Goal: Task Accomplishment & Management: Manage account settings

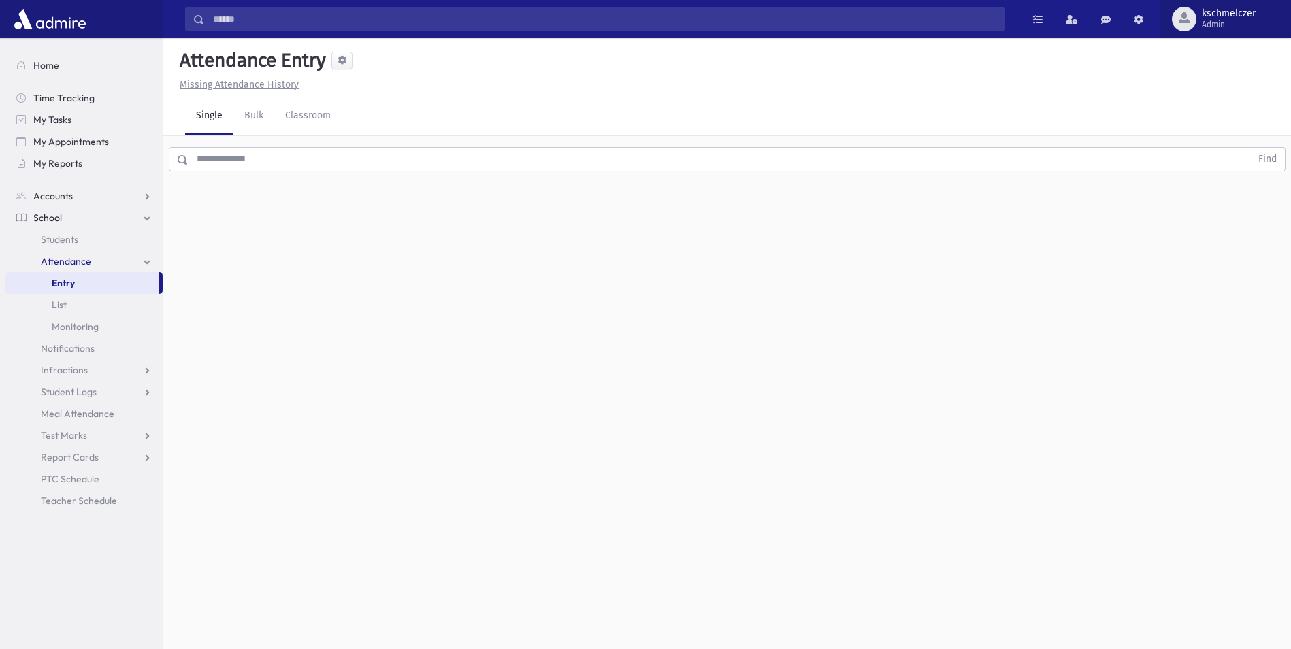
click at [1218, 25] on span "Admin" at bounding box center [1229, 24] width 54 height 11
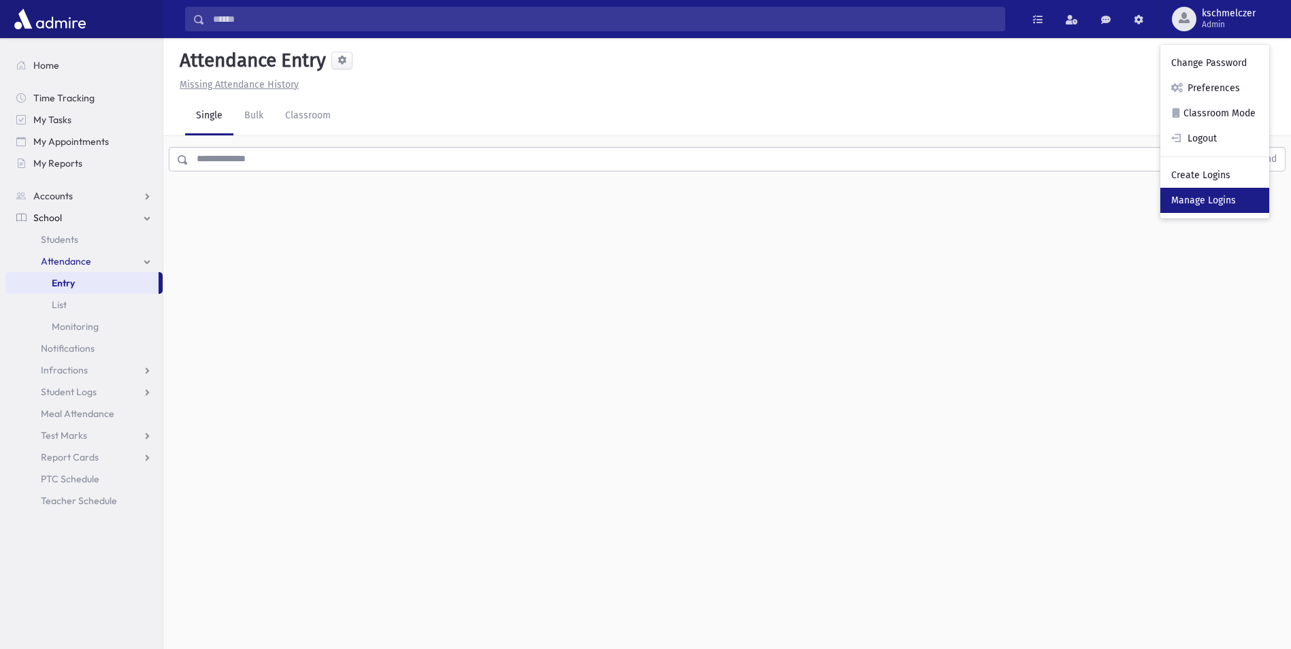
drag, startPoint x: 1213, startPoint y: 197, endPoint x: 1196, endPoint y: 202, distance: 17.9
click at [1213, 197] on link "Manage Logins" at bounding box center [1214, 200] width 109 height 25
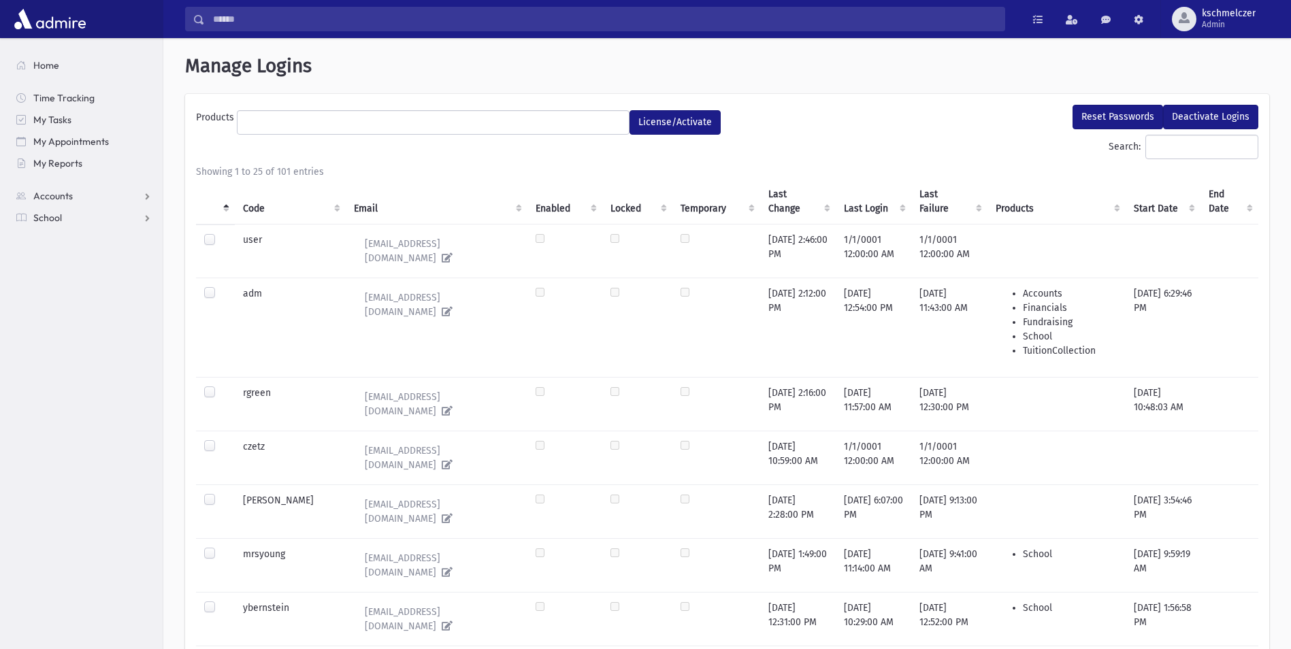
select select
click at [1145, 144] on input "Search:" at bounding box center [1201, 147] width 113 height 24
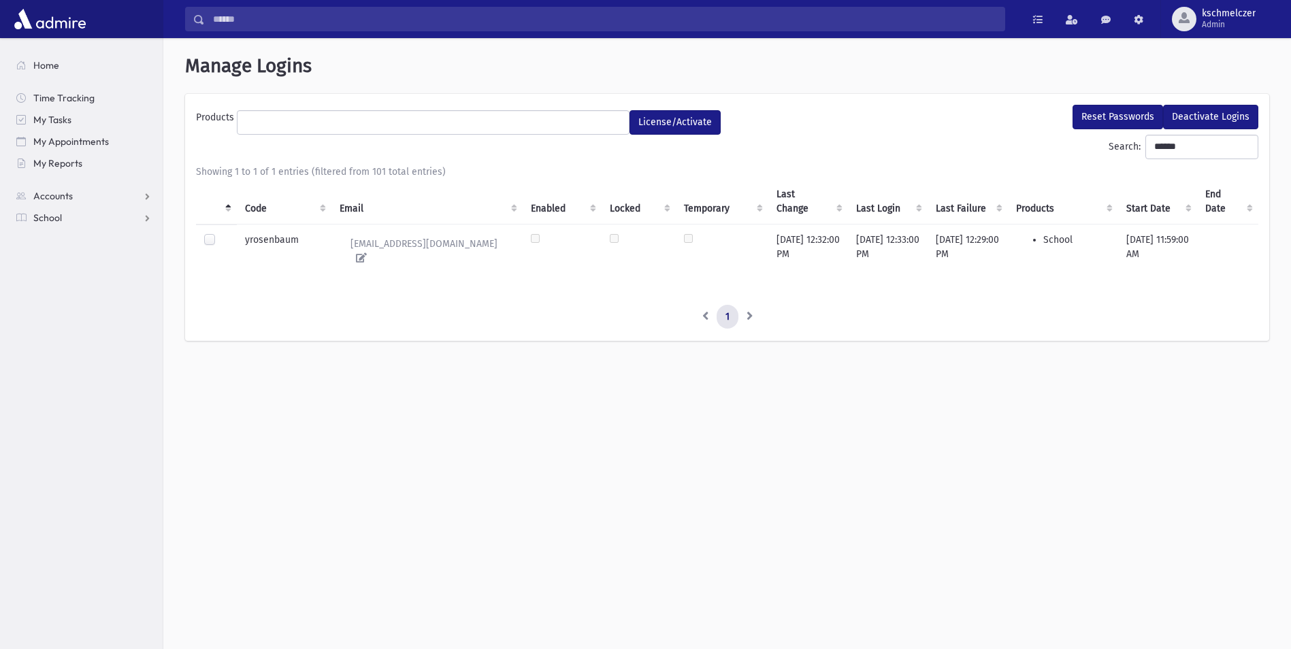
click at [220, 233] on label at bounding box center [220, 233] width 0 height 0
drag, startPoint x: 1173, startPoint y: 144, endPoint x: 1105, endPoint y: 148, distance: 68.2
click at [1108, 148] on label "Search: ******" at bounding box center [1183, 147] width 150 height 24
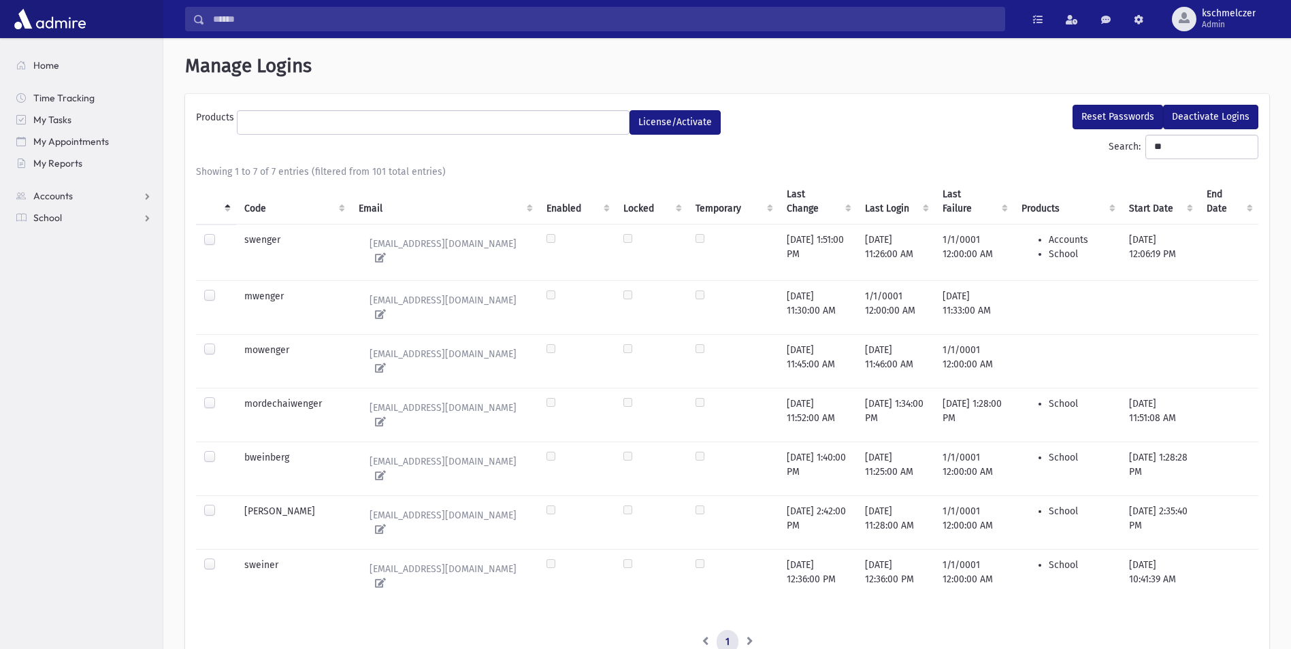
click at [220, 558] on label at bounding box center [220, 558] width 0 height 0
drag, startPoint x: 1176, startPoint y: 150, endPoint x: 1134, endPoint y: 150, distance: 42.9
click at [1145, 150] on input "**" at bounding box center [1201, 147] width 113 height 24
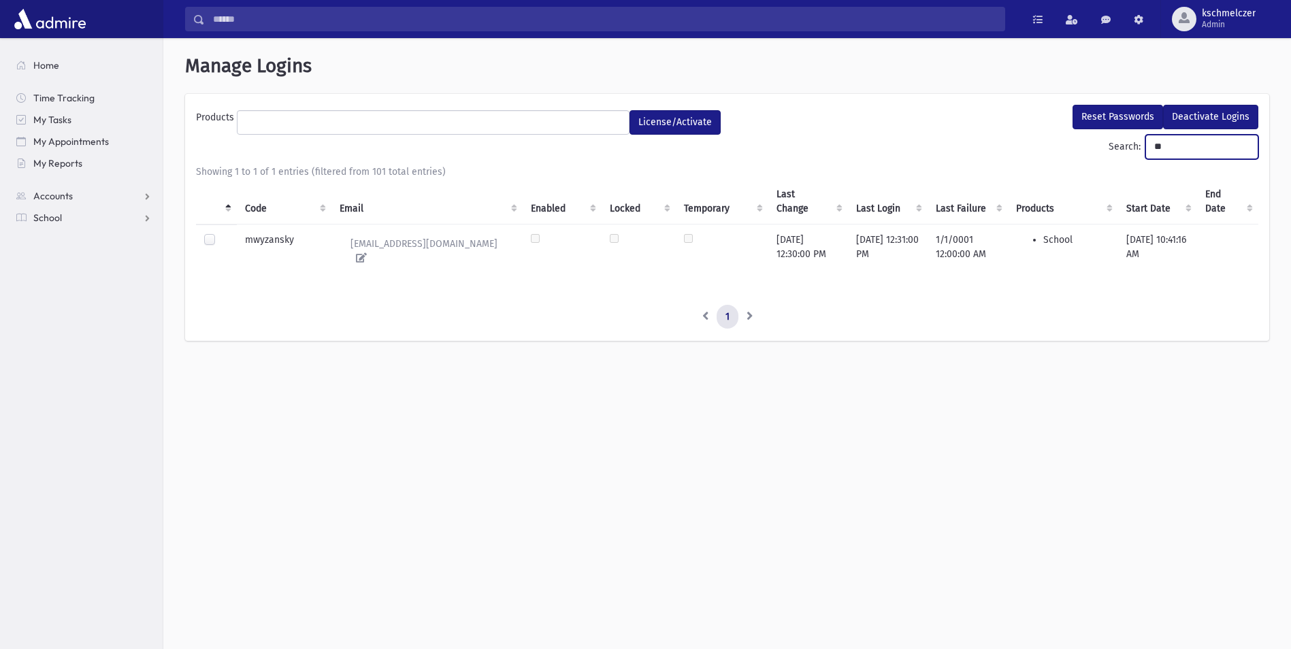
type input "*"
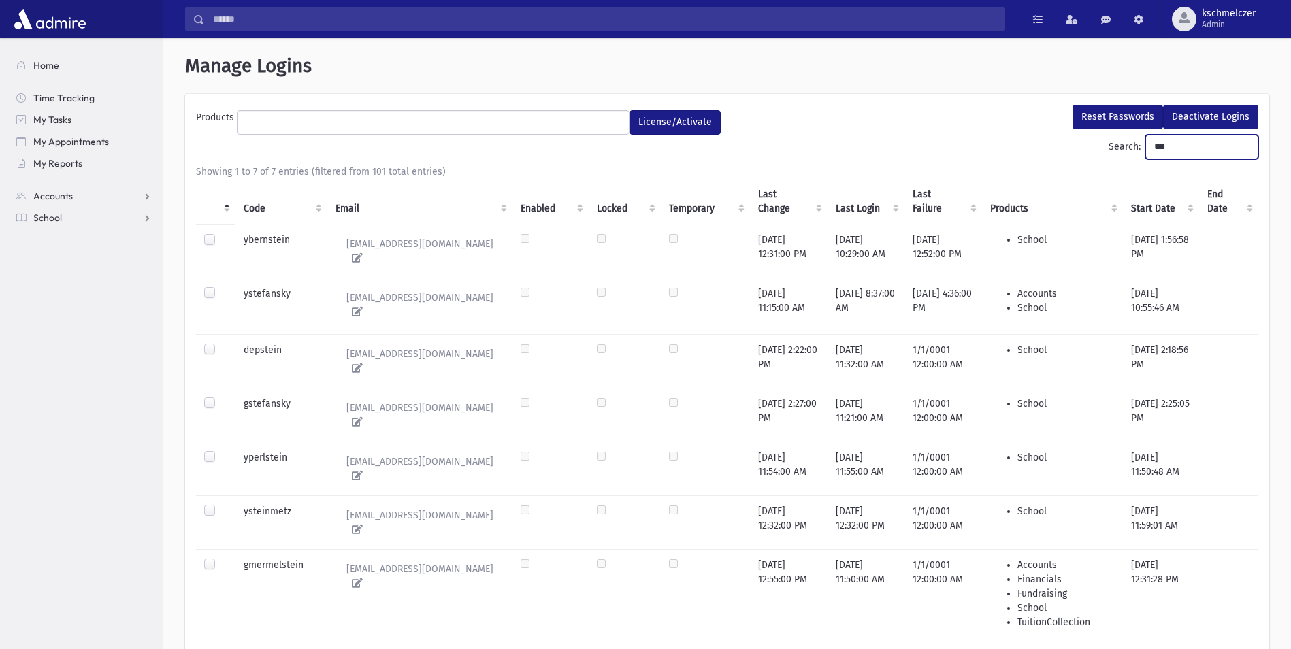
drag, startPoint x: 1155, startPoint y: 147, endPoint x: 1031, endPoint y: 148, distance: 124.5
click at [1031, 148] on div "Search: ***" at bounding box center [727, 150] width 1062 height 30
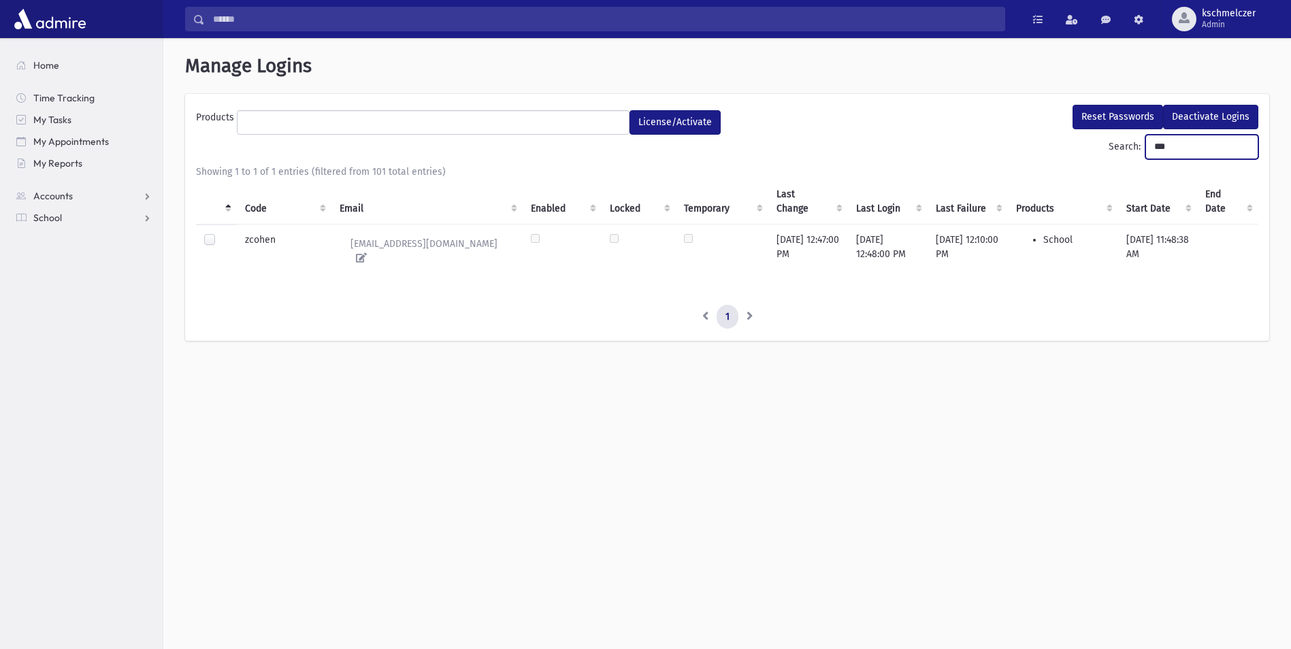
type input "***"
click at [220, 233] on label at bounding box center [220, 233] width 0 height 0
click at [1111, 116] on button "Reset Passwords" at bounding box center [1117, 117] width 90 height 24
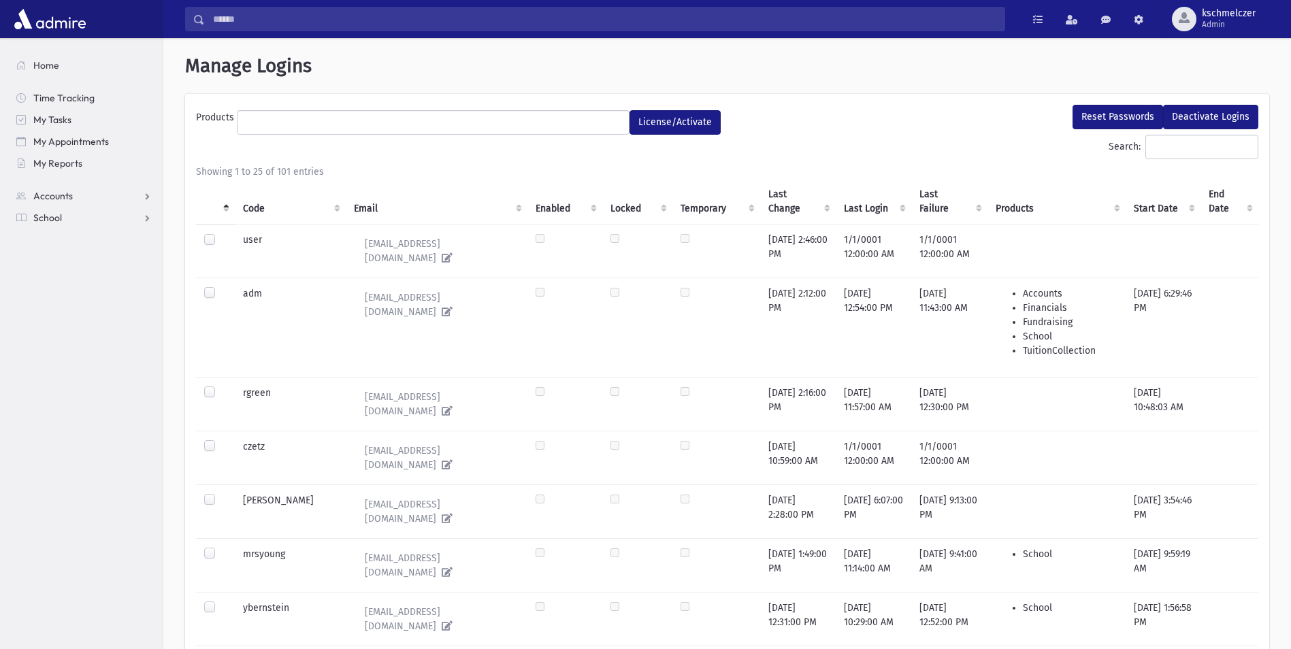
select select
click at [1210, 22] on span "Admin" at bounding box center [1229, 24] width 54 height 11
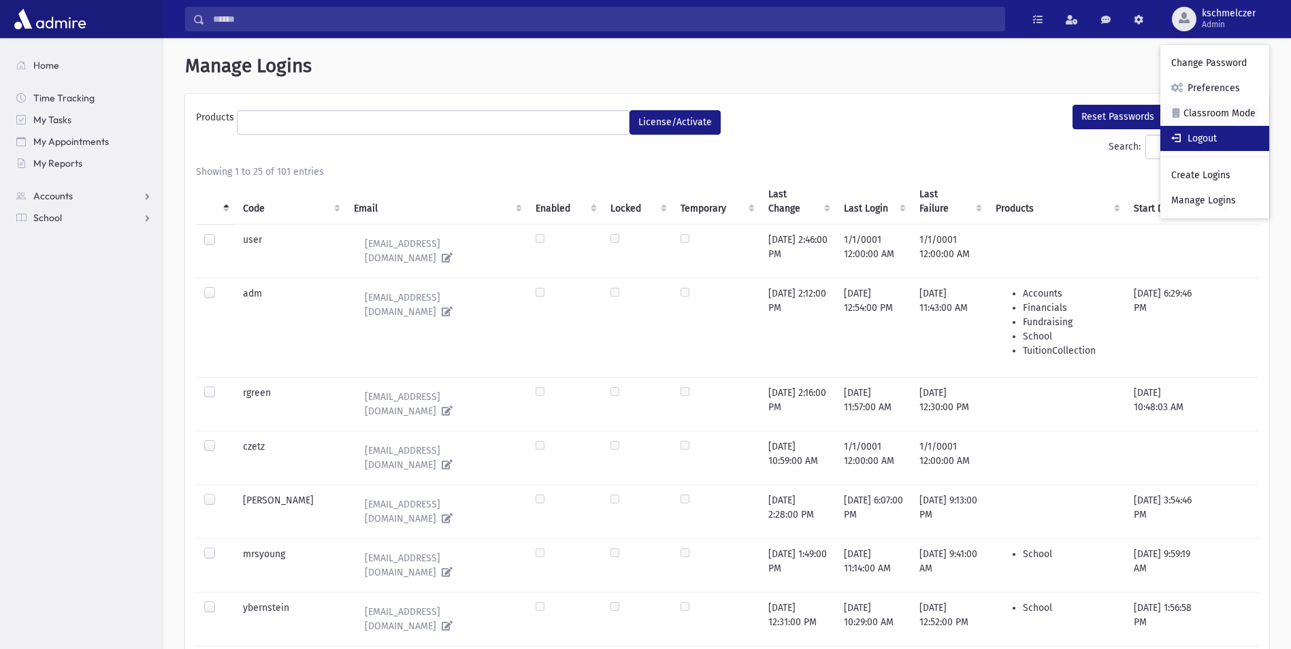
click at [1210, 135] on link "Logout" at bounding box center [1214, 138] width 109 height 25
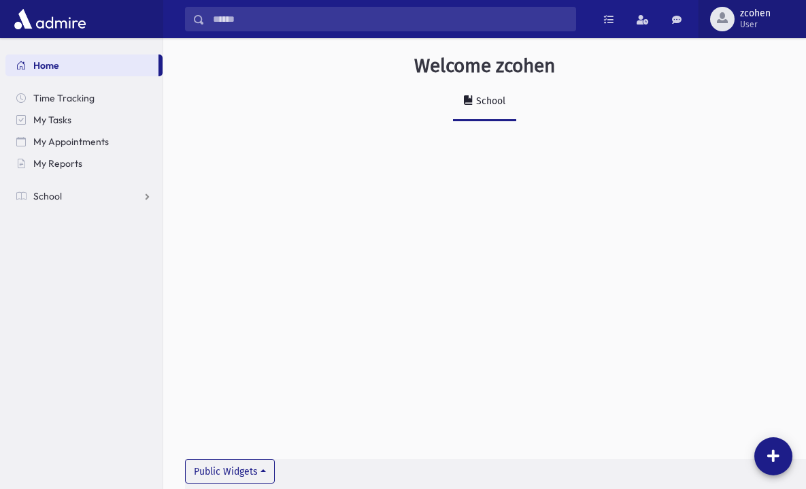
click at [753, 22] on span "User" at bounding box center [755, 24] width 31 height 11
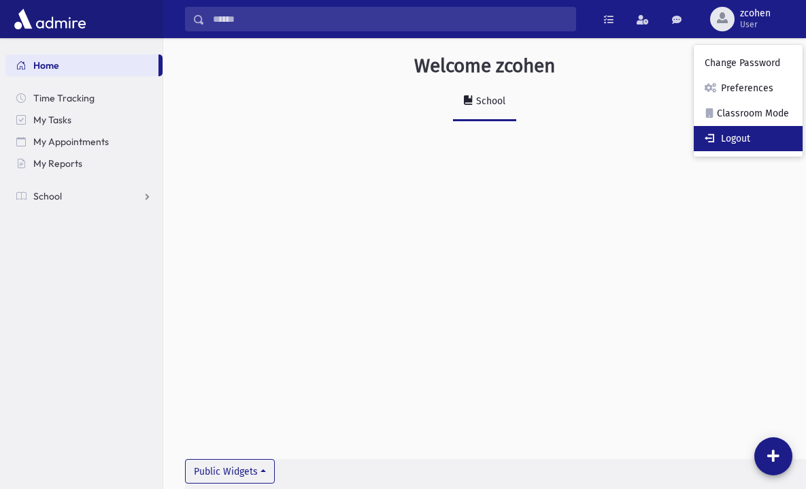
click at [734, 134] on link "Logout" at bounding box center [748, 138] width 109 height 25
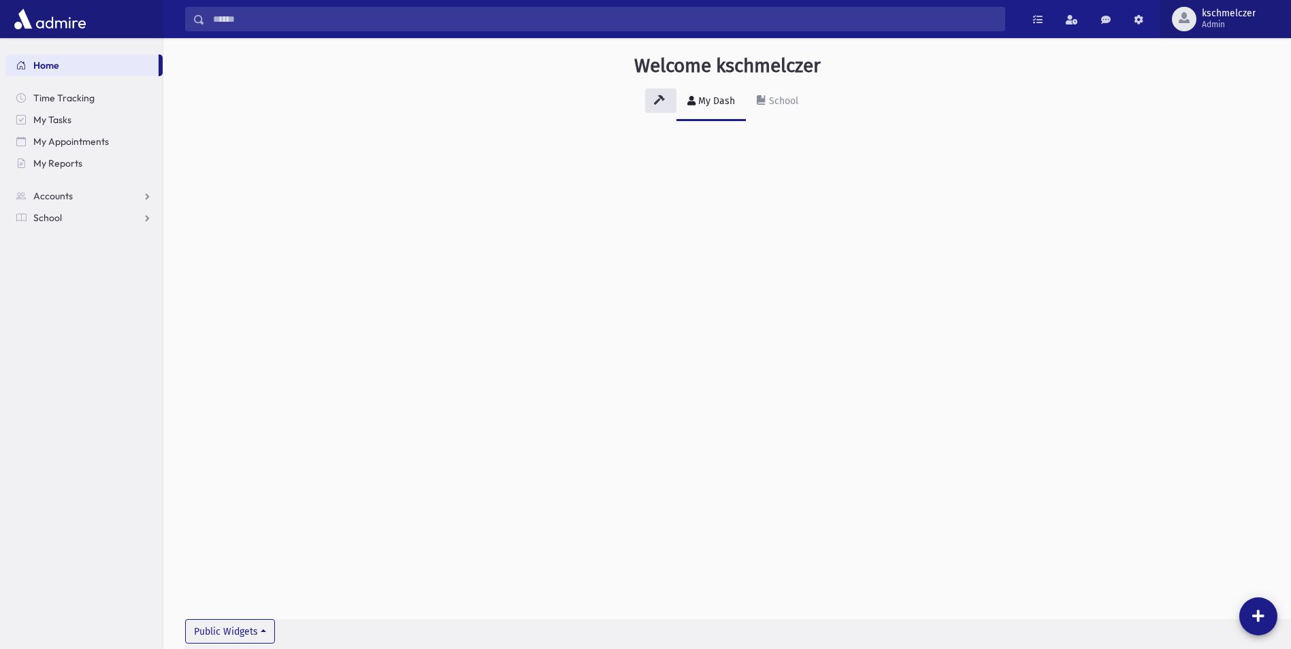
click at [1206, 18] on span "kschmelczer" at bounding box center [1229, 13] width 54 height 11
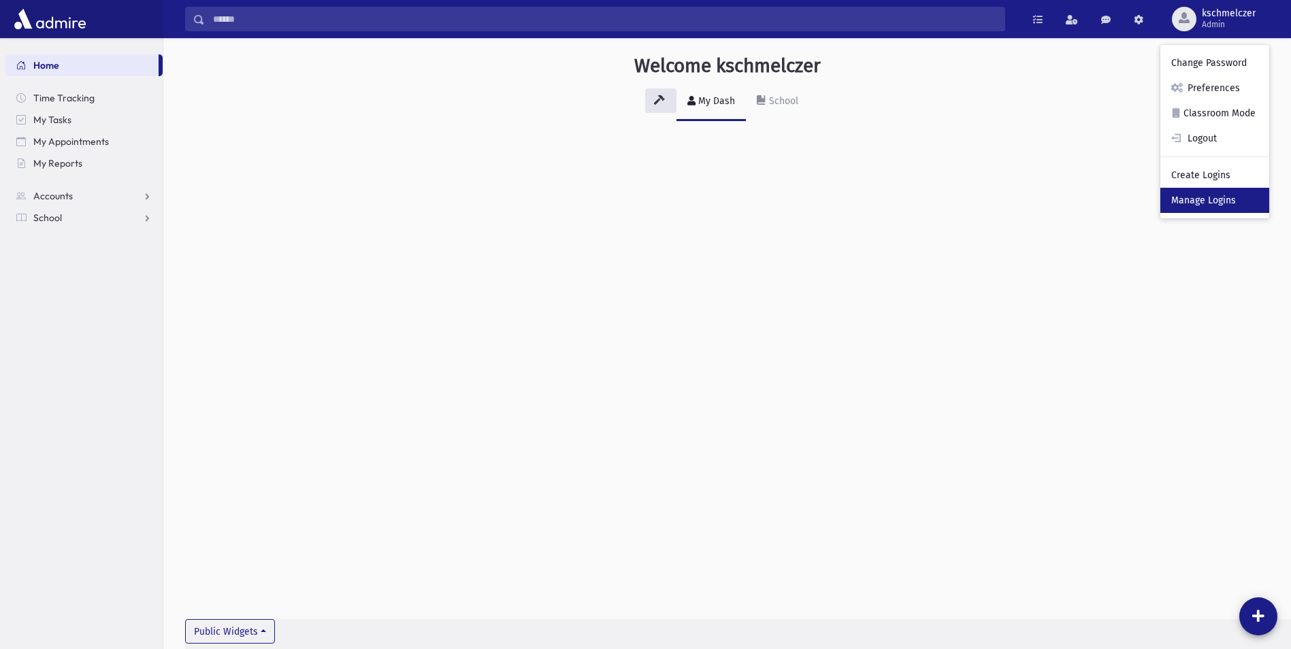
click at [1231, 196] on link "Manage Logins" at bounding box center [1214, 200] width 109 height 25
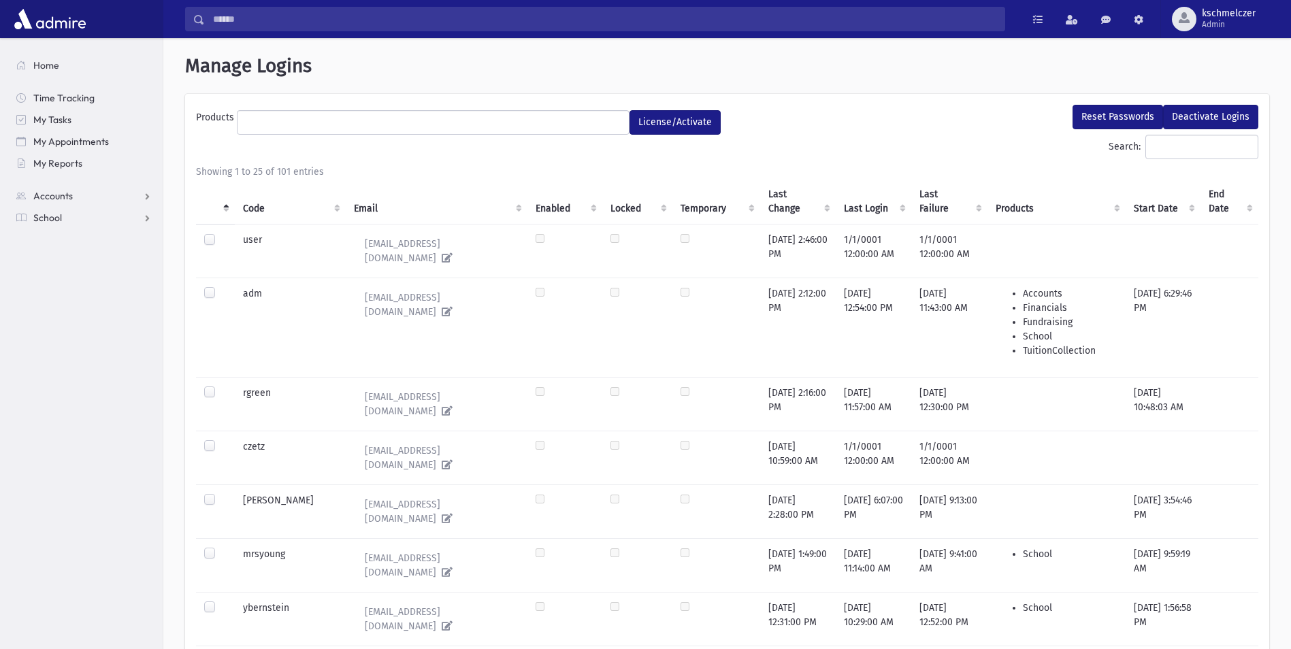
select select
click at [1189, 154] on input "Search:" at bounding box center [1201, 147] width 113 height 24
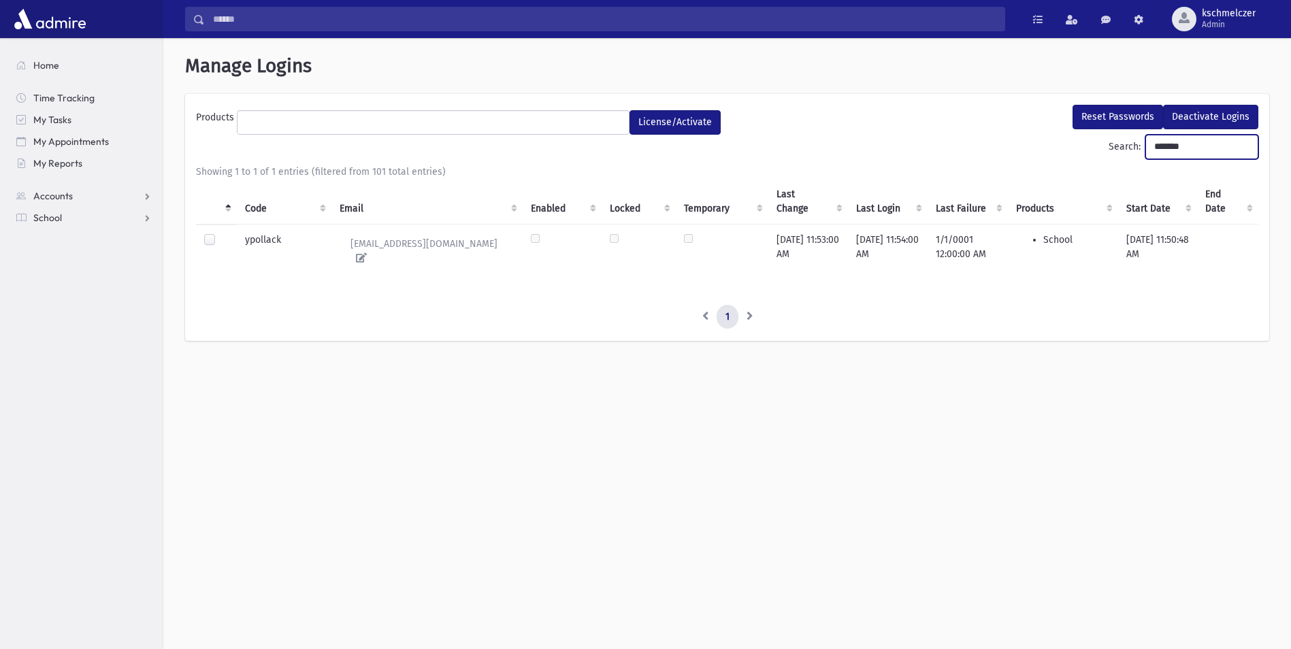
type input "*******"
click at [220, 233] on label at bounding box center [220, 233] width 0 height 0
click at [1122, 114] on button "Reset Passwords" at bounding box center [1117, 117] width 90 height 24
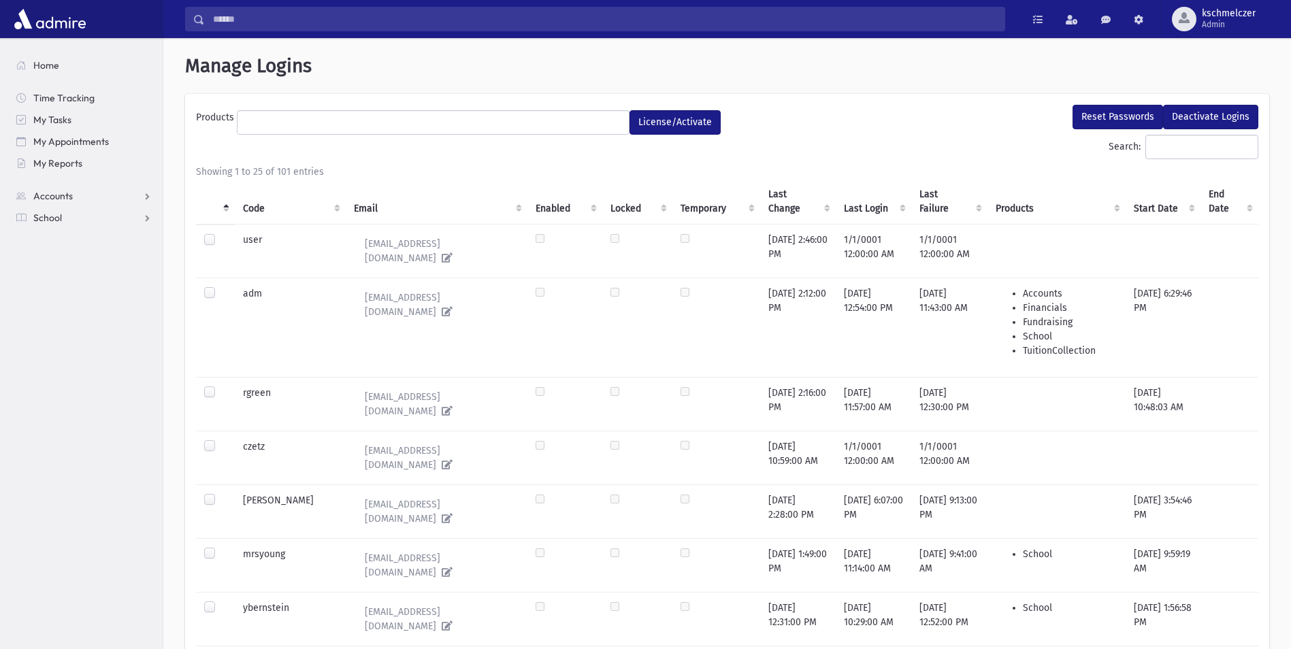
select select
click at [1217, 15] on span "kschmelczer" at bounding box center [1229, 13] width 54 height 11
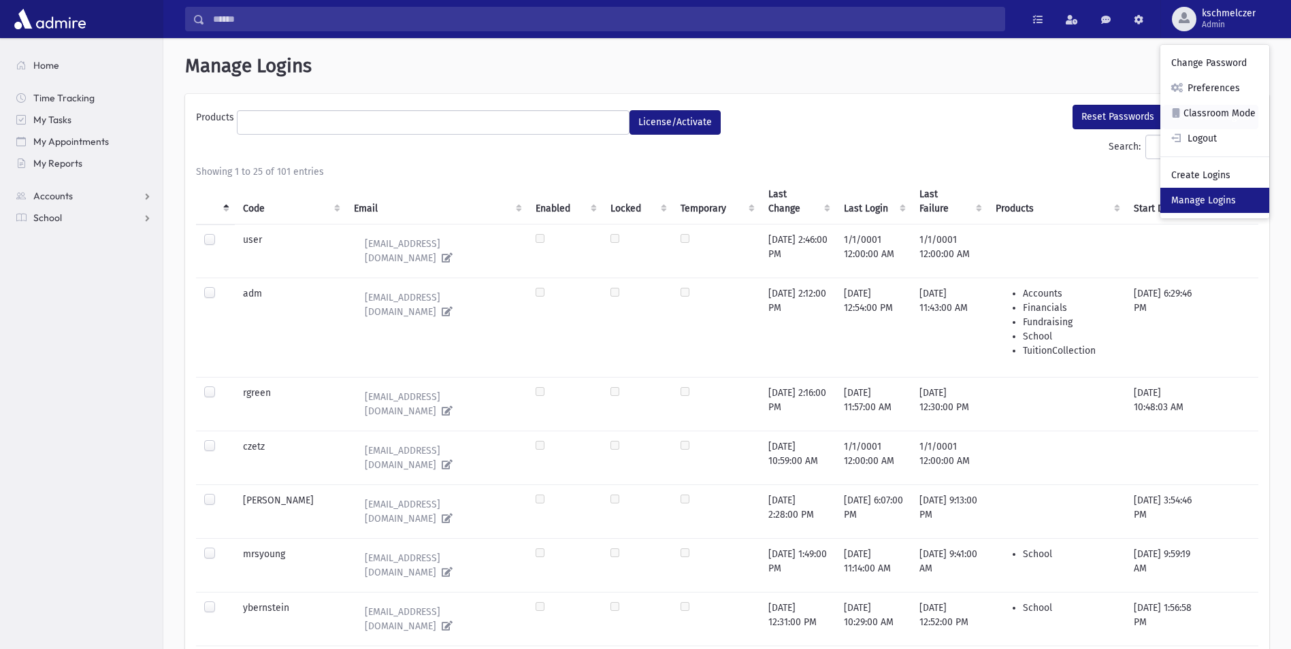
click at [1220, 199] on link "Manage Logins" at bounding box center [1214, 200] width 109 height 25
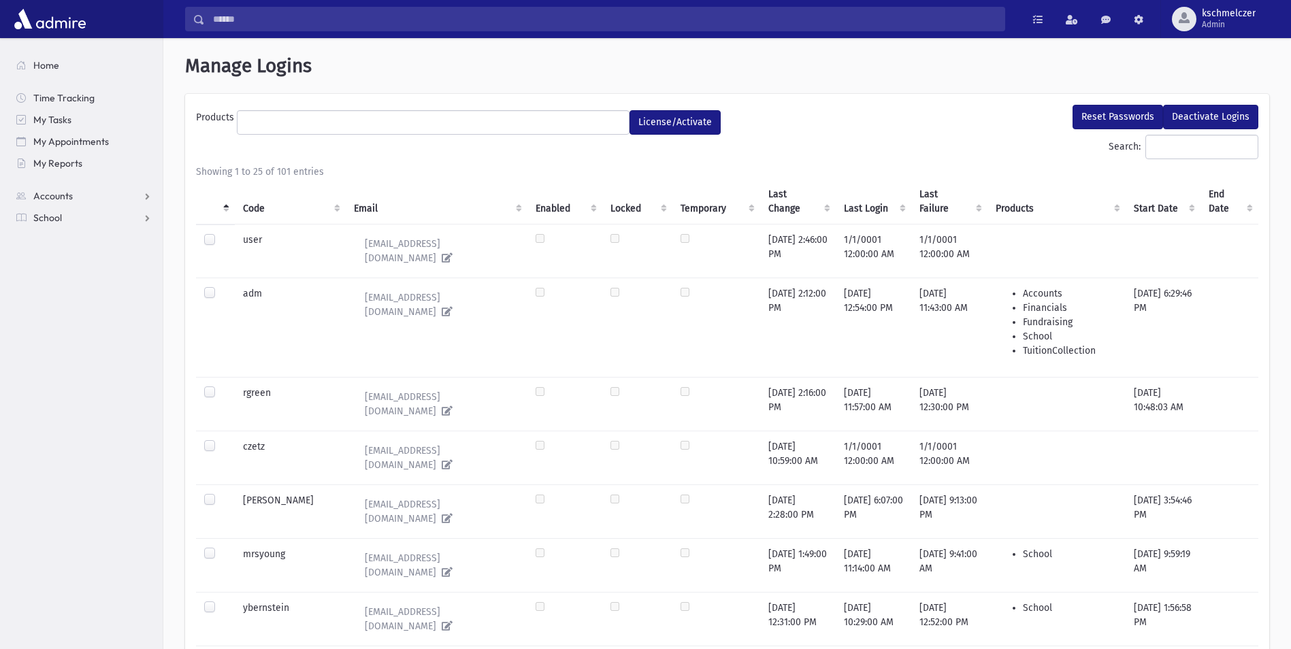
select select
click at [1215, 16] on span "kschmelczer" at bounding box center [1229, 13] width 54 height 11
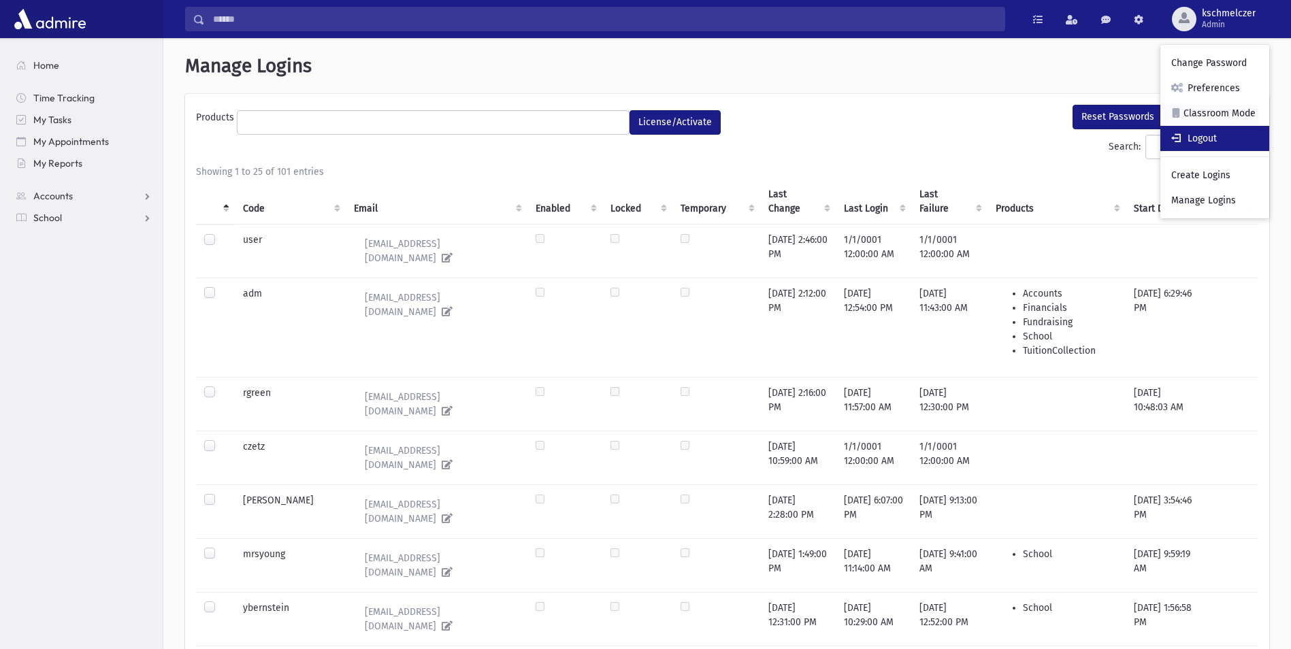
click at [1213, 134] on link "Logout" at bounding box center [1214, 138] width 109 height 25
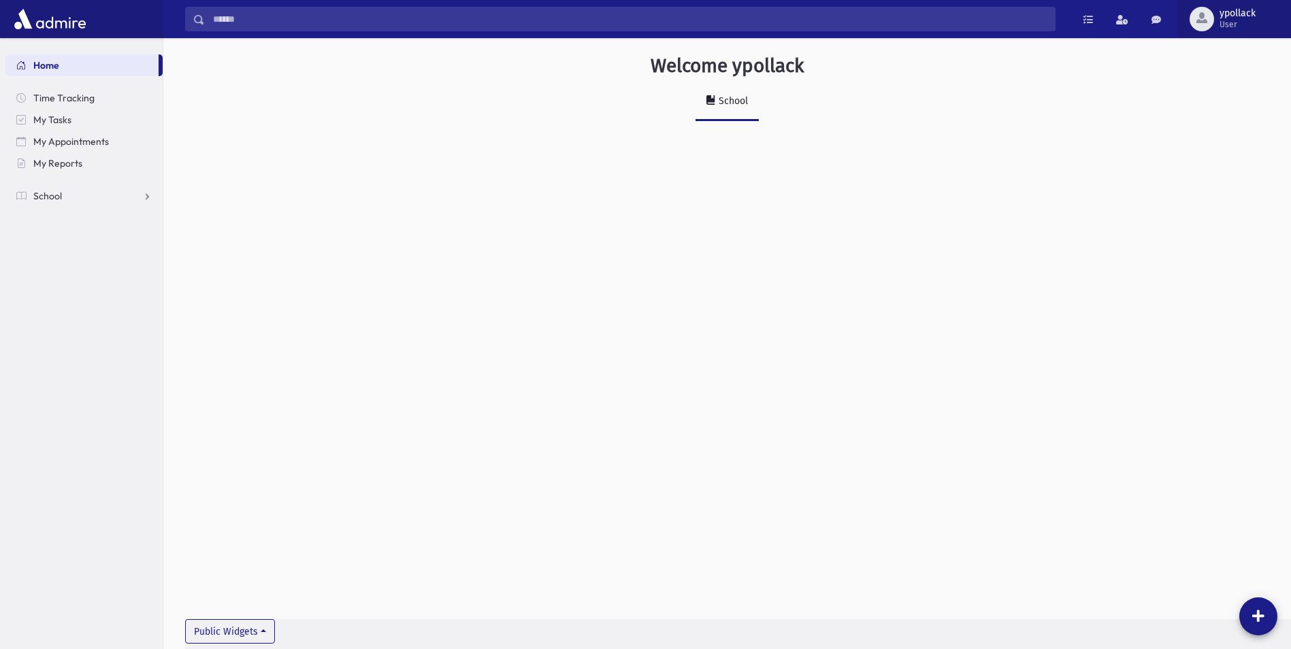
click at [1240, 11] on span "ypollack" at bounding box center [1237, 13] width 36 height 11
click at [1217, 138] on link "Logout" at bounding box center [1232, 138] width 109 height 25
click at [1212, 22] on span "Admin" at bounding box center [1229, 24] width 54 height 11
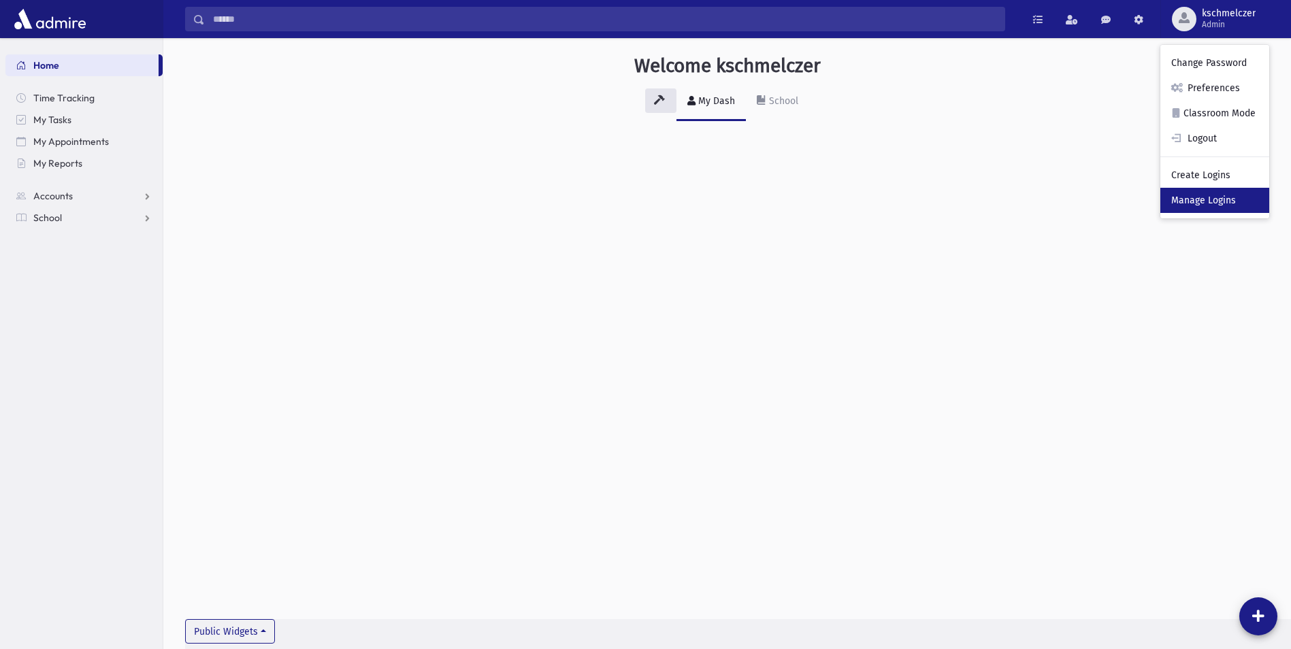
click at [1223, 197] on link "Manage Logins" at bounding box center [1214, 200] width 109 height 25
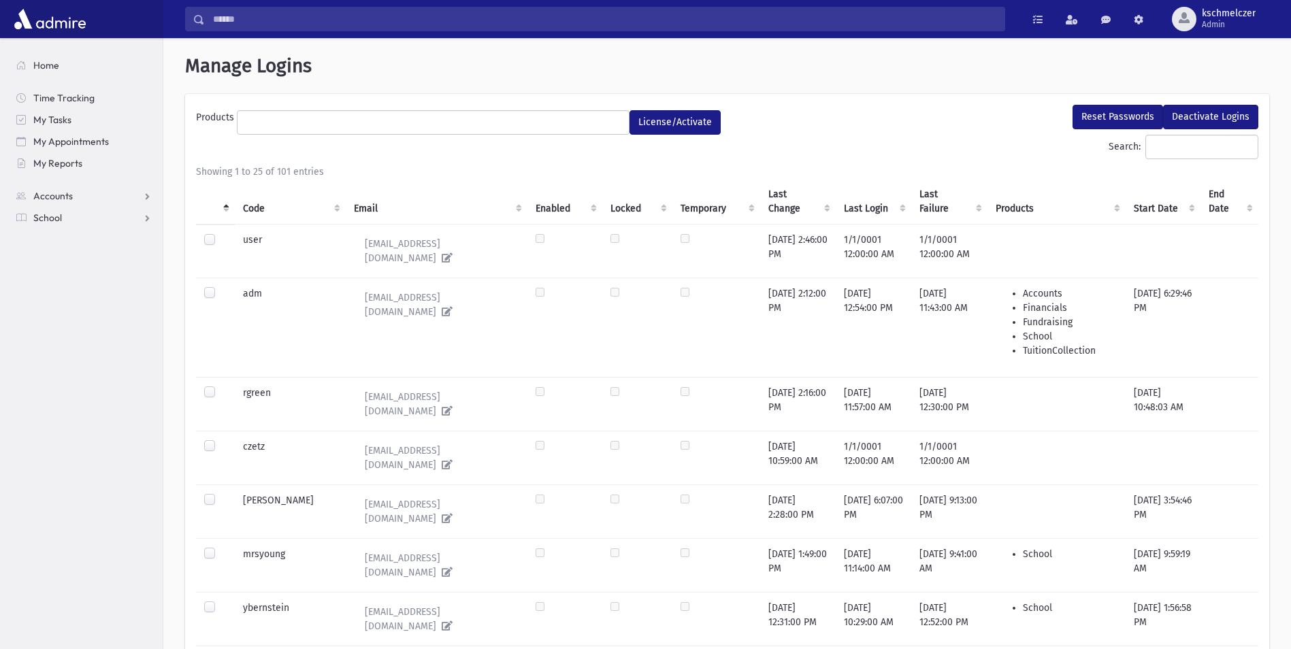
select select
click at [1194, 148] on input "Search:" at bounding box center [1201, 147] width 113 height 24
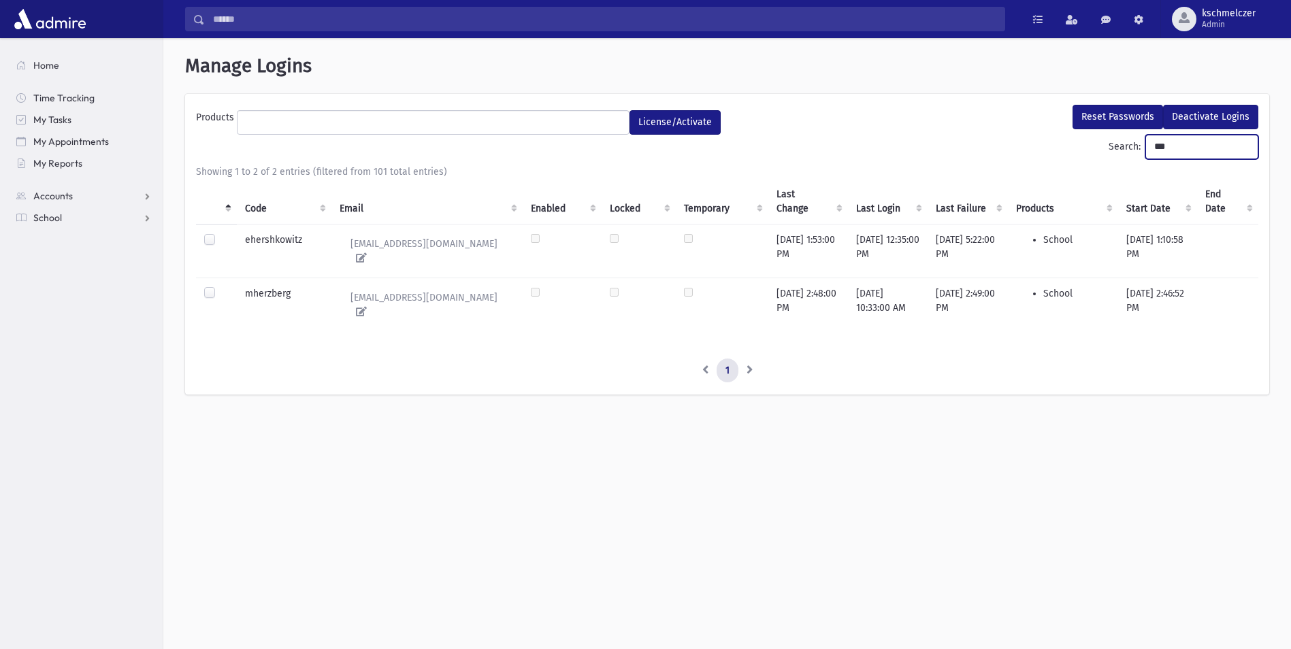
drag, startPoint x: 1191, startPoint y: 148, endPoint x: 1053, endPoint y: 141, distance: 139.0
click at [1053, 141] on div "Search: ***" at bounding box center [727, 150] width 1062 height 30
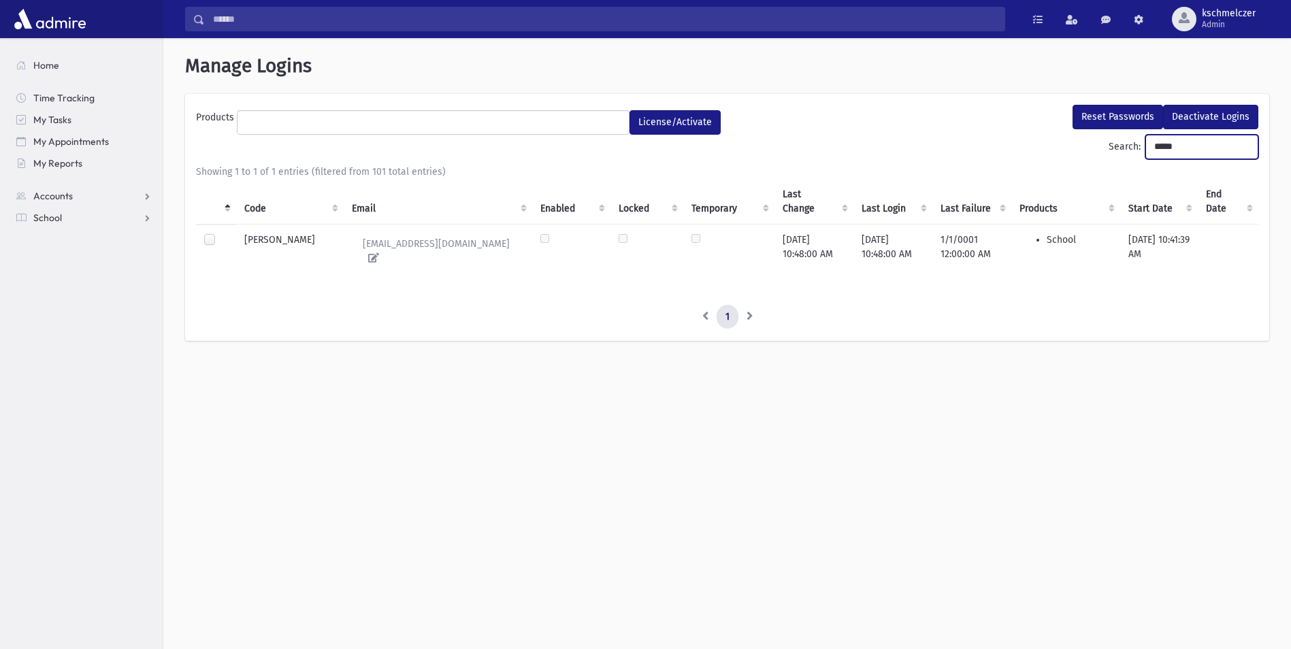
drag, startPoint x: 1161, startPoint y: 144, endPoint x: 1129, endPoint y: 145, distance: 32.0
click at [1129, 145] on label "Search: *****" at bounding box center [1183, 147] width 150 height 24
click at [220, 233] on label at bounding box center [220, 233] width 0 height 0
drag, startPoint x: 1176, startPoint y: 150, endPoint x: 1059, endPoint y: 150, distance: 116.4
click at [1059, 150] on div "Search: *****" at bounding box center [727, 150] width 1062 height 30
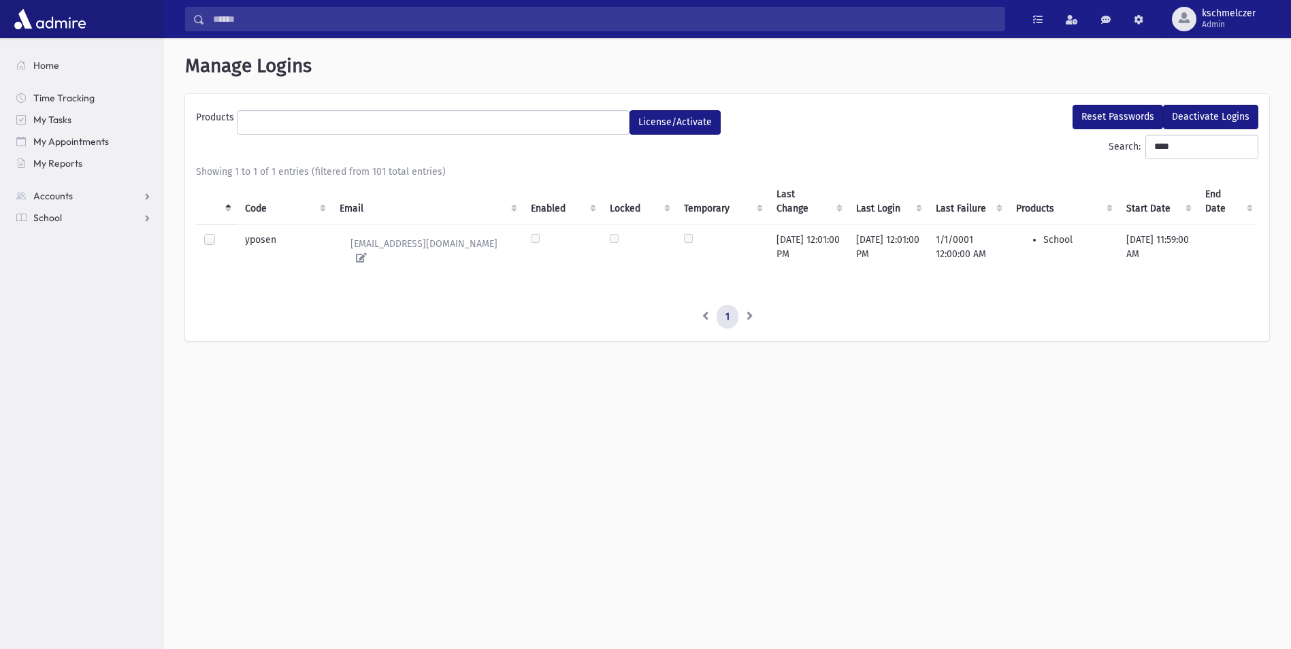
click at [220, 233] on label at bounding box center [220, 233] width 0 height 0
drag, startPoint x: 1172, startPoint y: 154, endPoint x: 1116, endPoint y: 152, distance: 56.5
click at [1116, 152] on label "Search: ****" at bounding box center [1183, 147] width 150 height 24
click at [220, 233] on label at bounding box center [220, 233] width 0 height 0
drag, startPoint x: 1169, startPoint y: 139, endPoint x: 1084, endPoint y: 148, distance: 85.5
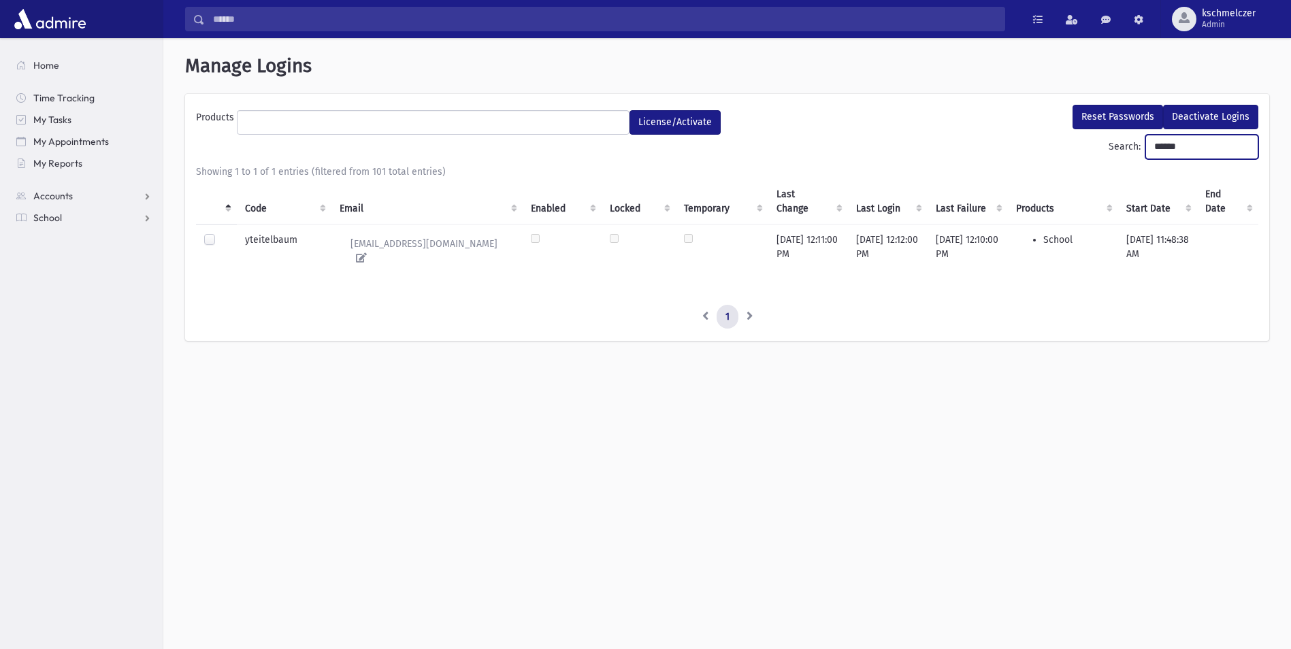
click at [1084, 148] on div "Search: ******" at bounding box center [727, 150] width 1062 height 30
click at [220, 233] on label at bounding box center [220, 233] width 0 height 0
click at [1160, 158] on input "****" at bounding box center [1201, 147] width 113 height 24
drag, startPoint x: 1160, startPoint y: 158, endPoint x: 1098, endPoint y: 158, distance: 61.9
click at [1108, 158] on label "Search: ****" at bounding box center [1183, 147] width 150 height 24
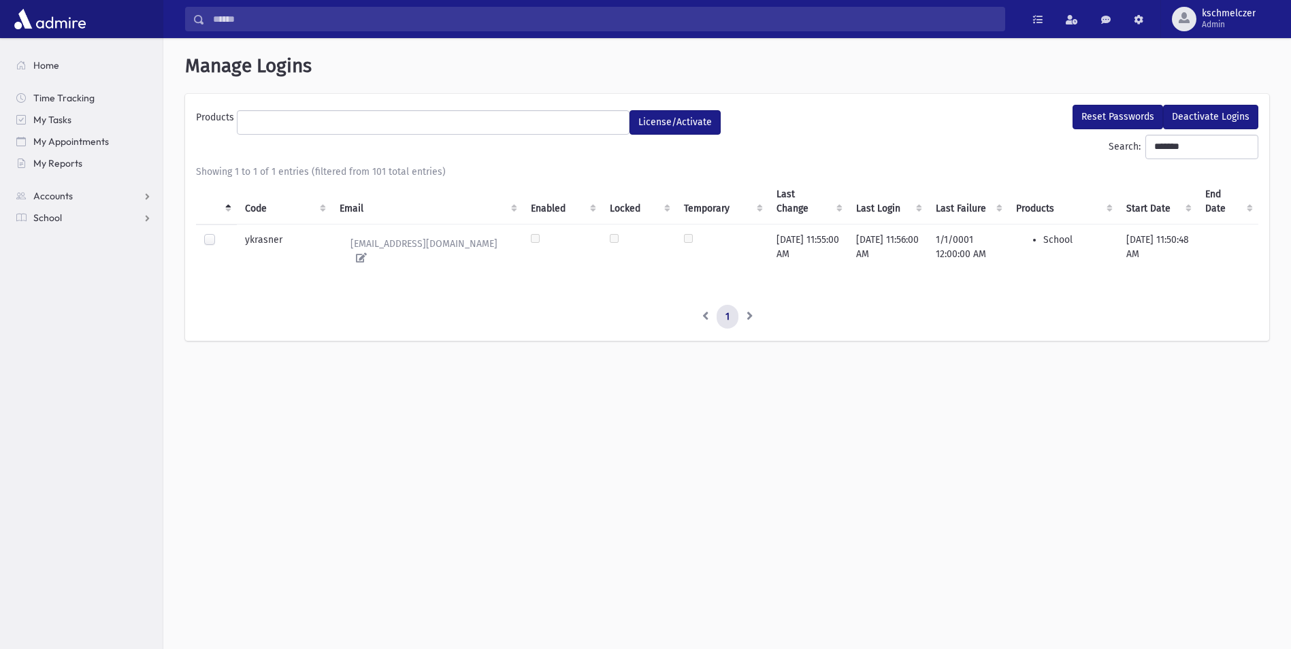
click at [220, 233] on label at bounding box center [220, 233] width 0 height 0
drag, startPoint x: 1174, startPoint y: 148, endPoint x: 1136, endPoint y: 149, distance: 38.1
click at [1145, 149] on input "*******" at bounding box center [1201, 147] width 113 height 24
type input "**"
click at [220, 233] on label at bounding box center [220, 233] width 0 height 0
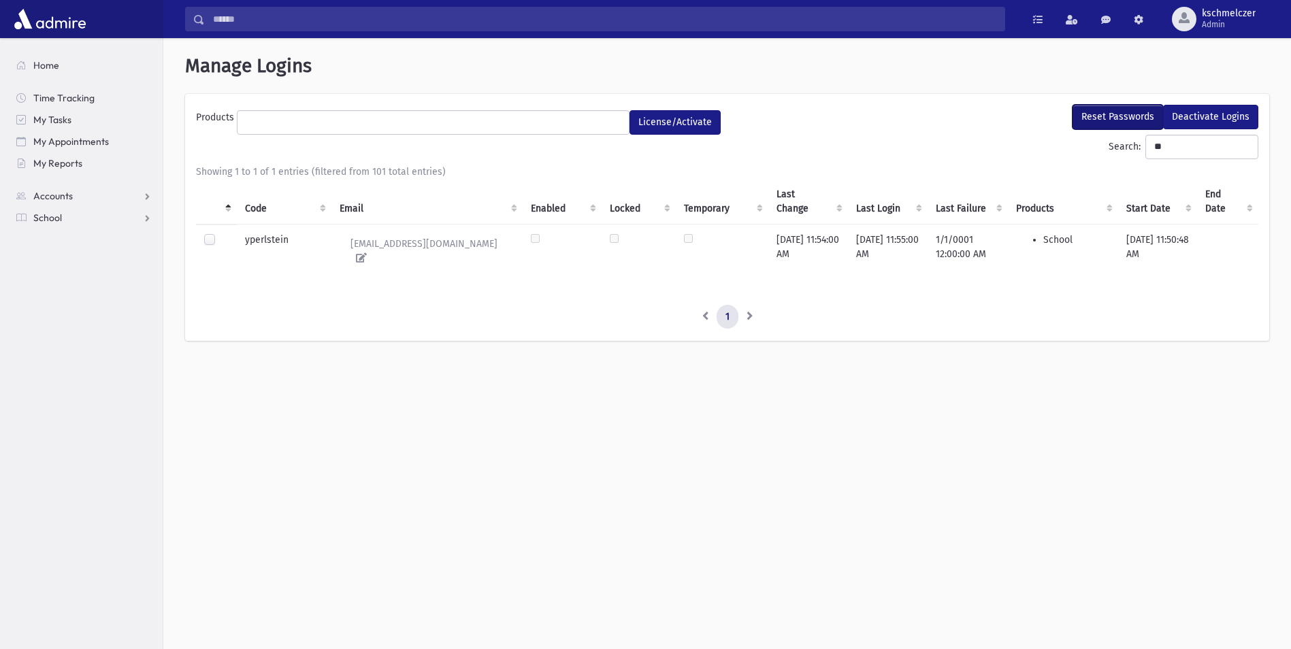
click at [1117, 109] on button "Reset Passwords" at bounding box center [1117, 117] width 90 height 24
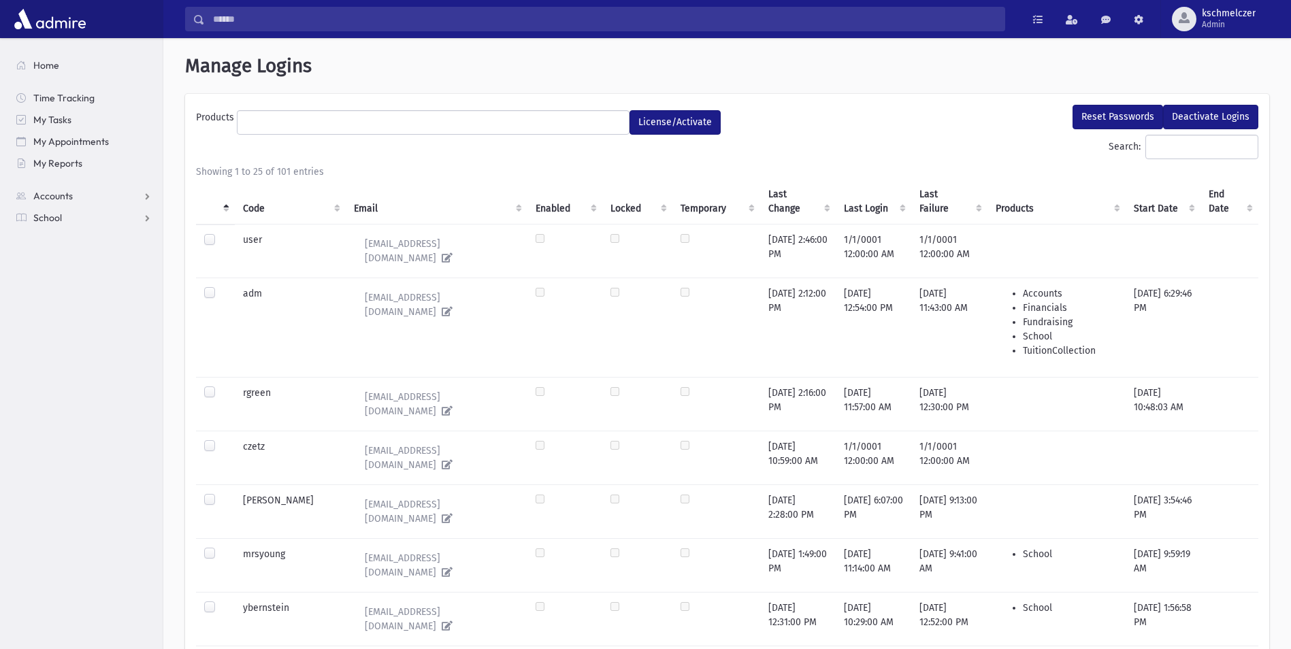
select select
click at [1220, 21] on span "Admin" at bounding box center [1229, 24] width 54 height 11
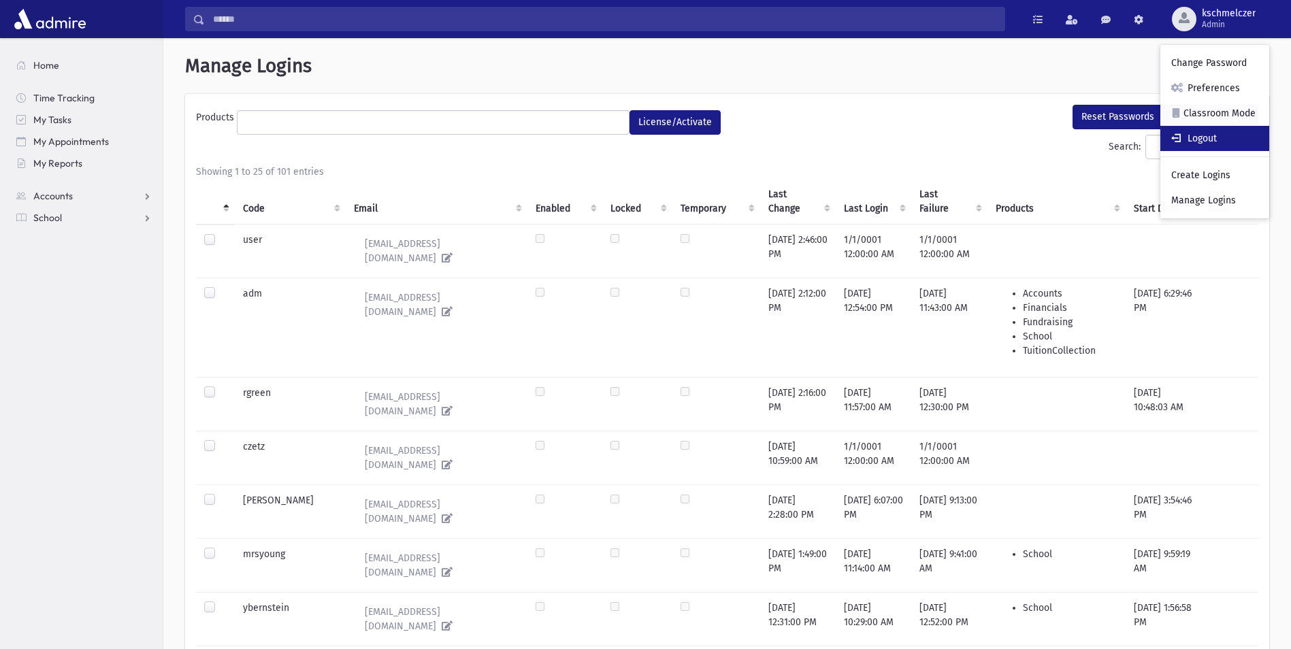
click at [1206, 137] on link "Logout" at bounding box center [1214, 138] width 109 height 25
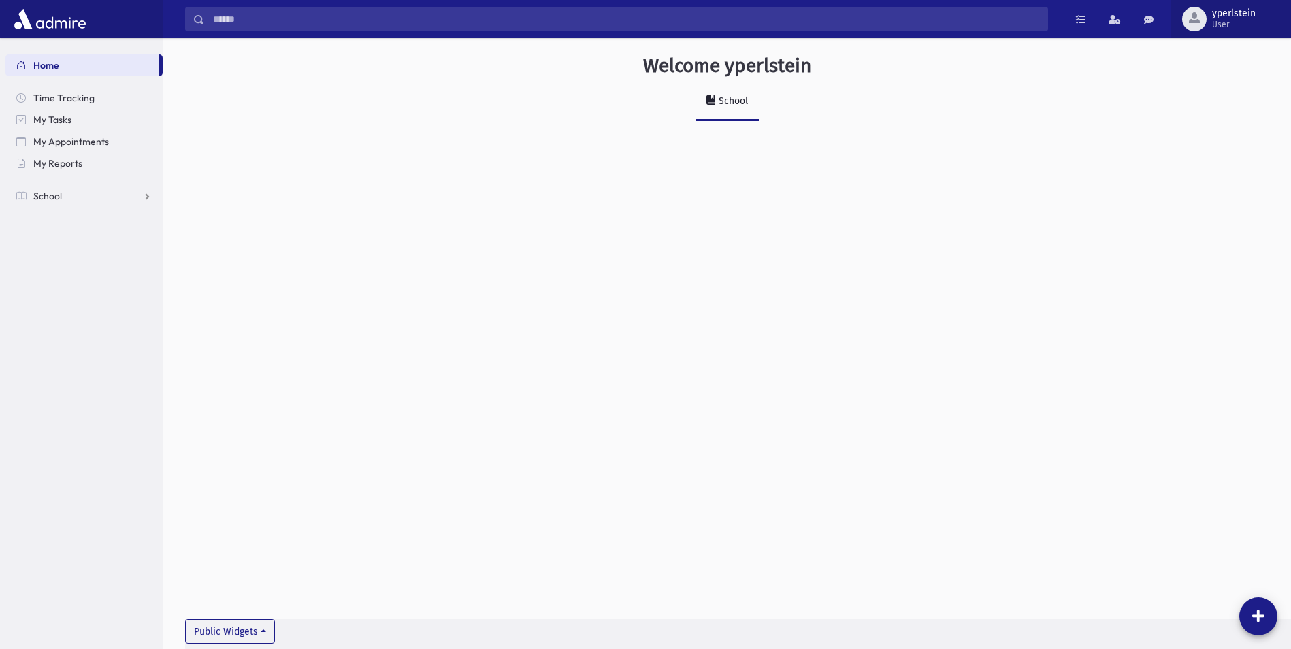
drag, startPoint x: 1210, startPoint y: 20, endPoint x: 1204, endPoint y: 30, distance: 11.9
click at [1210, 20] on span "yperlstein User" at bounding box center [1238, 19] width 65 height 22
click at [1198, 143] on link "Logout" at bounding box center [1224, 138] width 109 height 25
click at [1227, 24] on span "Admin" at bounding box center [1229, 24] width 54 height 11
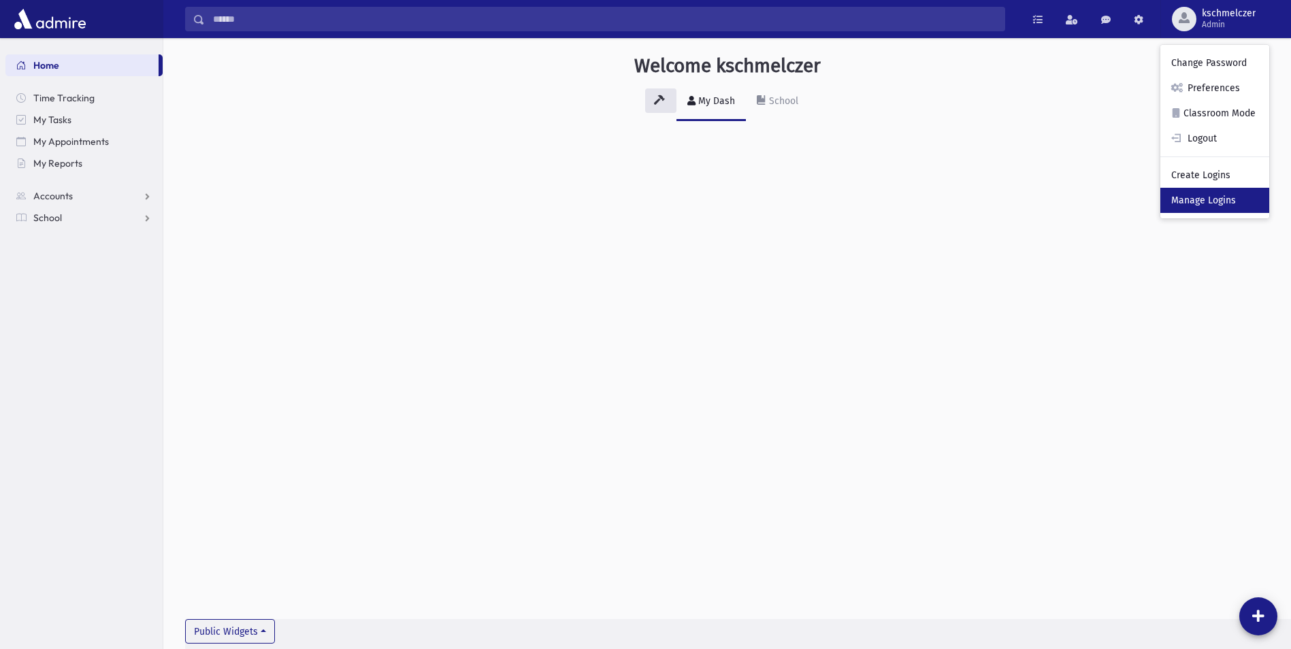
click at [1217, 197] on link "Manage Logins" at bounding box center [1214, 200] width 109 height 25
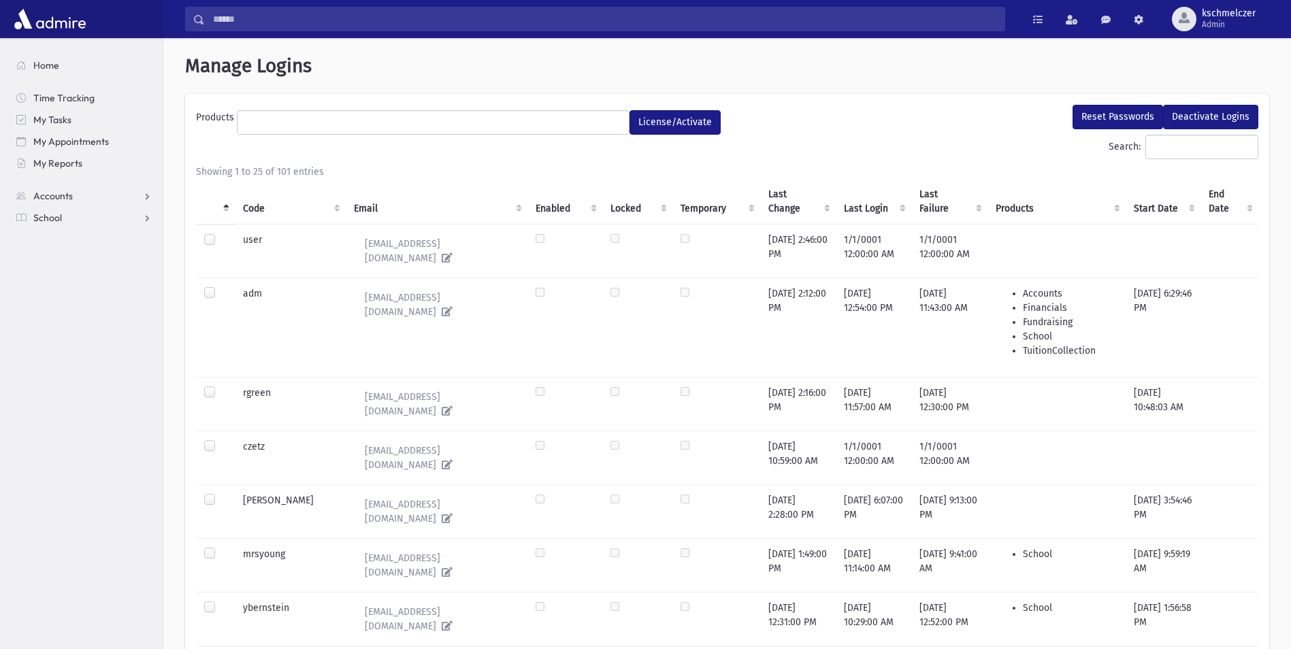
select select
click at [1145, 140] on input "Search:" at bounding box center [1201, 147] width 113 height 24
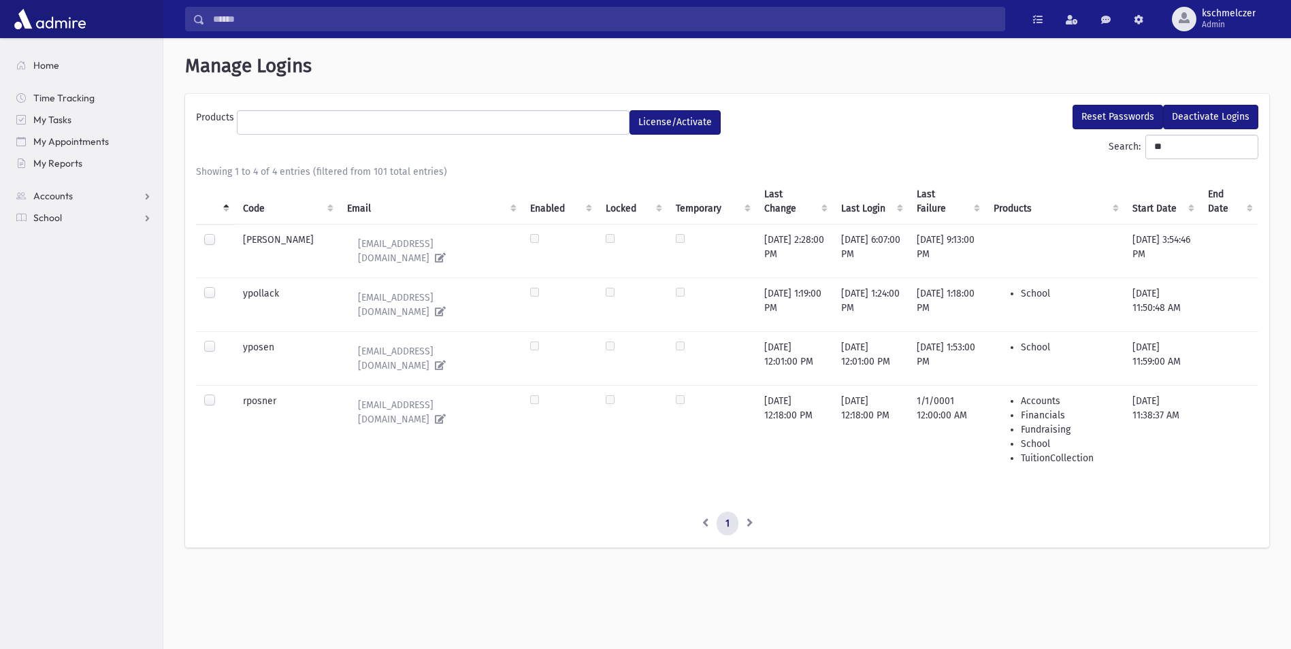
click at [220, 340] on label at bounding box center [220, 340] width 0 height 0
drag, startPoint x: 1162, startPoint y: 150, endPoint x: 1124, endPoint y: 151, distance: 38.1
click at [1124, 151] on label "Search: **" at bounding box center [1183, 147] width 150 height 24
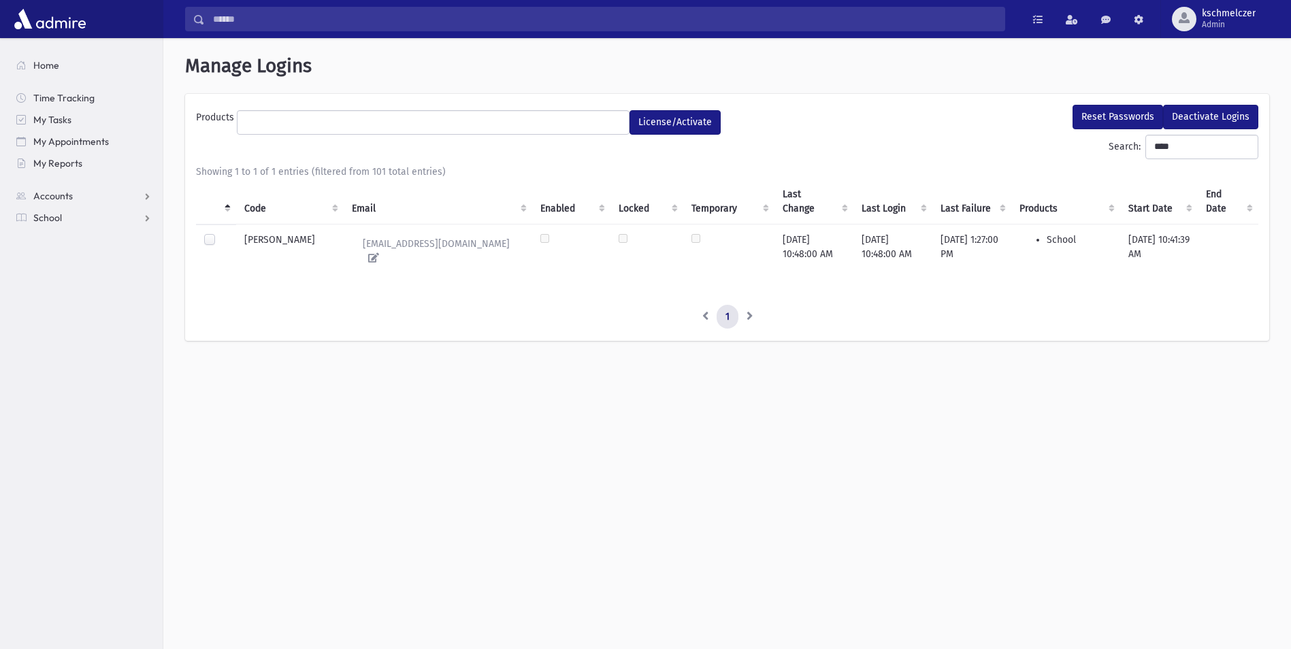
click at [220, 233] on label at bounding box center [220, 233] width 0 height 0
drag, startPoint x: 1168, startPoint y: 147, endPoint x: 1132, endPoint y: 150, distance: 36.2
click at [1145, 150] on input "****" at bounding box center [1201, 147] width 113 height 24
drag, startPoint x: 209, startPoint y: 240, endPoint x: 252, endPoint y: 245, distance: 43.1
click at [220, 233] on label at bounding box center [220, 233] width 0 height 0
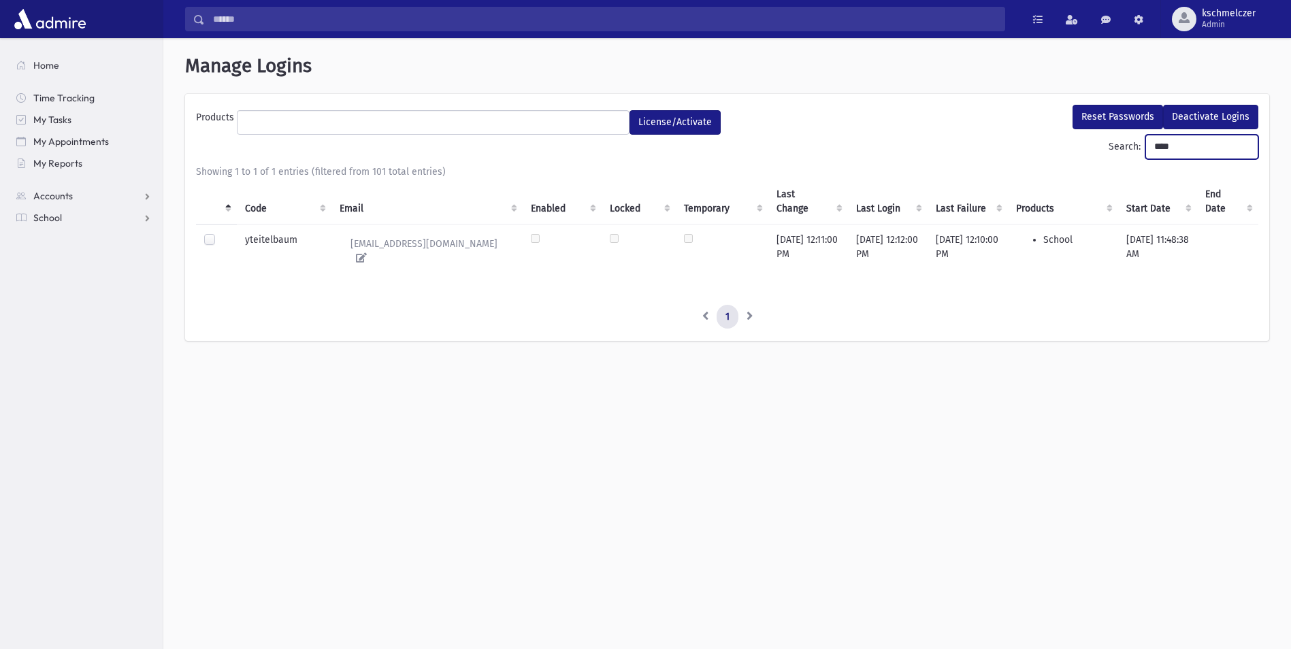
drag, startPoint x: 1153, startPoint y: 154, endPoint x: 1118, endPoint y: 156, distance: 35.4
click at [1118, 156] on label "Search: ****" at bounding box center [1183, 147] width 150 height 24
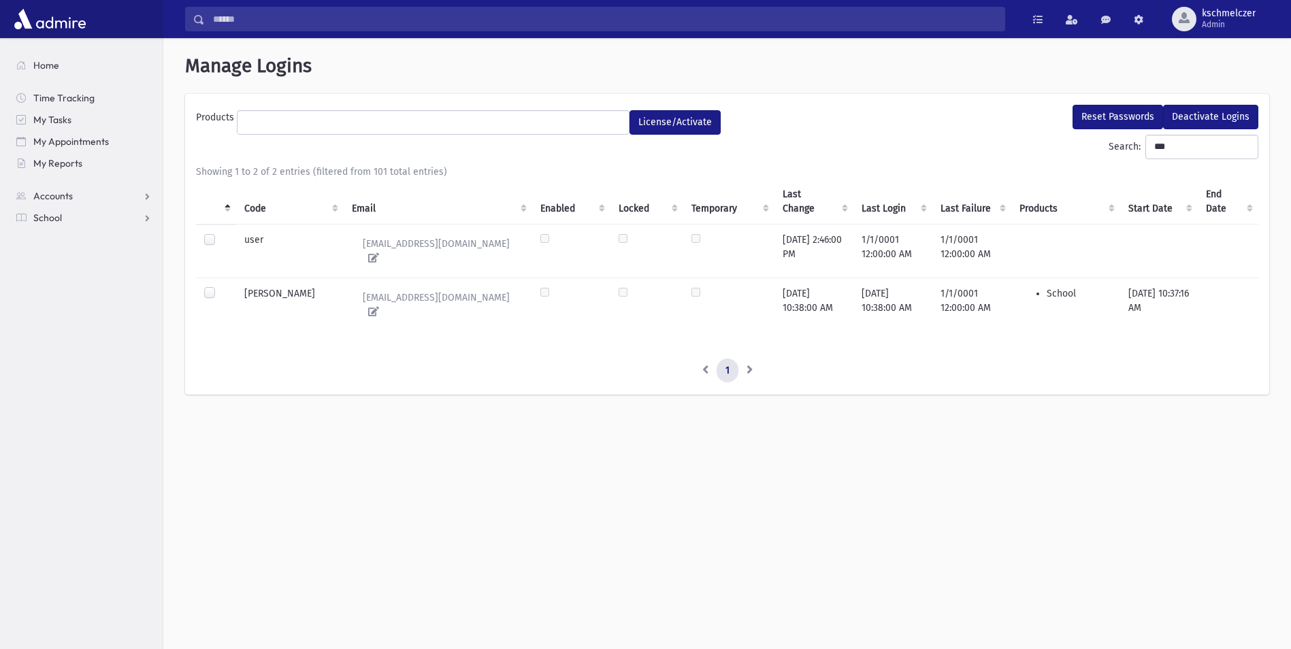
click at [220, 286] on label at bounding box center [220, 286] width 0 height 0
drag, startPoint x: 1164, startPoint y: 144, endPoint x: 1127, endPoint y: 145, distance: 36.7
click at [1127, 145] on label "Search: ***" at bounding box center [1183, 147] width 150 height 24
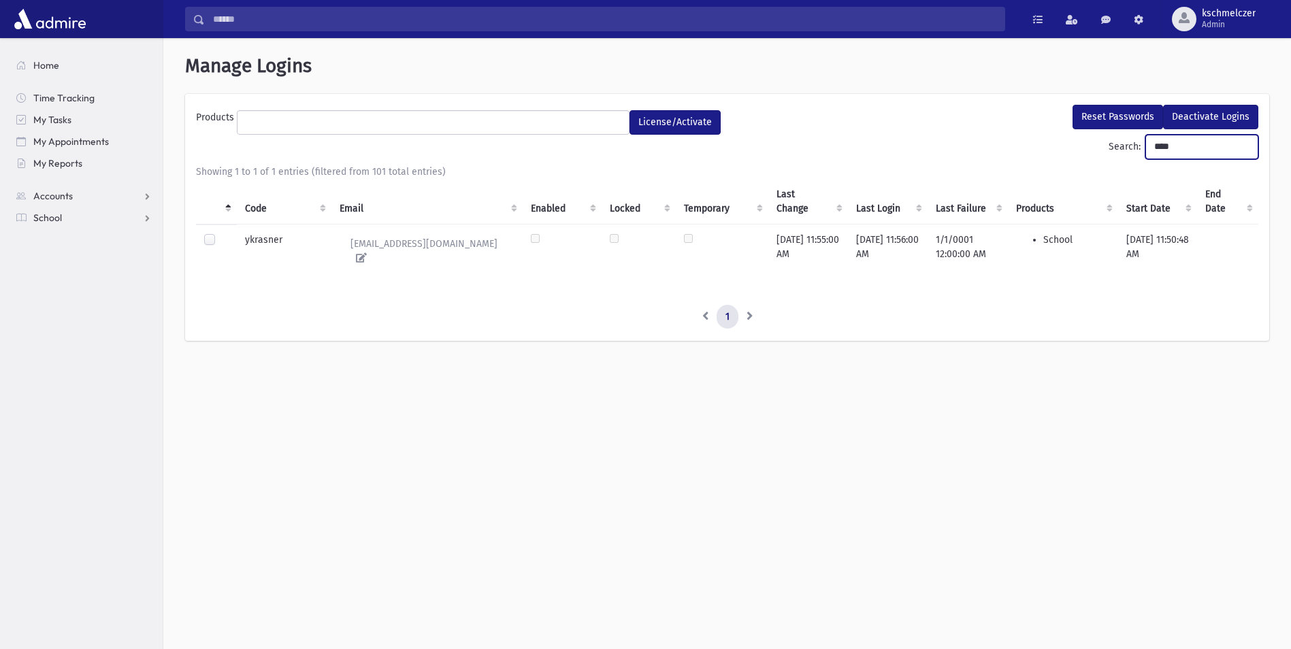
type input "****"
click at [220, 233] on label at bounding box center [220, 233] width 0 height 0
drag, startPoint x: 1164, startPoint y: 144, endPoint x: 1130, endPoint y: 147, distance: 34.9
click at [1145, 147] on input "****" at bounding box center [1201, 147] width 113 height 24
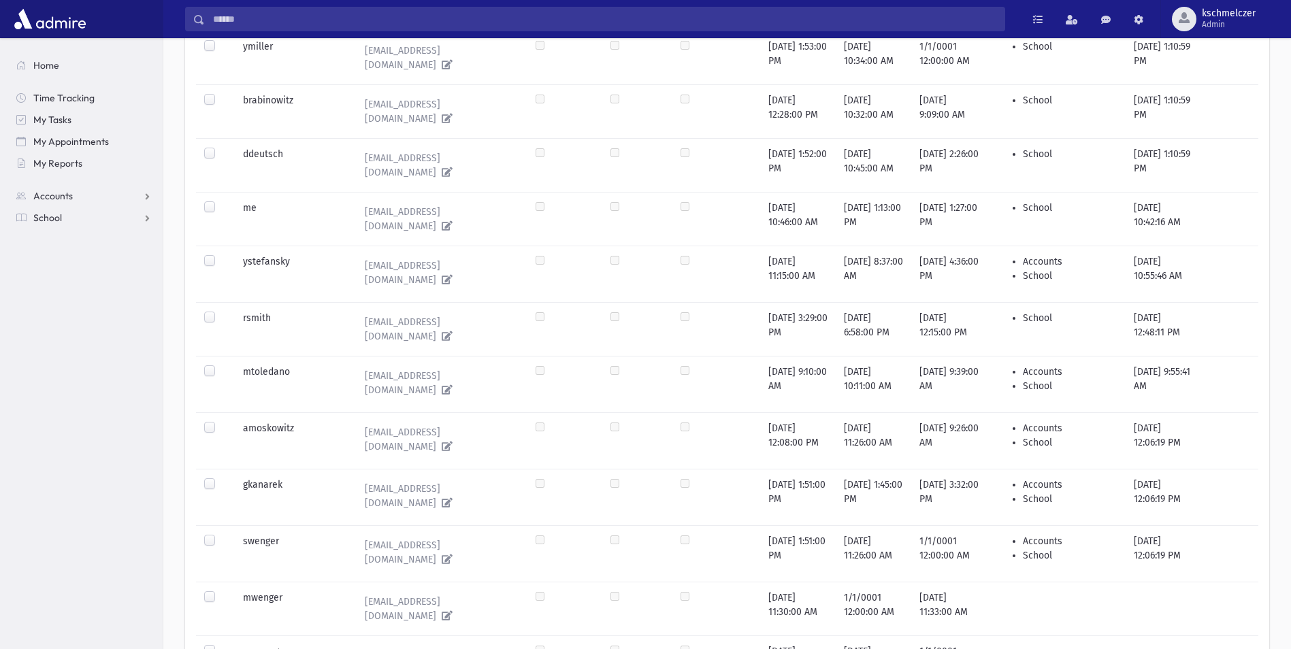
scroll to position [946, 0]
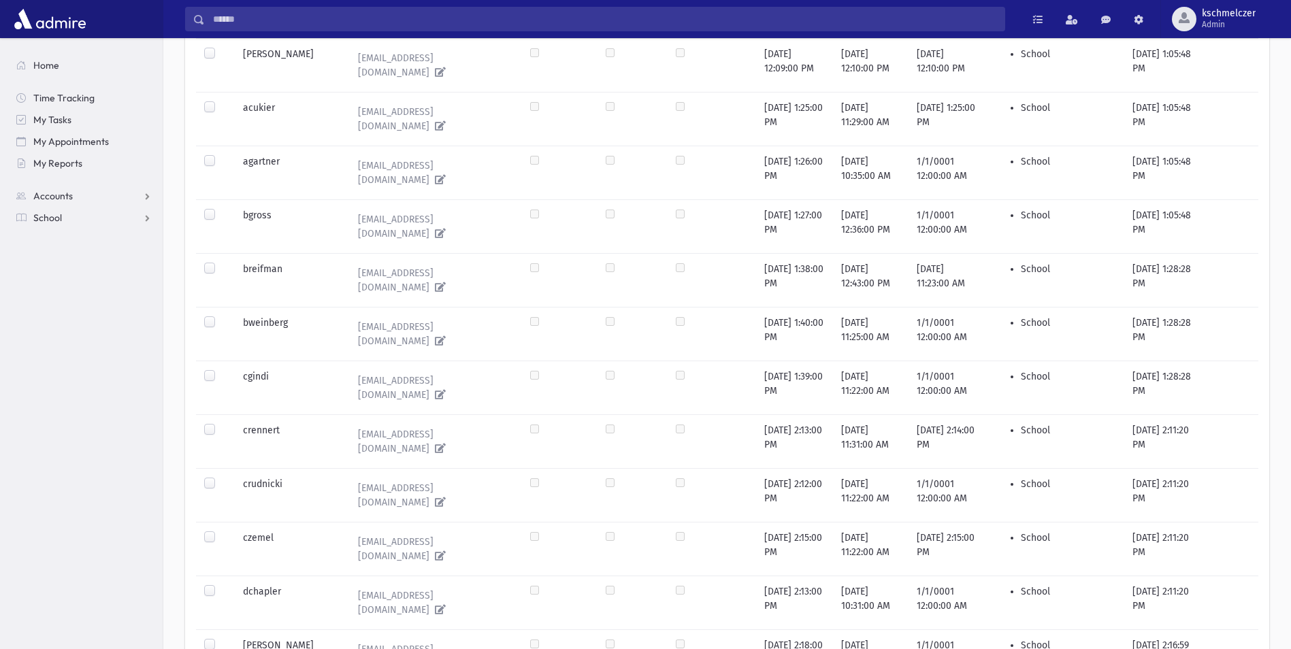
scroll to position [1033, 0]
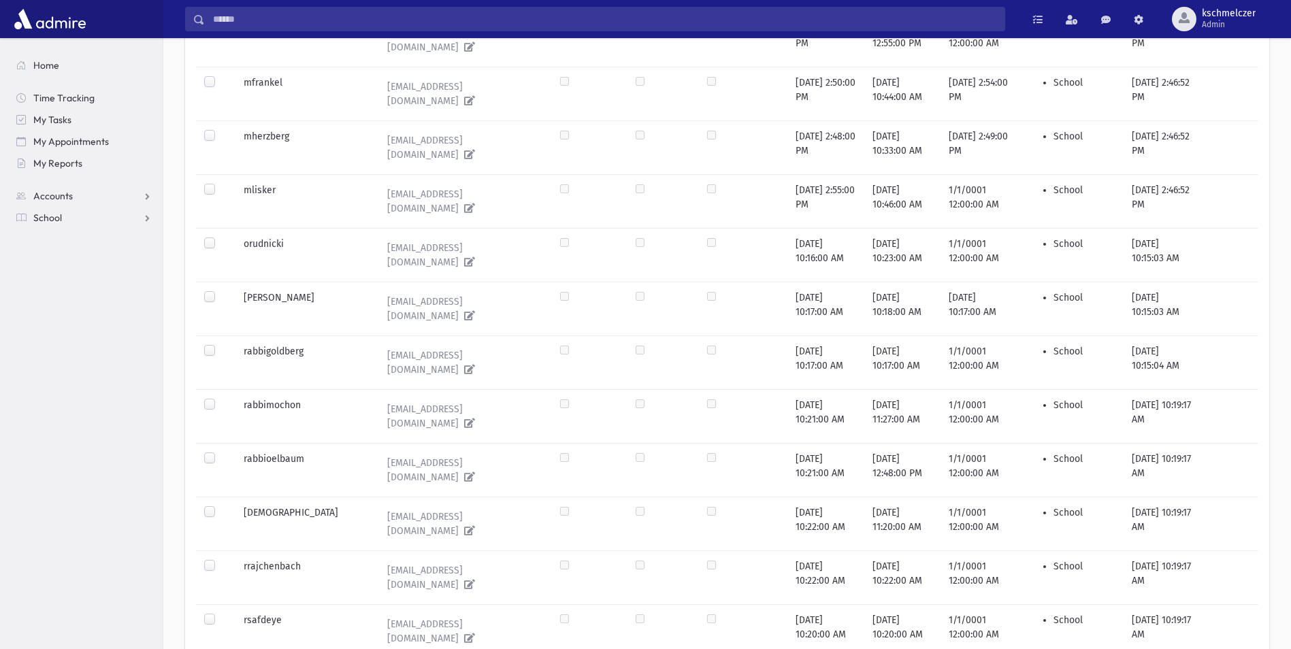
scroll to position [838, 0]
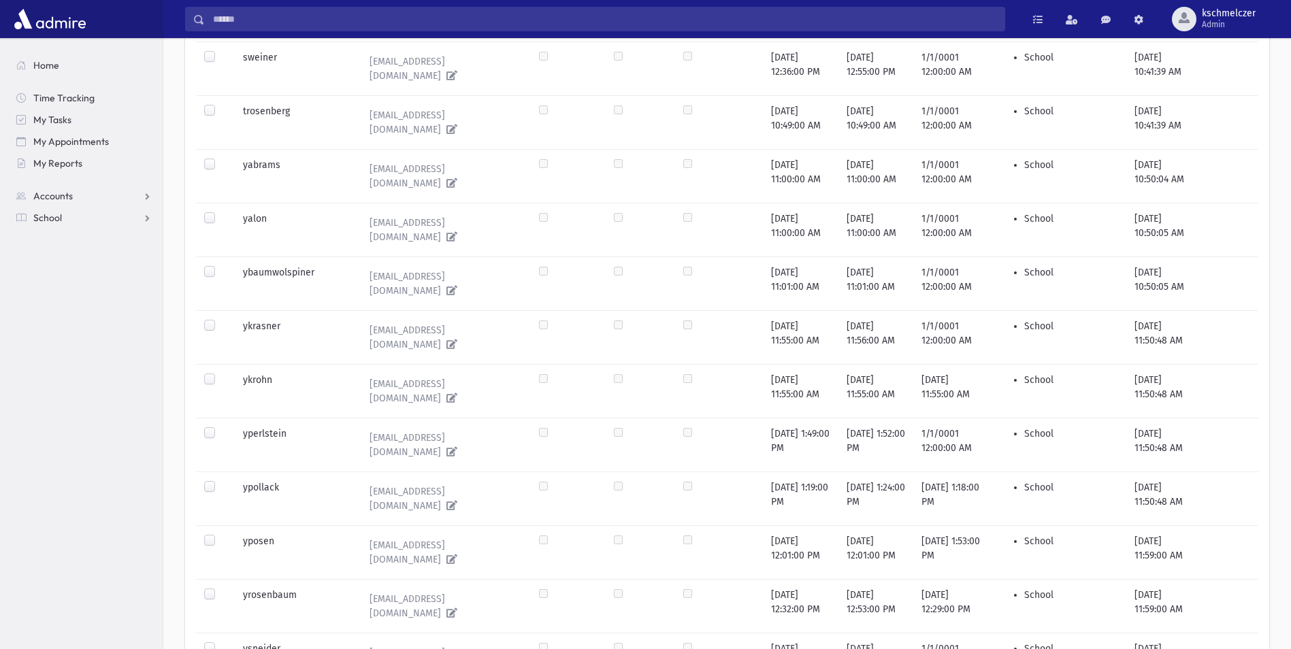
scroll to position [817, 0]
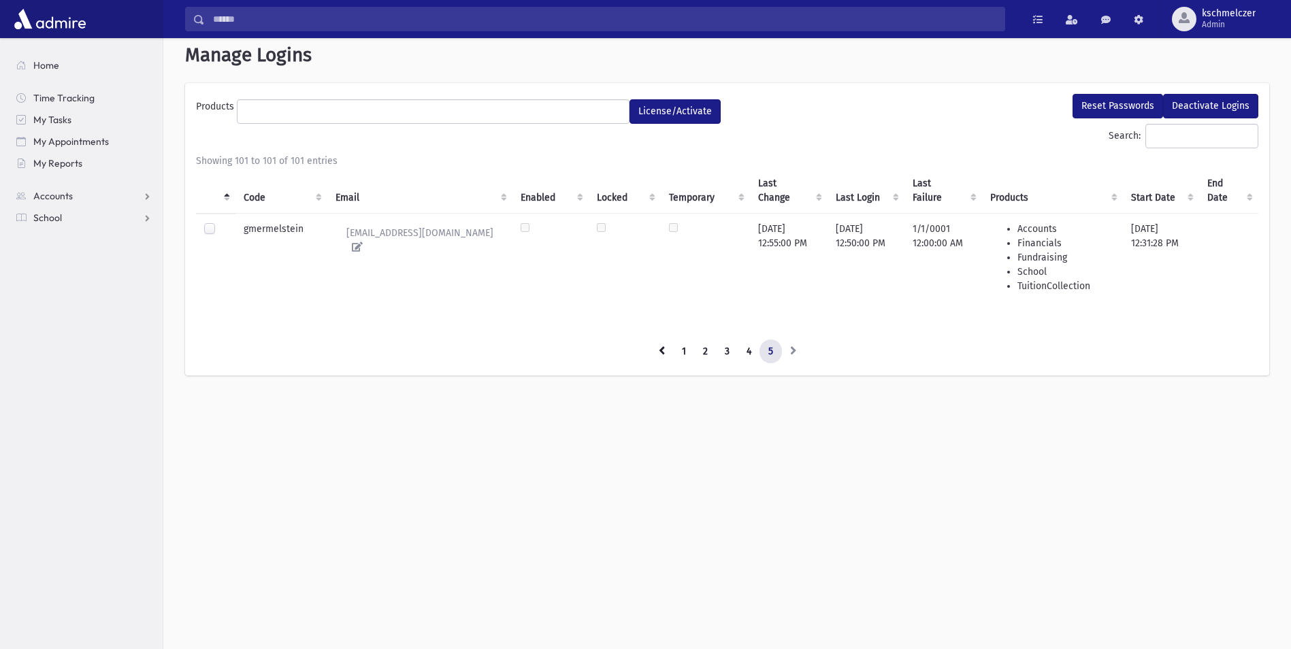
scroll to position [0, 0]
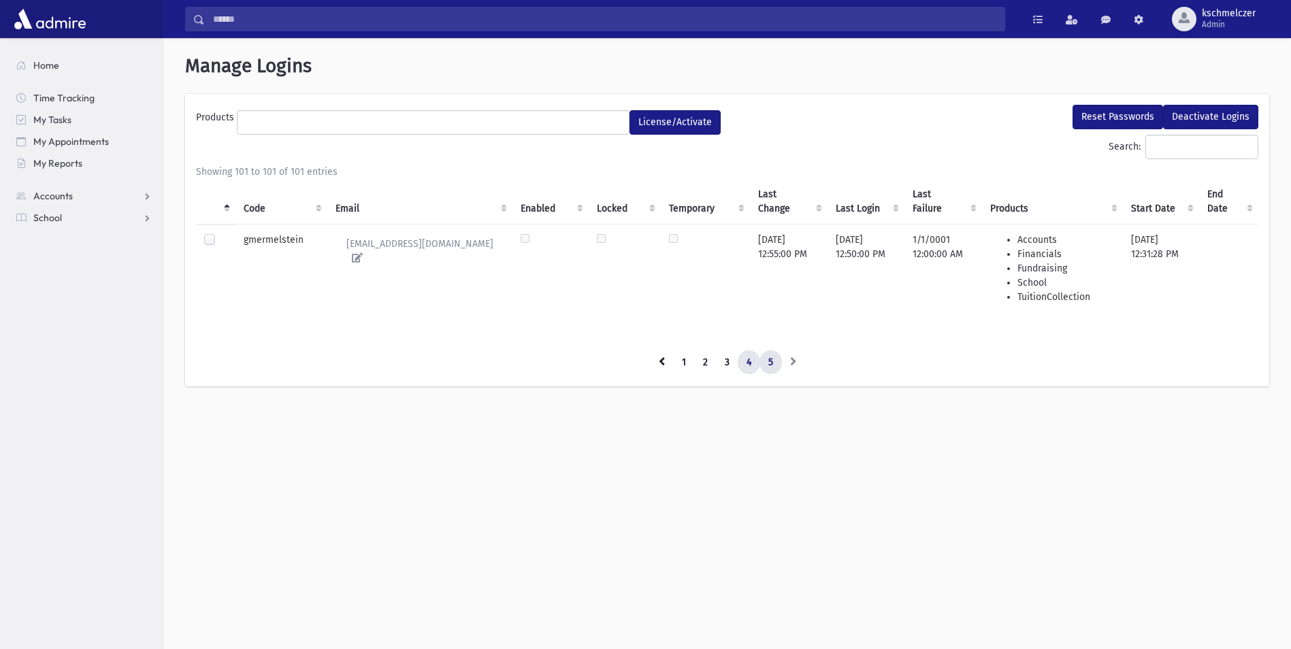
click at [751, 359] on link "4" at bounding box center [749, 362] width 22 height 24
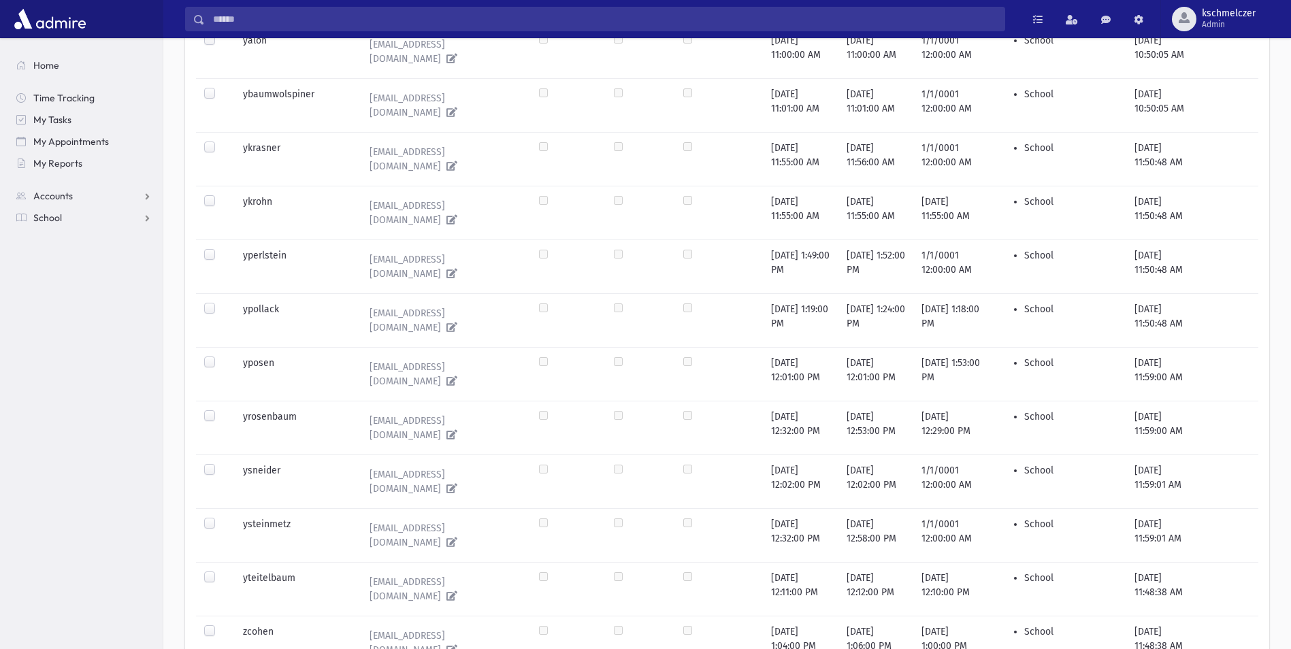
scroll to position [767, 0]
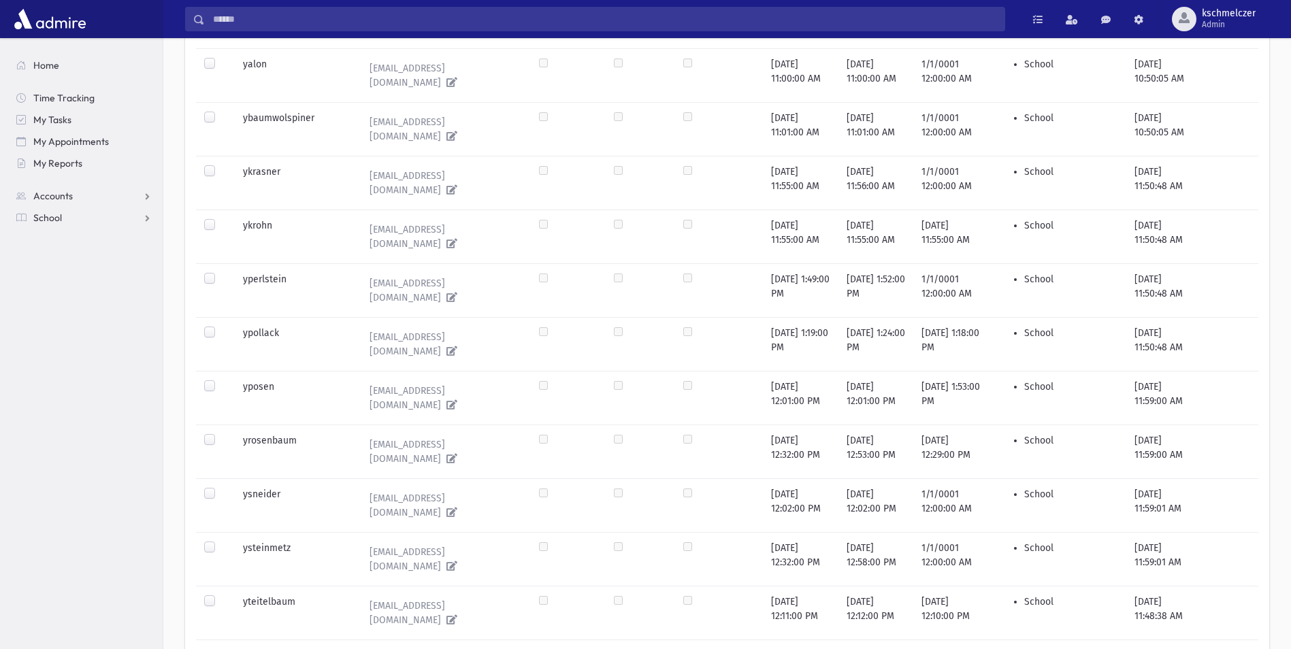
click at [215, 595] on div at bounding box center [212, 603] width 16 height 16
click at [220, 595] on label at bounding box center [220, 595] width 0 height 0
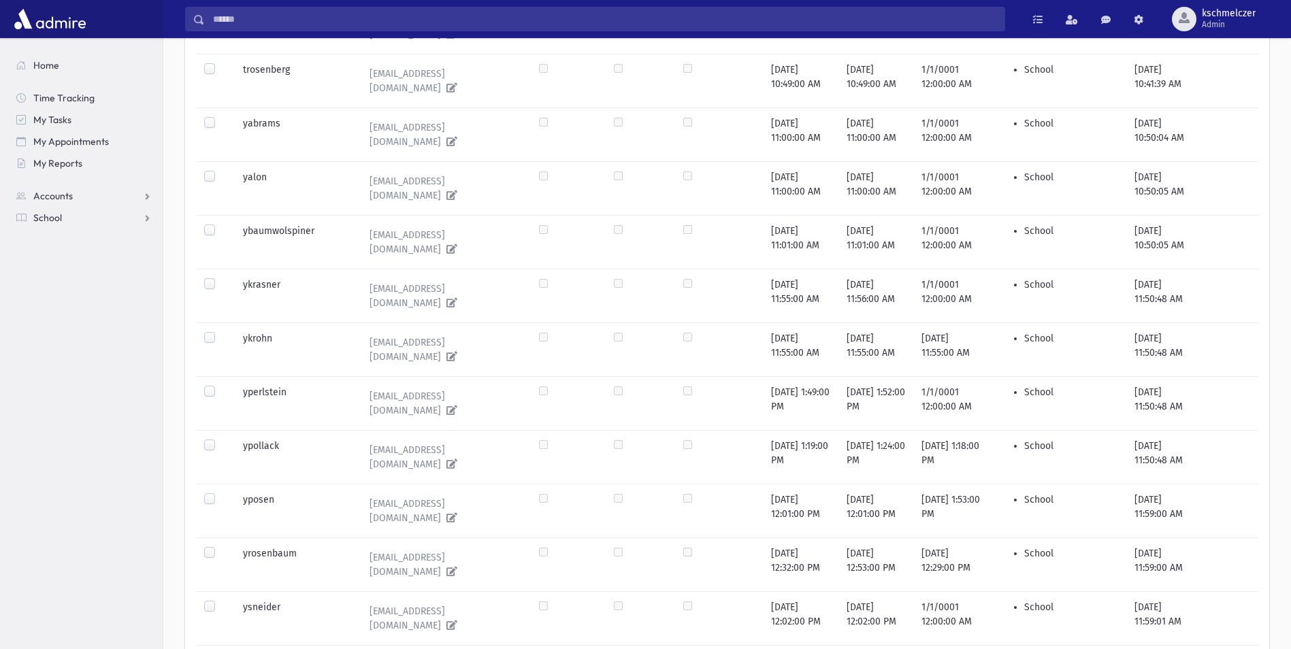
scroll to position [631, 0]
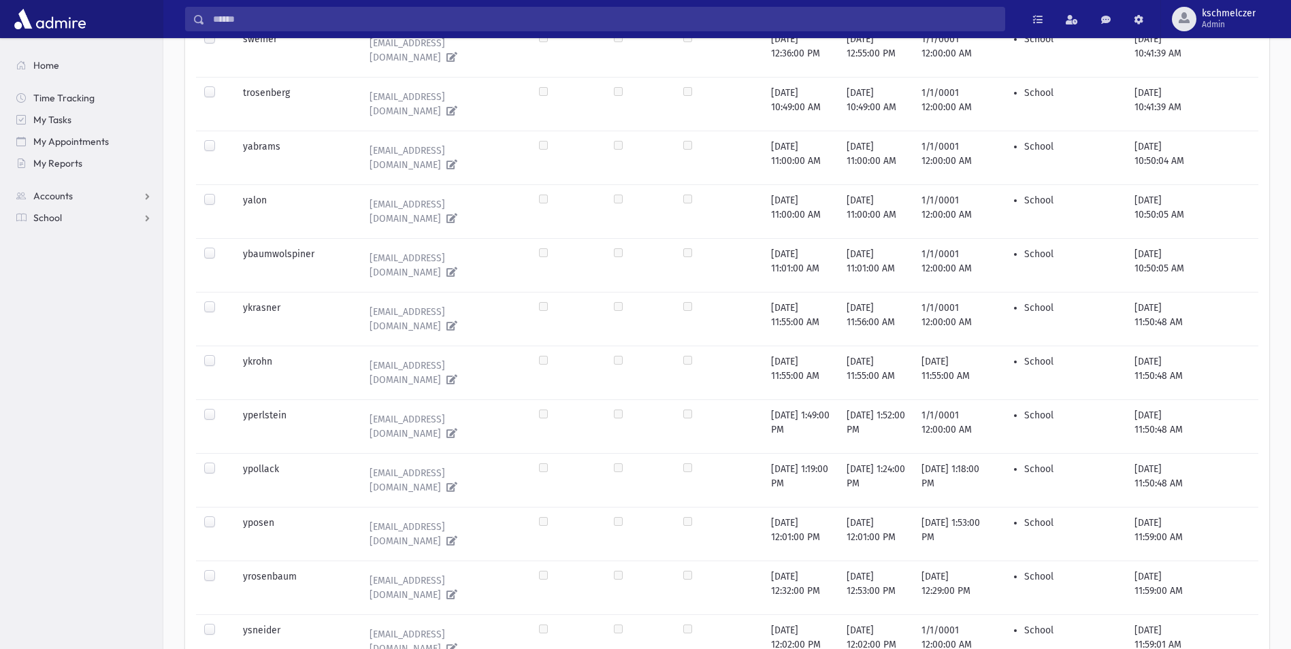
click at [220, 516] on label at bounding box center [220, 516] width 0 height 0
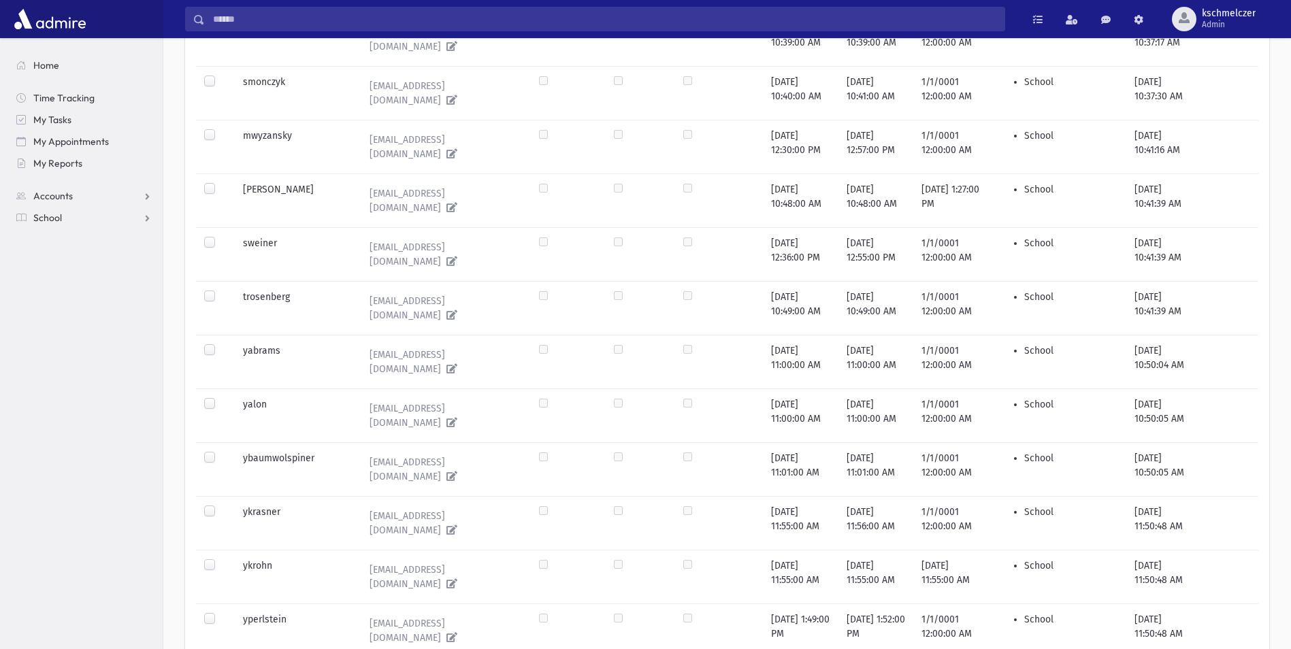
scroll to position [359, 0]
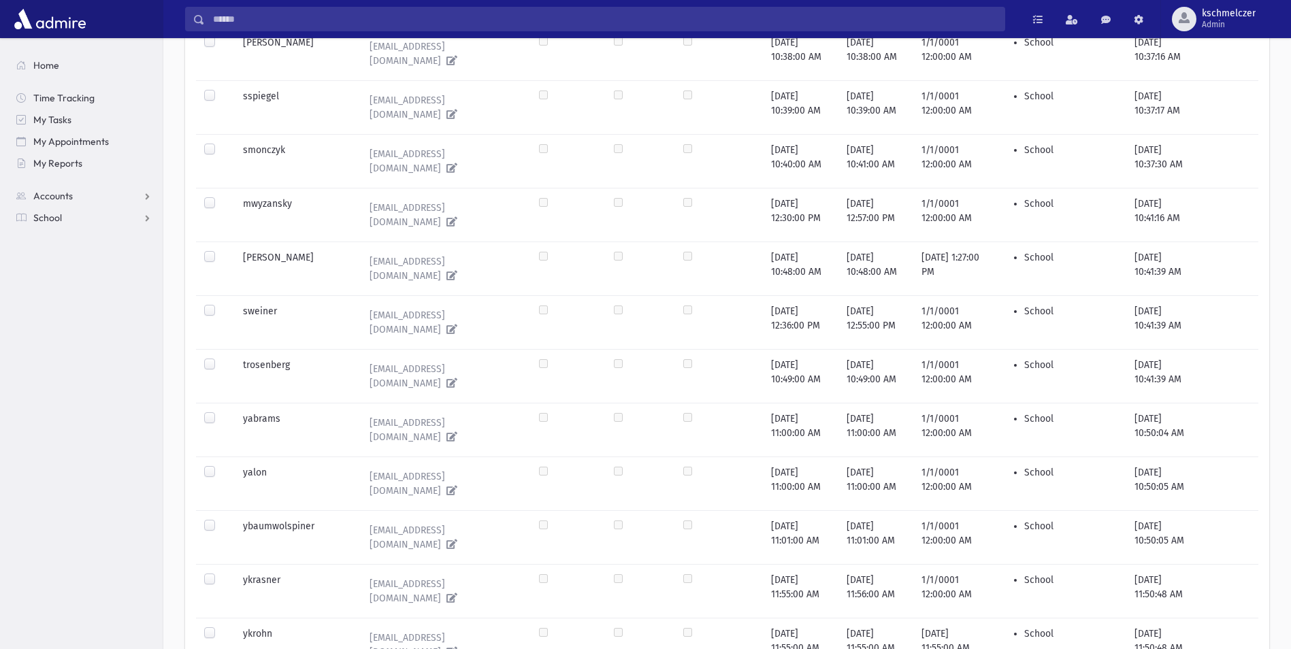
click at [220, 250] on label at bounding box center [220, 250] width 0 height 0
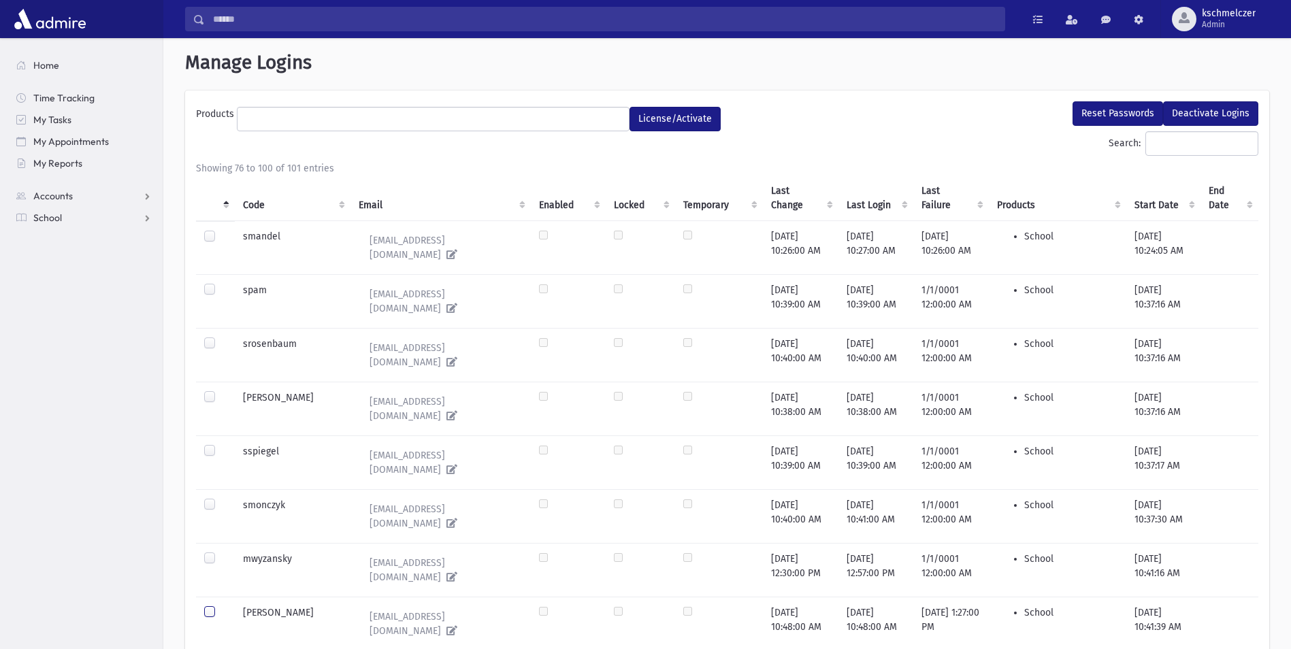
scroll to position [0, 0]
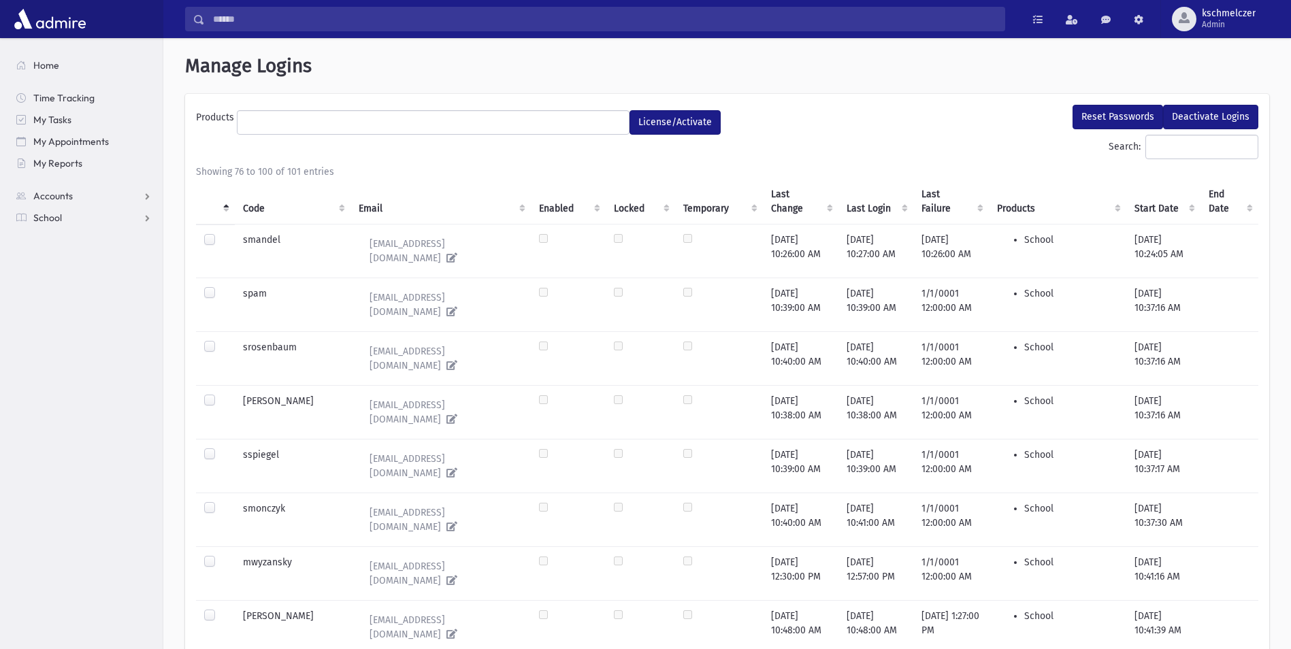
click at [220, 394] on label at bounding box center [220, 394] width 0 height 0
click at [1127, 116] on button "Reset Passwords" at bounding box center [1117, 117] width 90 height 24
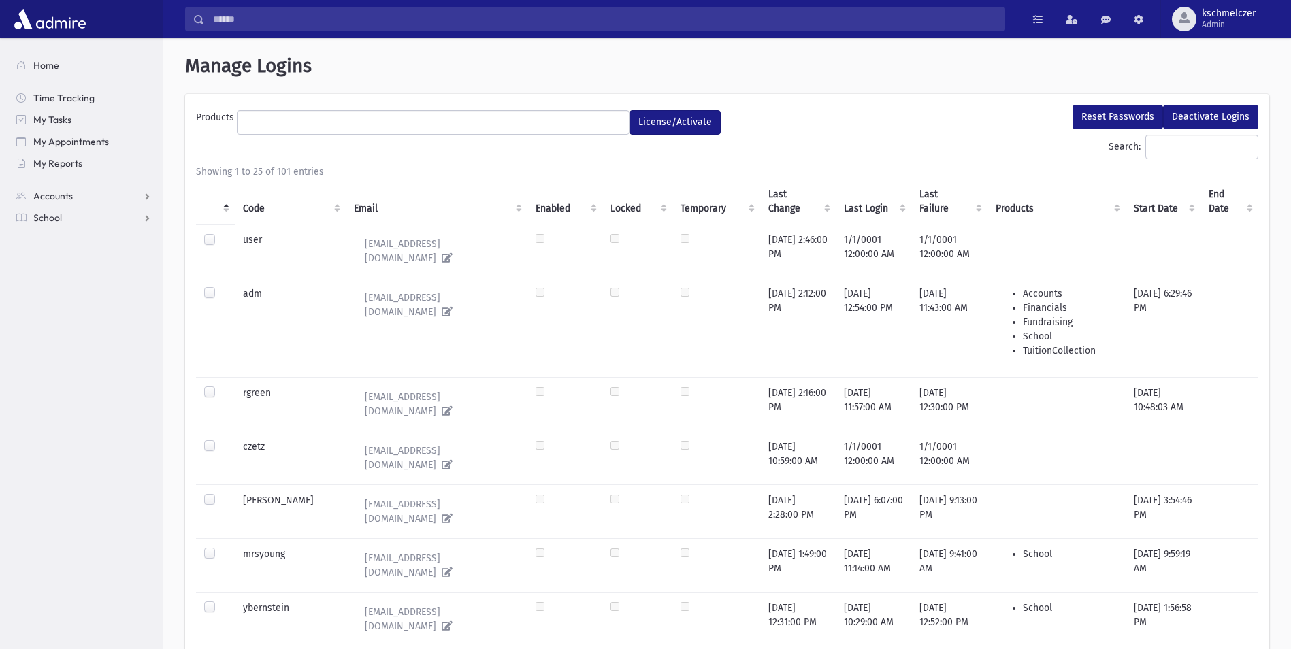
select select
drag, startPoint x: 1236, startPoint y: 13, endPoint x: 1202, endPoint y: 50, distance: 50.1
click at [1236, 13] on span "kschmelczer" at bounding box center [1229, 13] width 54 height 11
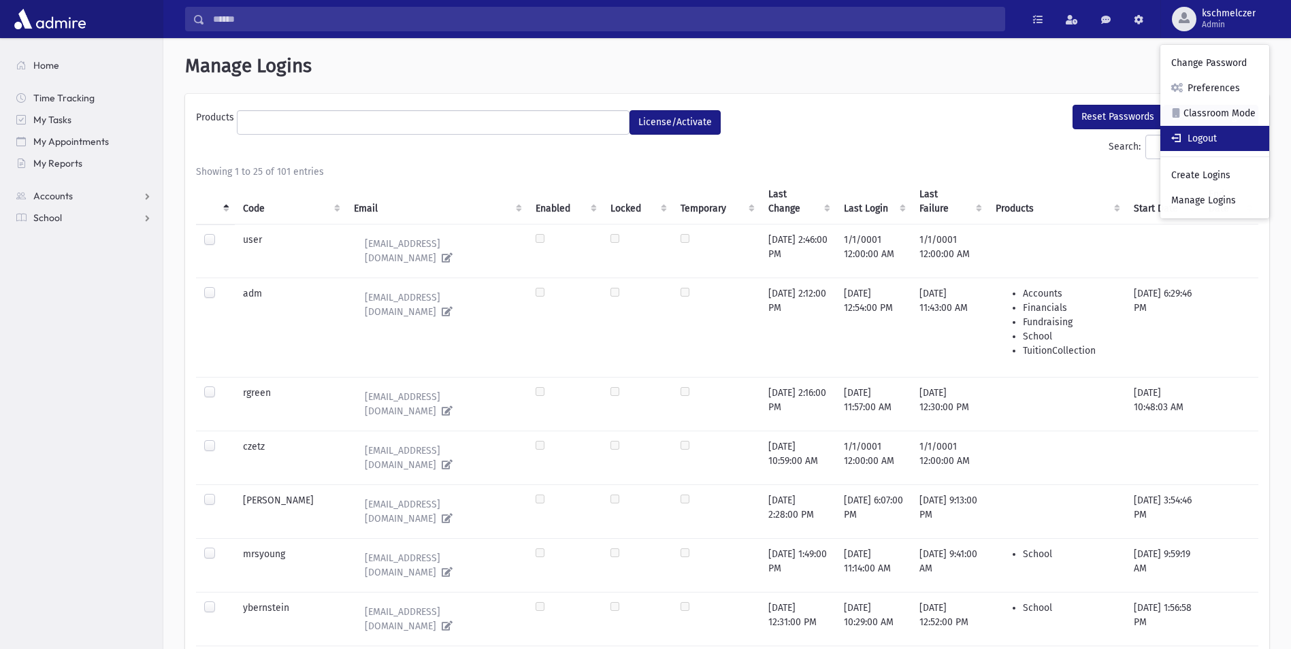
click at [1199, 139] on link "Logout" at bounding box center [1214, 138] width 109 height 25
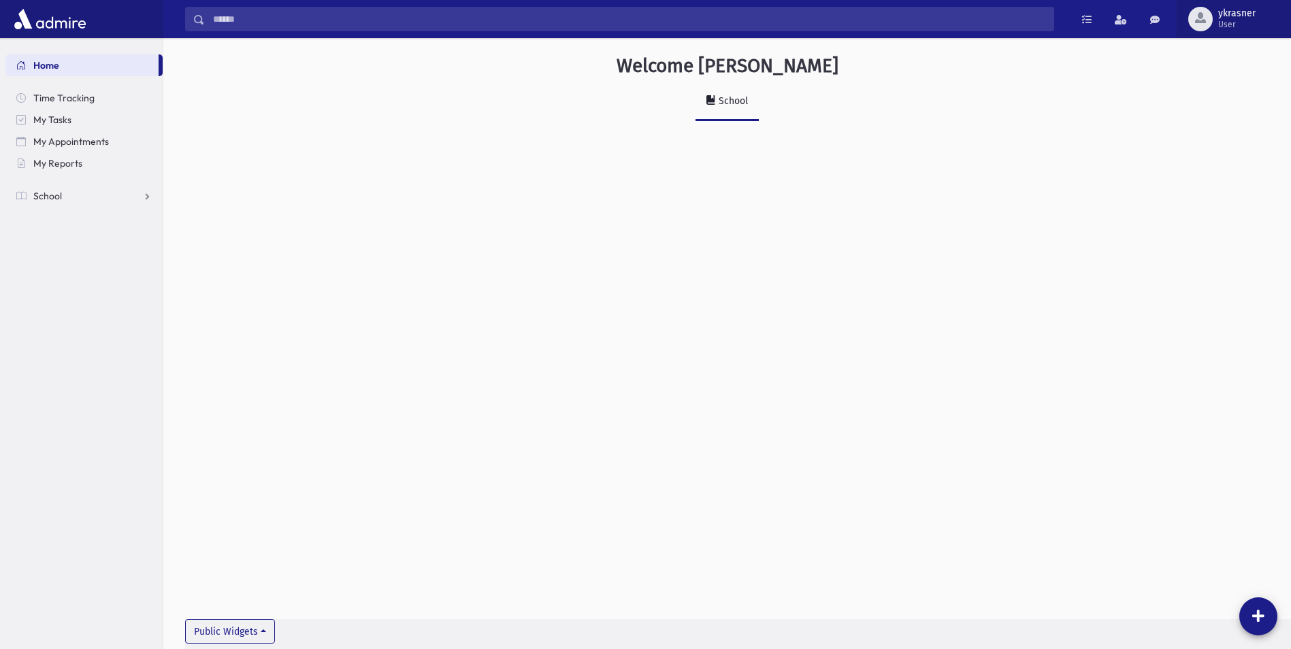
click at [1213, 4] on button "ykrasner User" at bounding box center [1233, 19] width 114 height 38
click at [1213, 139] on link "Logout" at bounding box center [1230, 138] width 109 height 25
click at [1245, 19] on span "User" at bounding box center [1239, 24] width 31 height 11
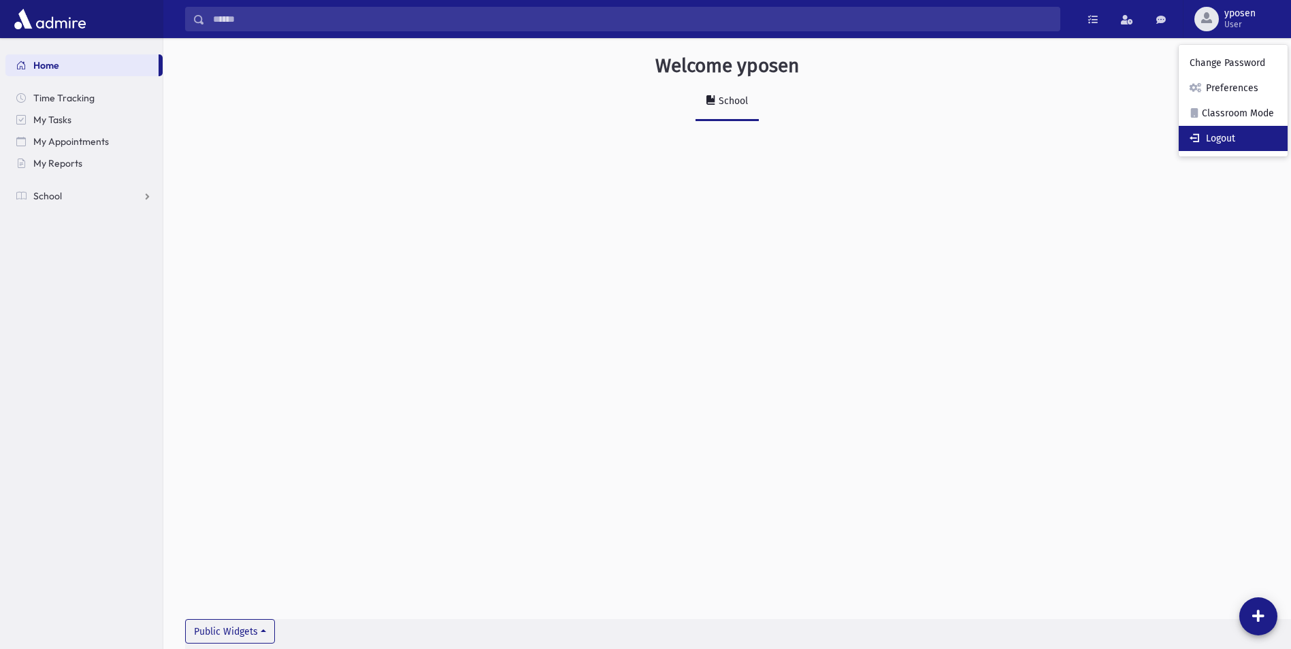
click at [1232, 133] on link "Logout" at bounding box center [1233, 138] width 109 height 25
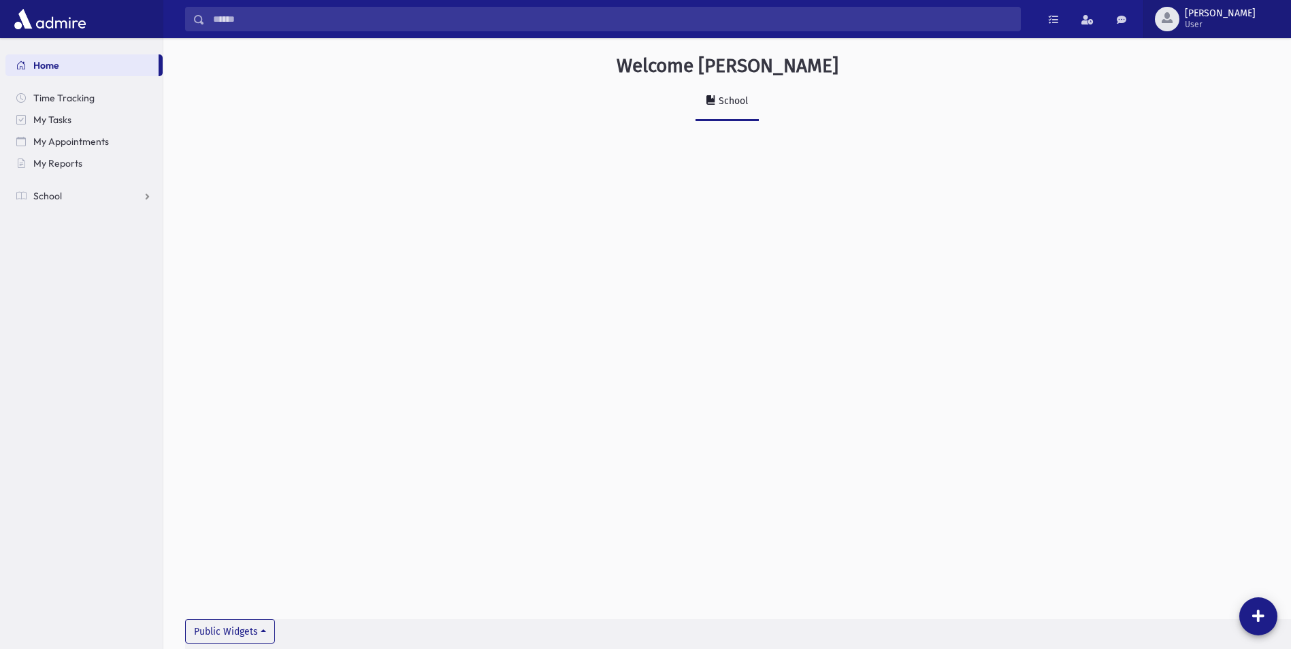
click at [1230, 12] on span "[PERSON_NAME]" at bounding box center [1220, 13] width 71 height 11
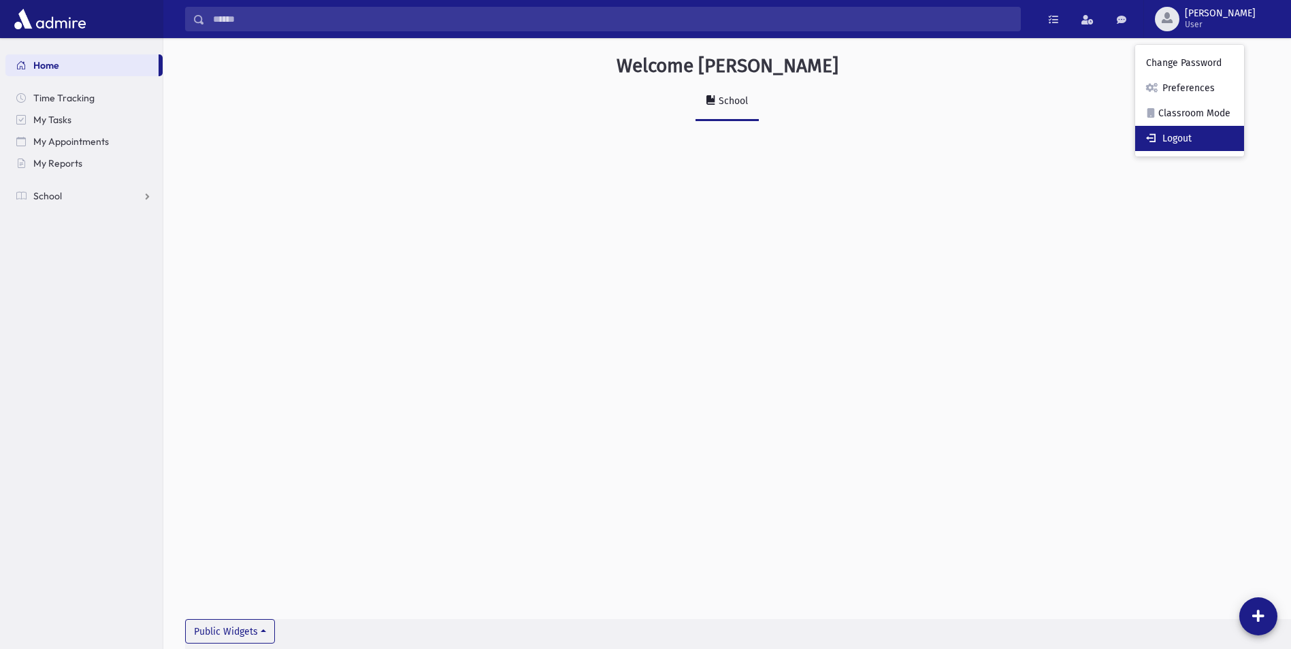
drag, startPoint x: 1225, startPoint y: 141, endPoint x: 1193, endPoint y: 150, distance: 33.2
click at [1225, 141] on link "Logout" at bounding box center [1189, 138] width 109 height 25
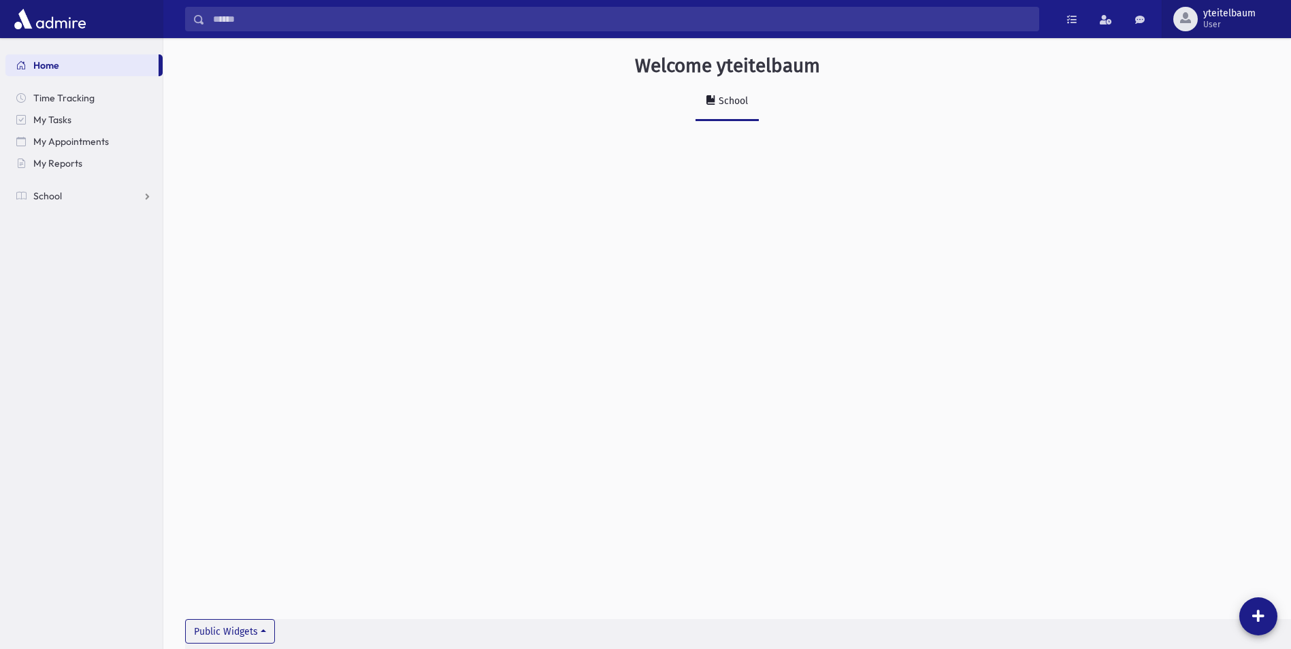
click at [1217, 22] on span "User" at bounding box center [1229, 24] width 52 height 11
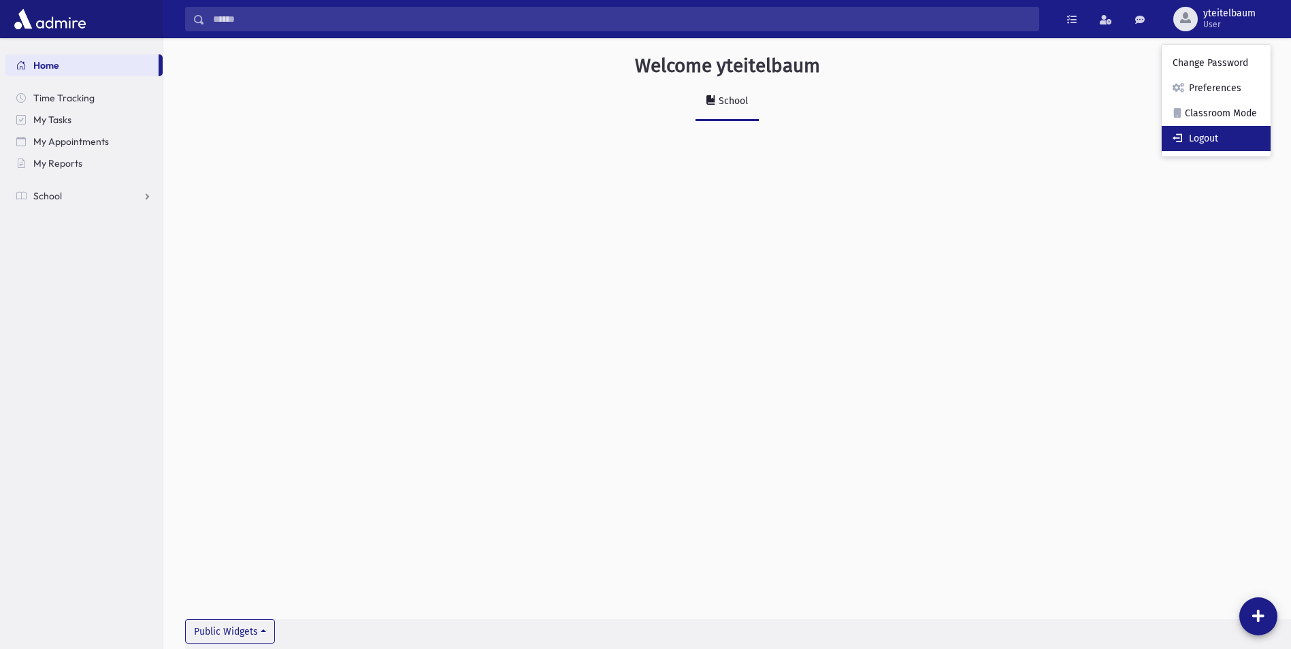
click at [1220, 133] on link "Logout" at bounding box center [1215, 138] width 109 height 25
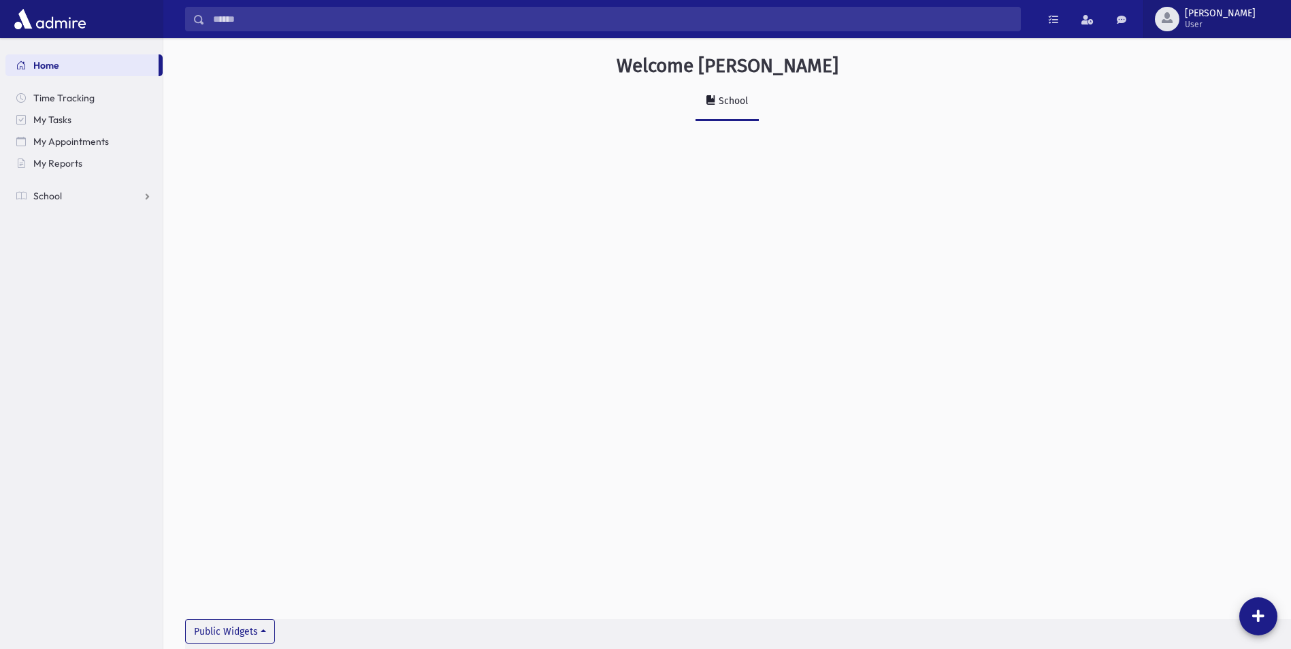
click at [1210, 3] on button "sserebrowski User" at bounding box center [1217, 19] width 148 height 38
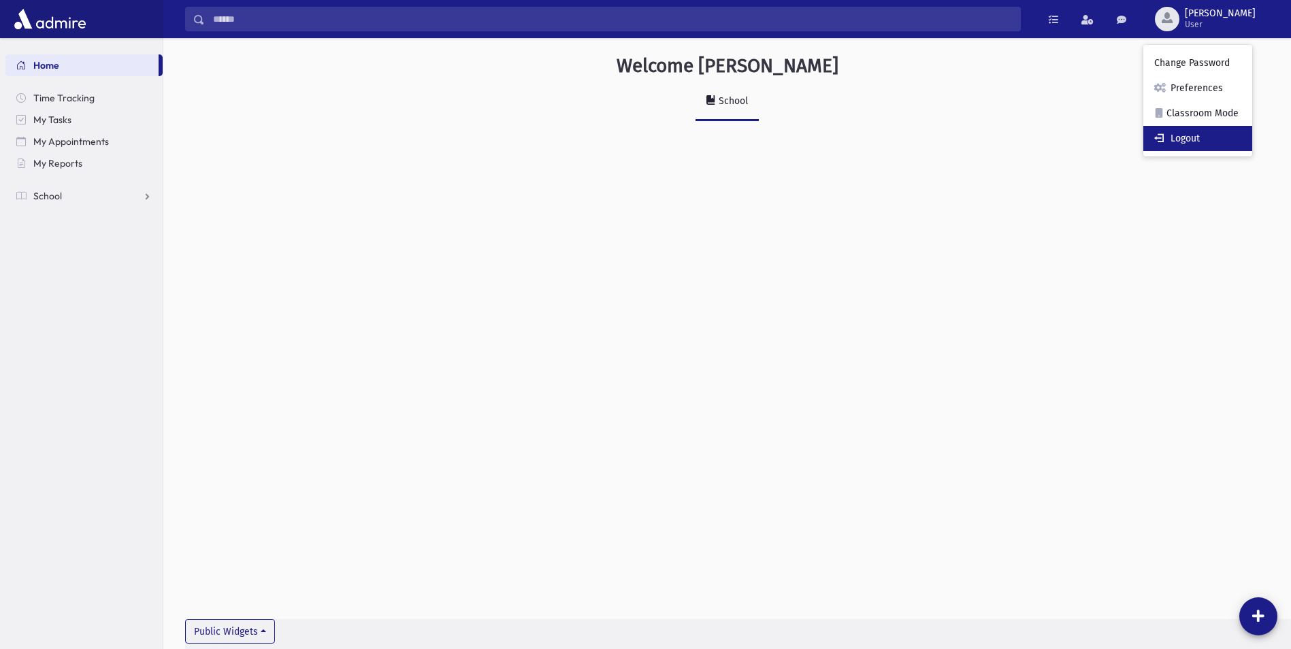
drag, startPoint x: 1197, startPoint y: 130, endPoint x: 1164, endPoint y: 130, distance: 32.7
click at [1196, 130] on link "Logout" at bounding box center [1197, 138] width 109 height 25
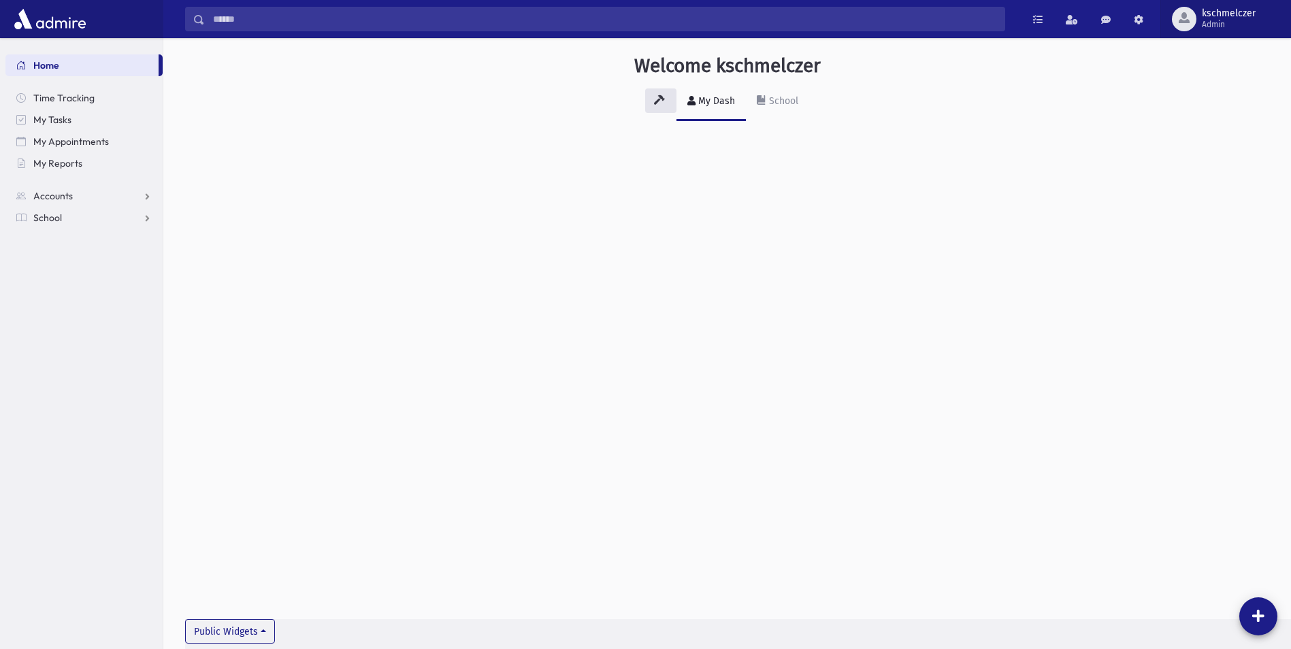
click at [1196, 18] on div "button" at bounding box center [1184, 19] width 24 height 24
click at [1116, 159] on div "Welcome kschmelczer My Dash School Public Widgets" at bounding box center [726, 343] width 1127 height 611
click at [1219, 17] on span "kschmelczer" at bounding box center [1229, 13] width 54 height 11
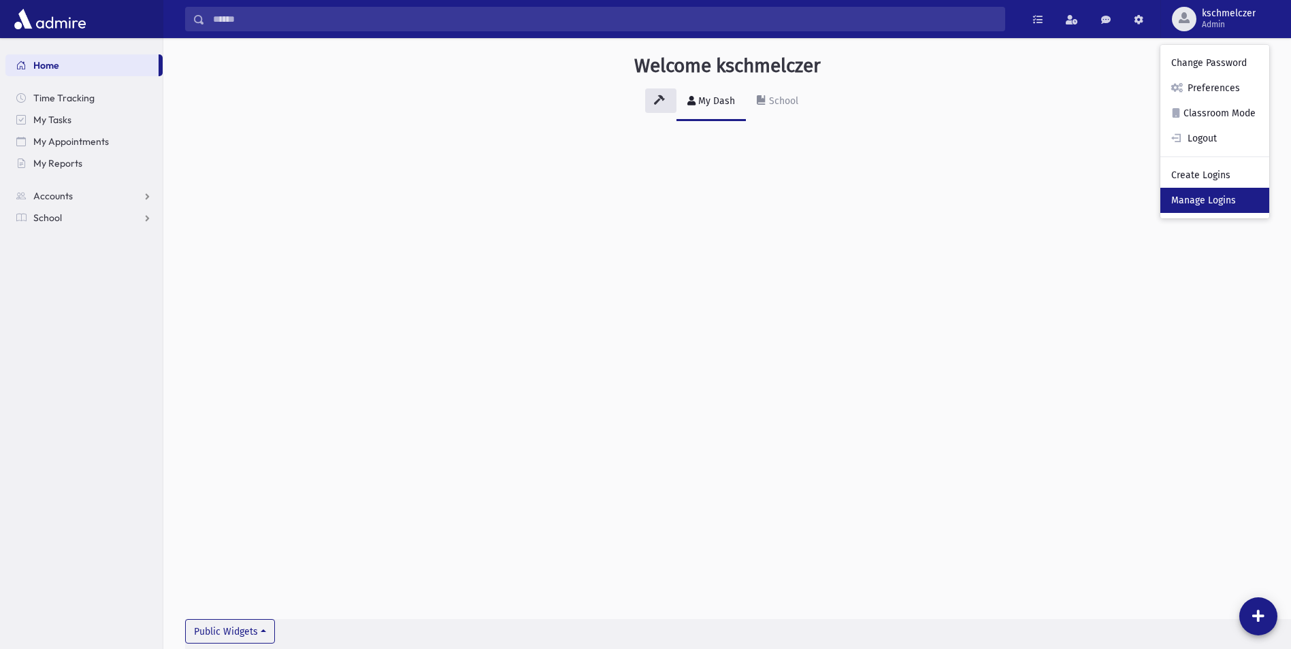
click at [1212, 199] on link "Manage Logins" at bounding box center [1214, 200] width 109 height 25
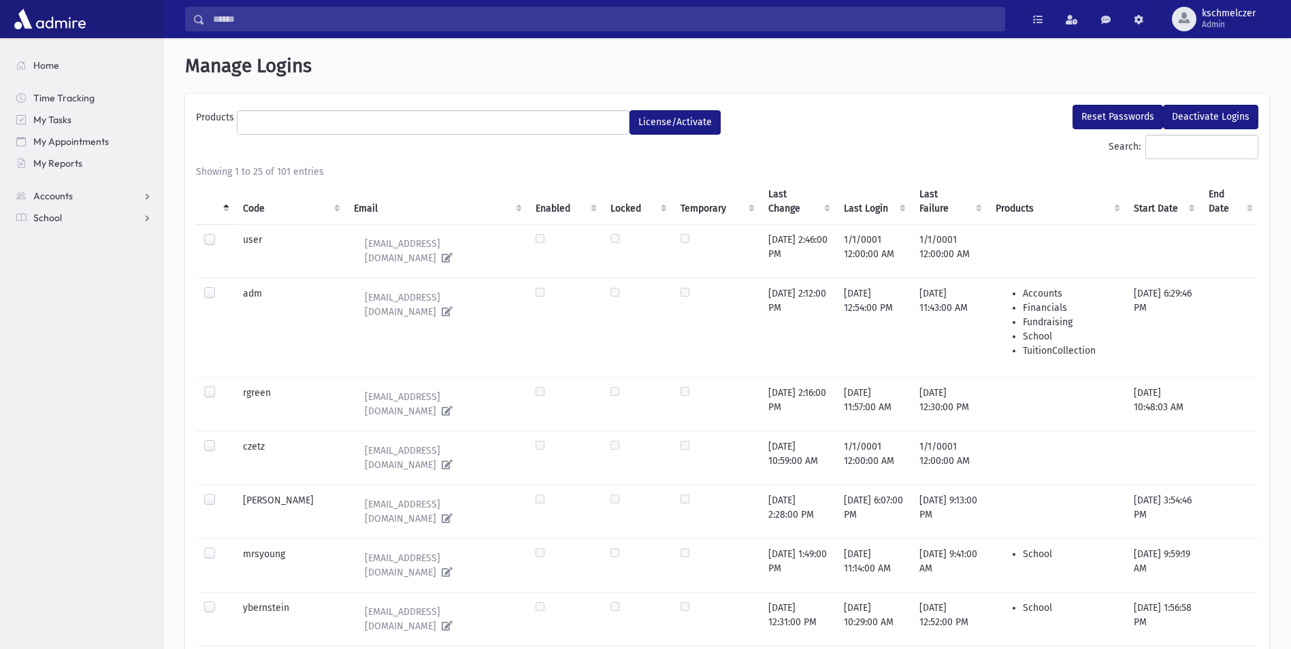
select select
click at [1148, 150] on input "Search:" at bounding box center [1201, 147] width 113 height 24
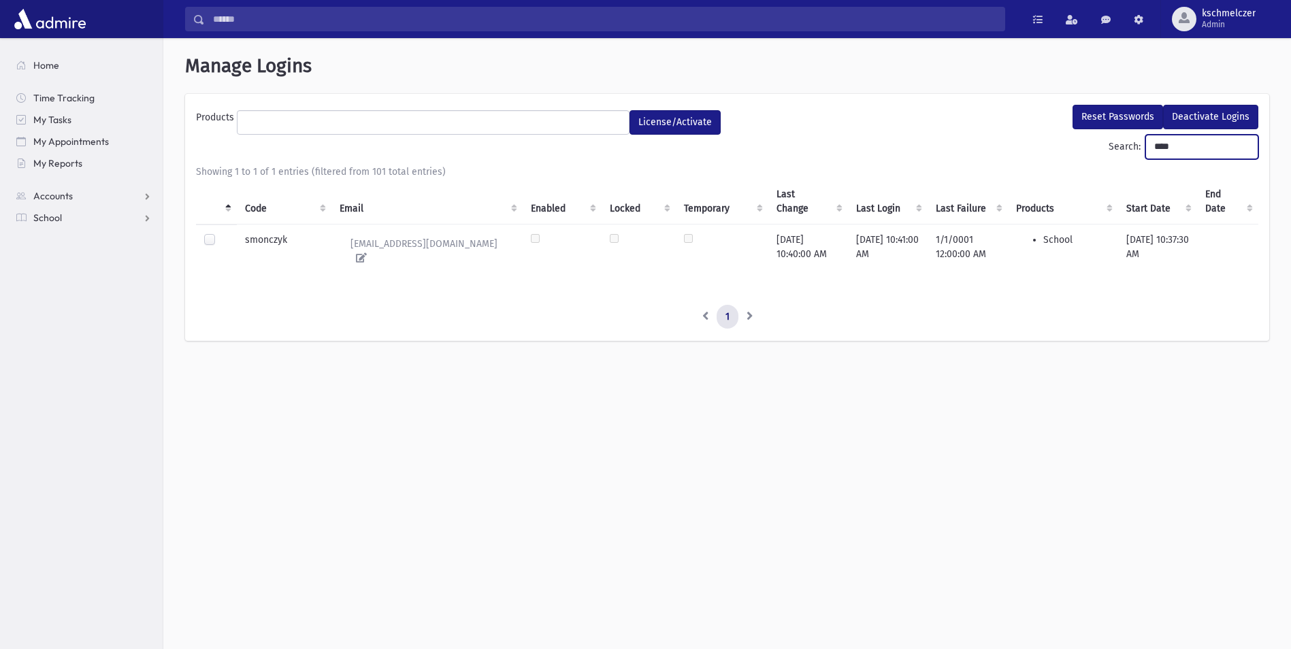
type input "****"
click at [220, 233] on label at bounding box center [220, 233] width 0 height 0
click at [1092, 114] on button "Reset Passwords" at bounding box center [1117, 117] width 90 height 24
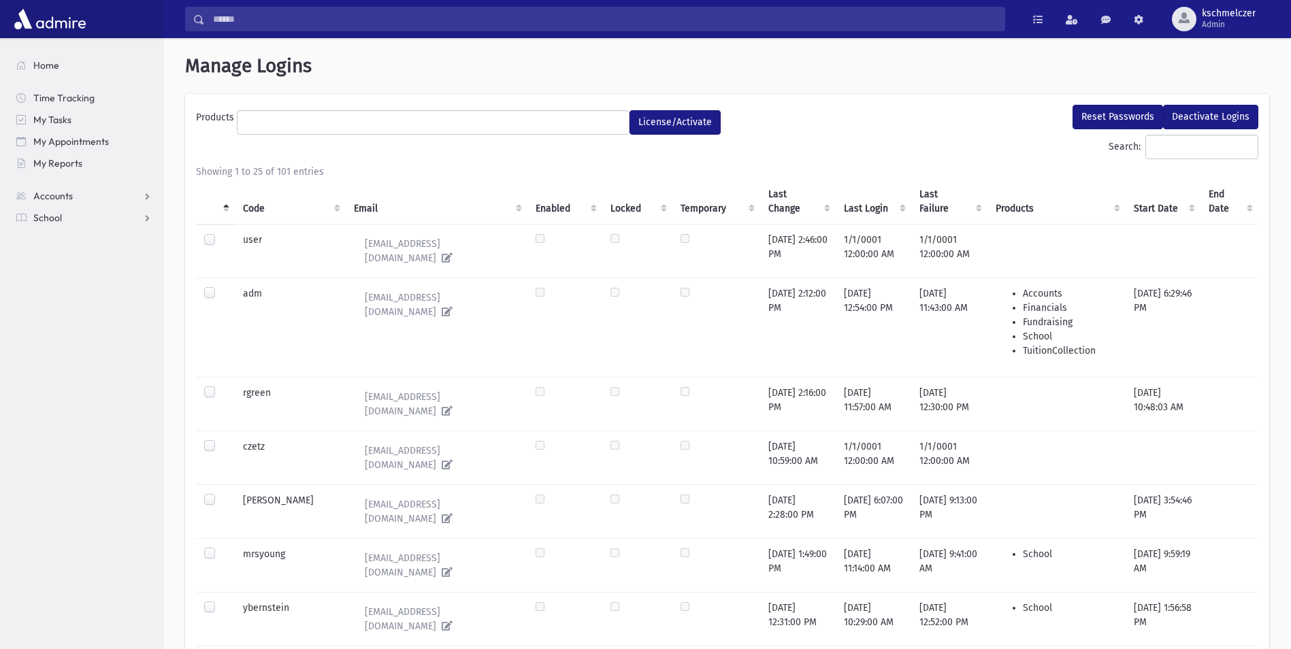
select select
click at [1154, 150] on input "Search:" at bounding box center [1201, 147] width 113 height 24
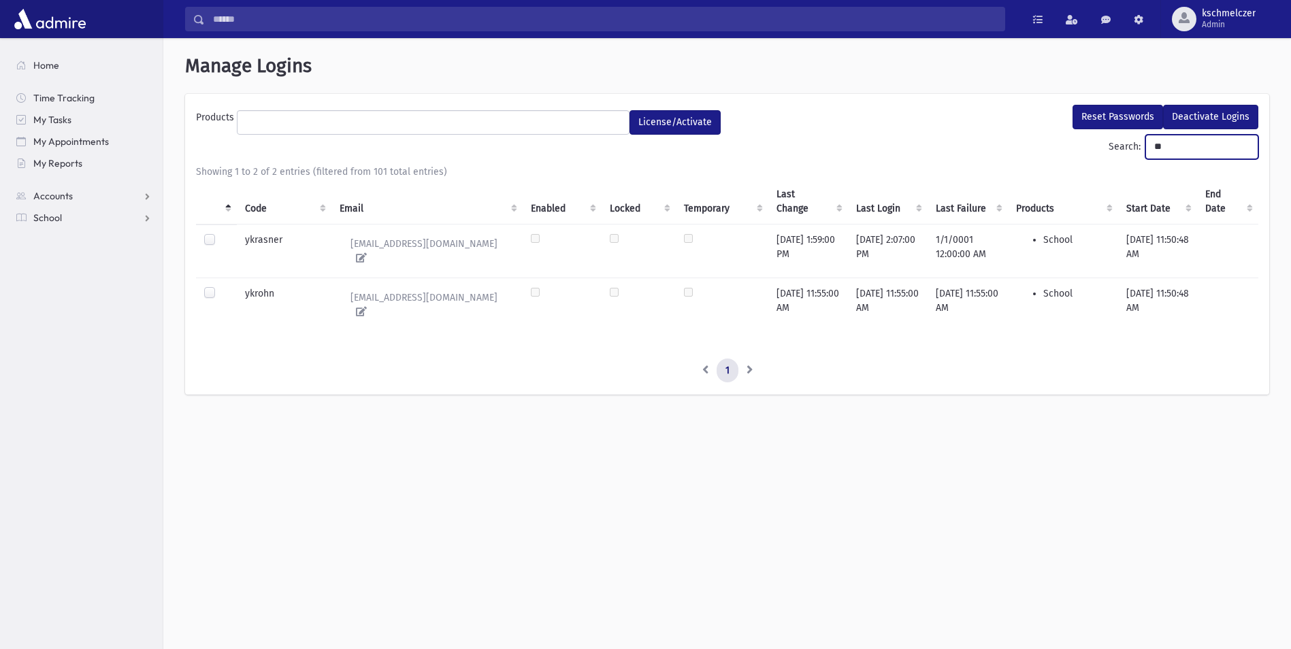
type input "**"
click at [220, 286] on label at bounding box center [220, 286] width 0 height 0
click at [1127, 106] on button "Reset Passwords" at bounding box center [1117, 117] width 90 height 24
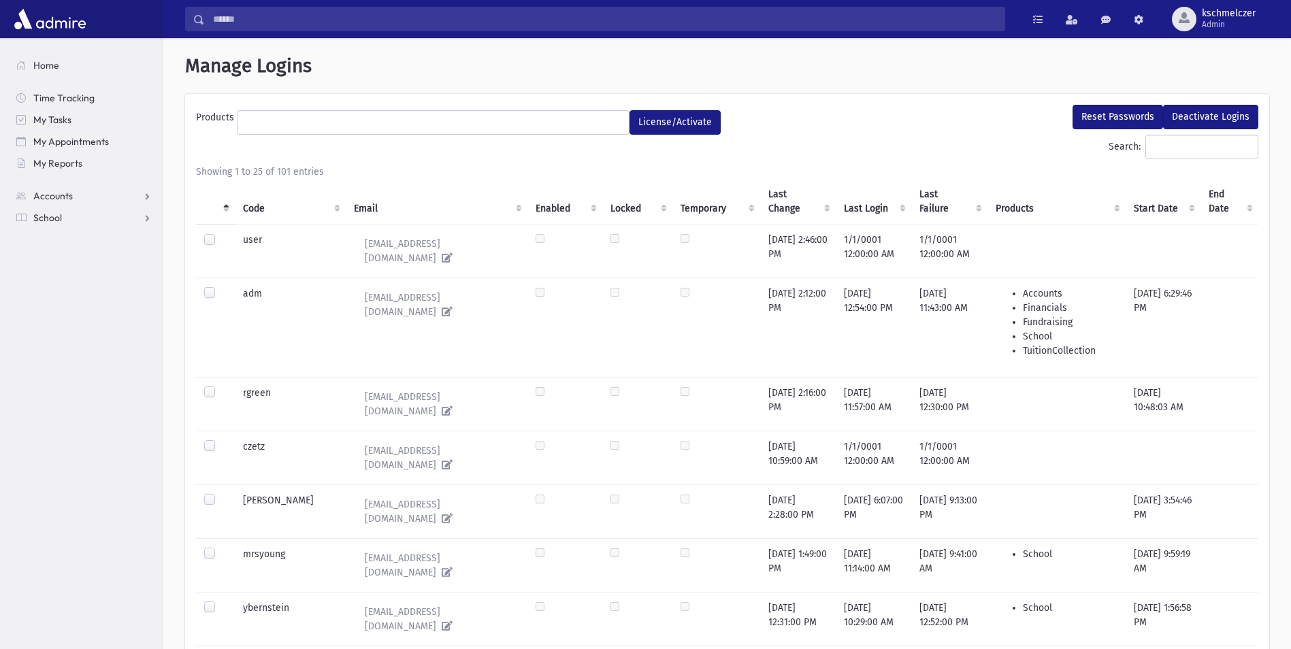
select select
click at [399, 118] on ul at bounding box center [432, 121] width 391 height 20
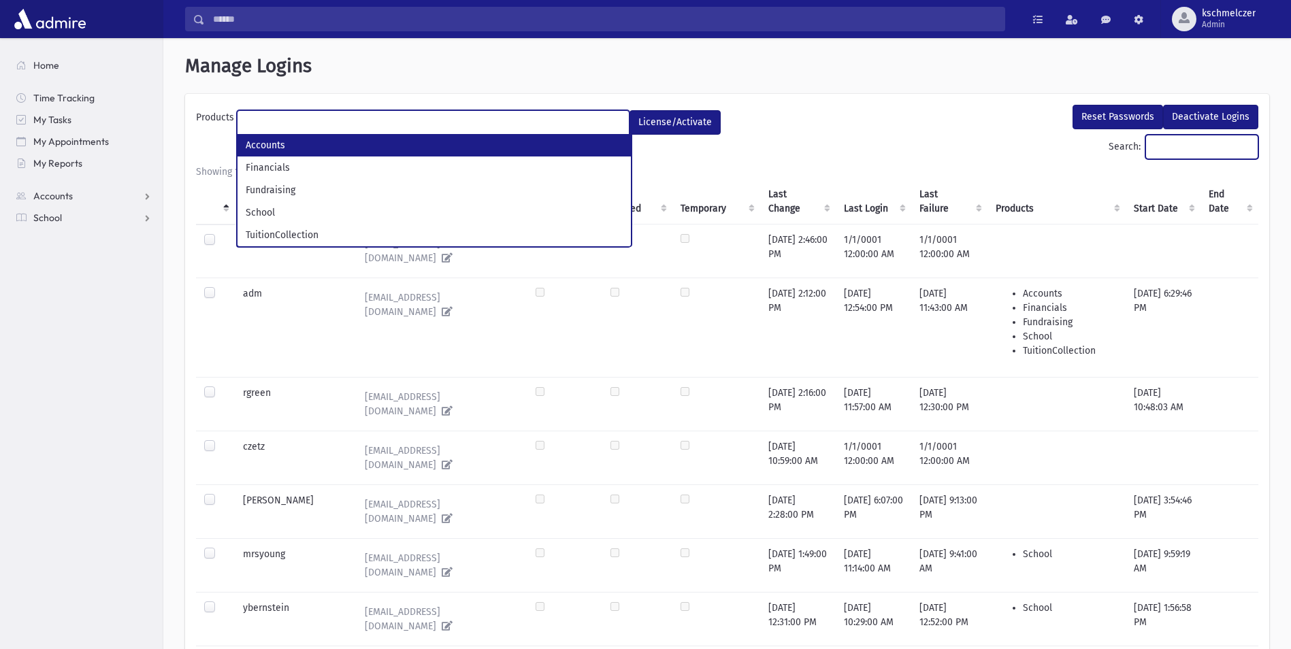
click at [1148, 145] on input "Search:" at bounding box center [1201, 147] width 113 height 24
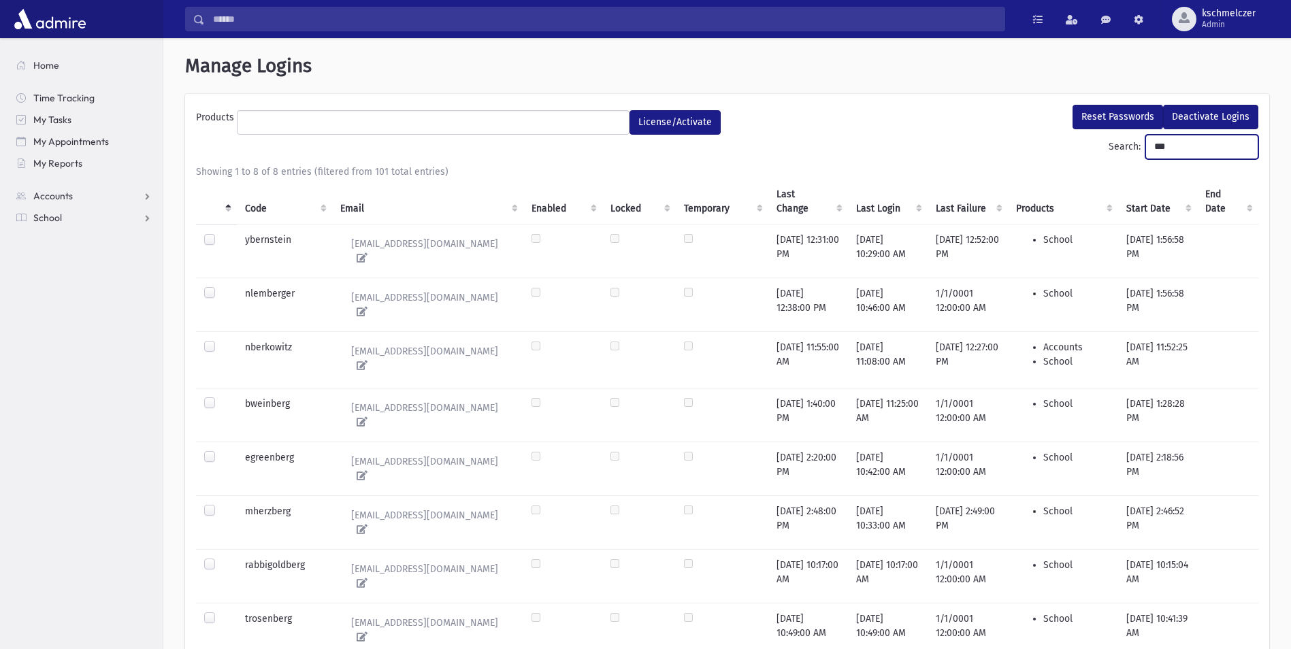
drag, startPoint x: 1157, startPoint y: 145, endPoint x: 1076, endPoint y: 150, distance: 81.8
click at [1076, 150] on div "Search: ***" at bounding box center [727, 150] width 1062 height 30
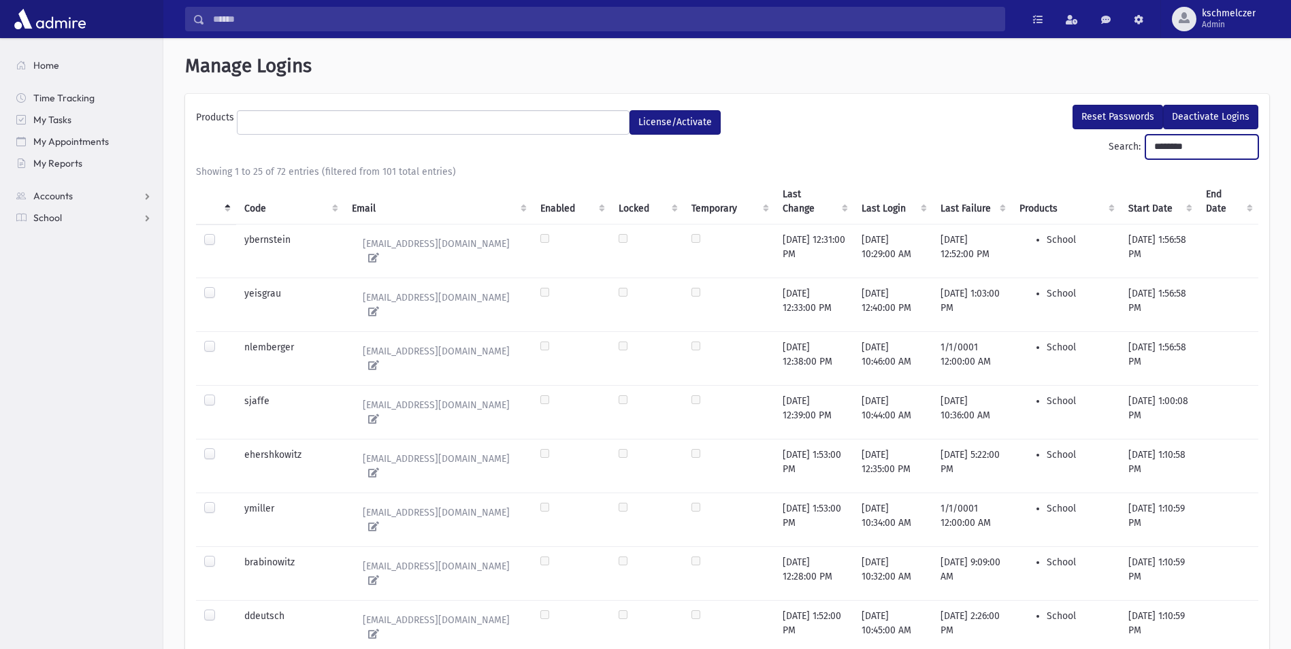
drag, startPoint x: 1193, startPoint y: 153, endPoint x: 1069, endPoint y: 159, distance: 124.0
click at [1069, 159] on div "Search: ********" at bounding box center [727, 150] width 1062 height 30
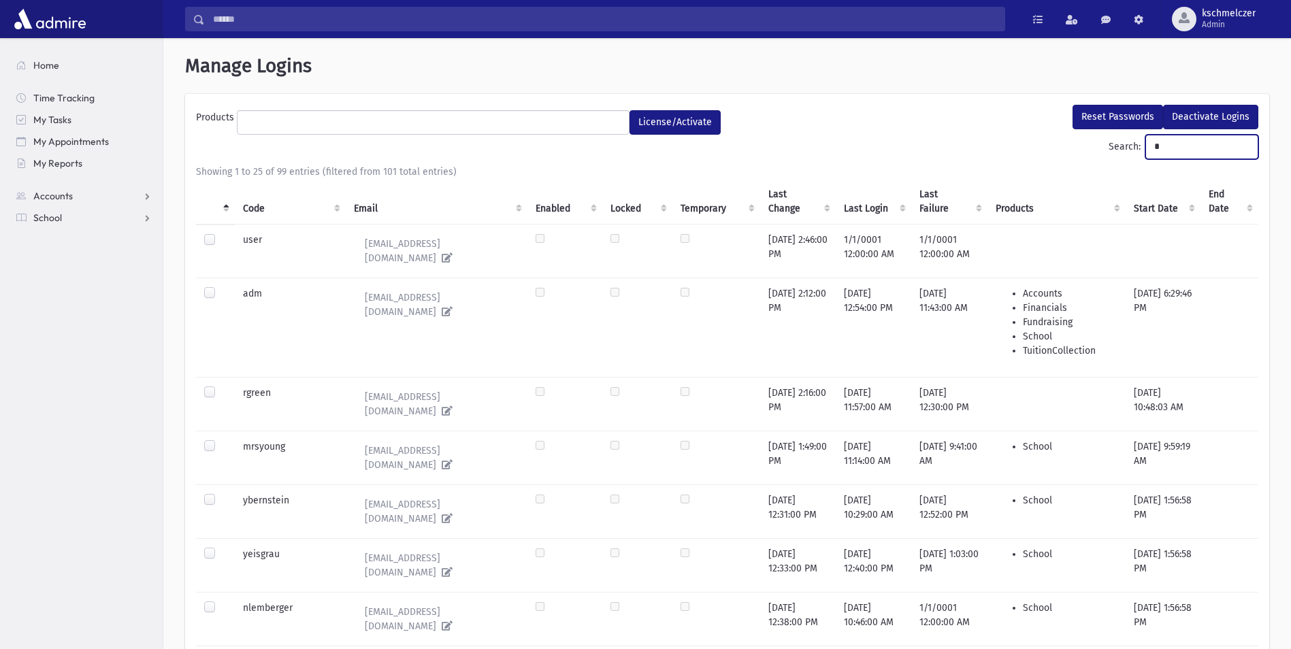
type input "**"
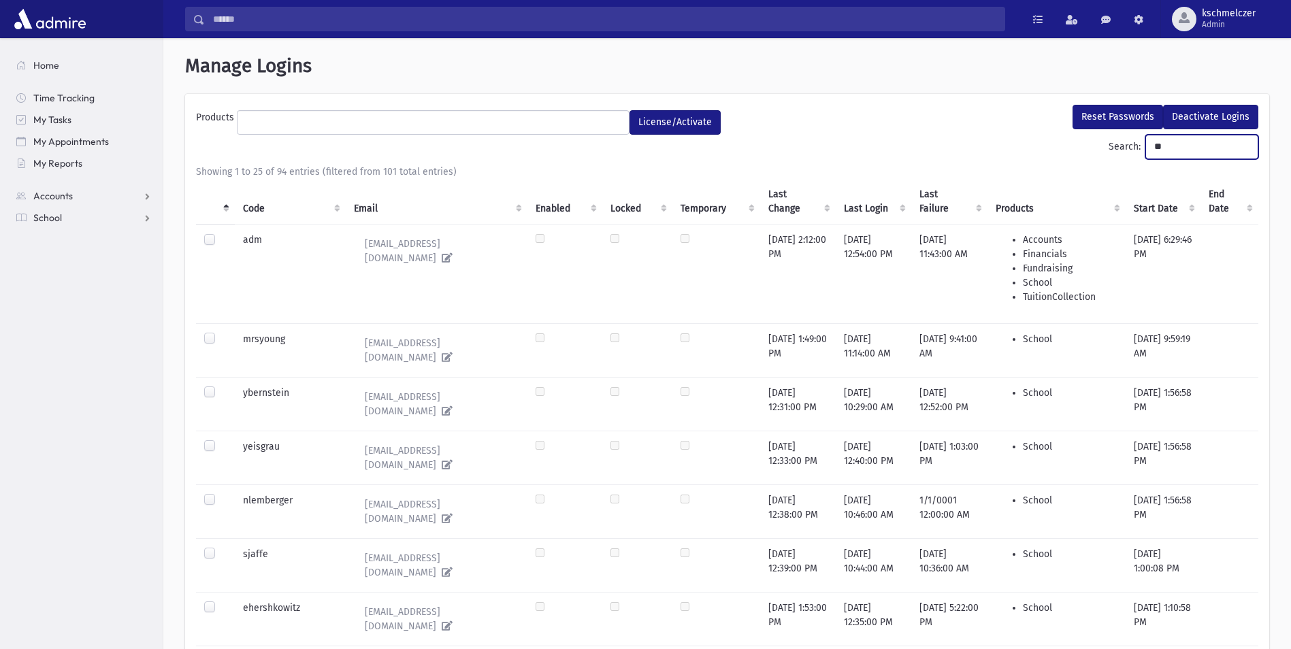
click at [1249, 148] on input "**" at bounding box center [1201, 147] width 113 height 24
click at [1245, 143] on input "**" at bounding box center [1201, 147] width 113 height 24
click at [1165, 154] on input "Search:" at bounding box center [1201, 147] width 113 height 24
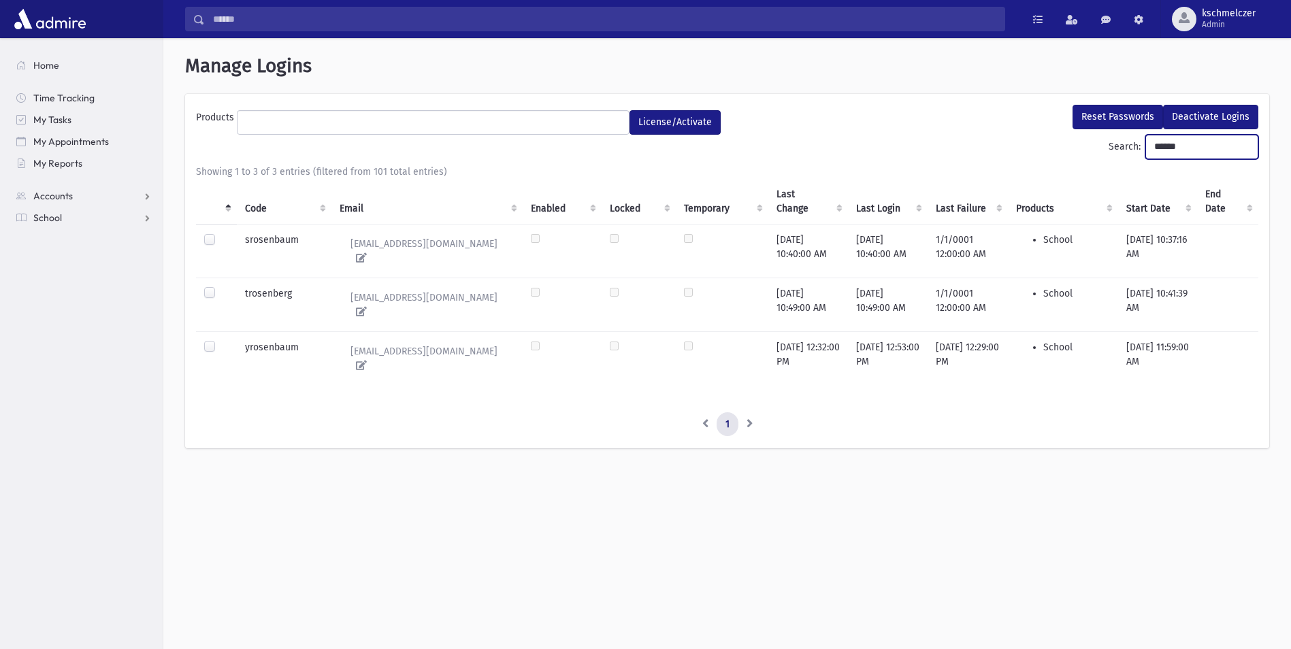
type input "******"
click at [220, 233] on label at bounding box center [220, 233] width 0 height 0
click at [1120, 114] on button "Reset Passwords" at bounding box center [1117, 117] width 90 height 24
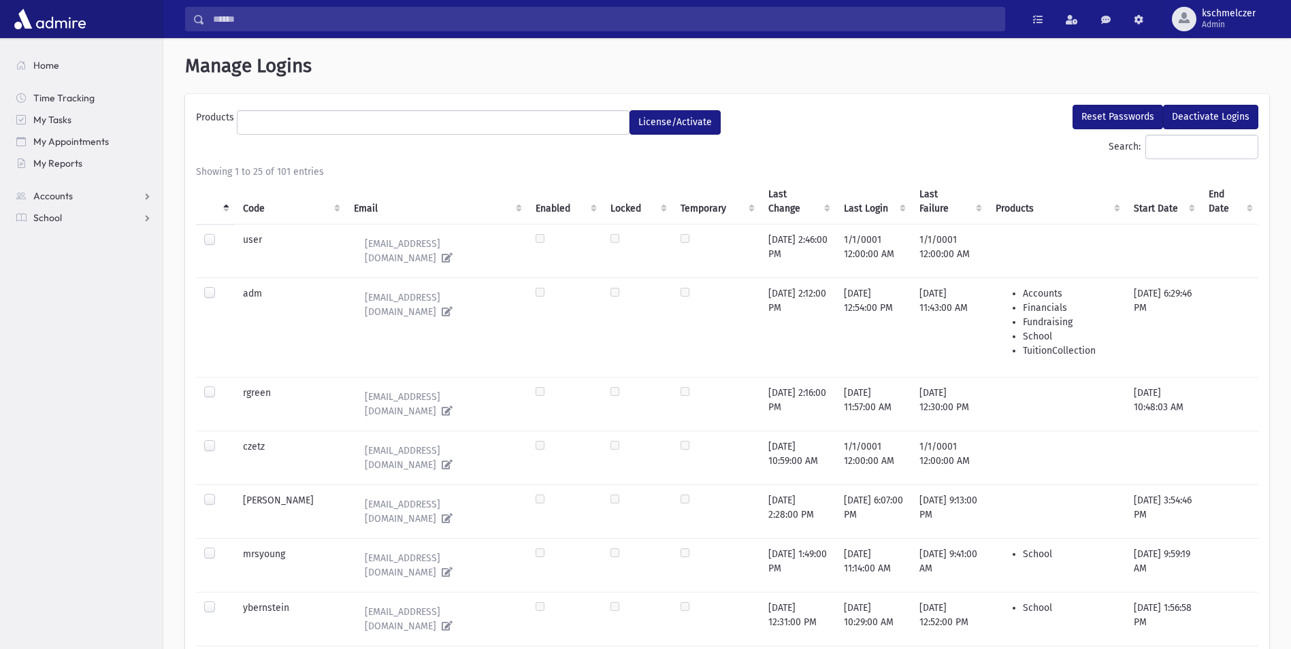
select select
drag, startPoint x: 1173, startPoint y: 146, endPoint x: 1153, endPoint y: 153, distance: 21.7
click at [1173, 146] on input "Search:" at bounding box center [1201, 147] width 113 height 24
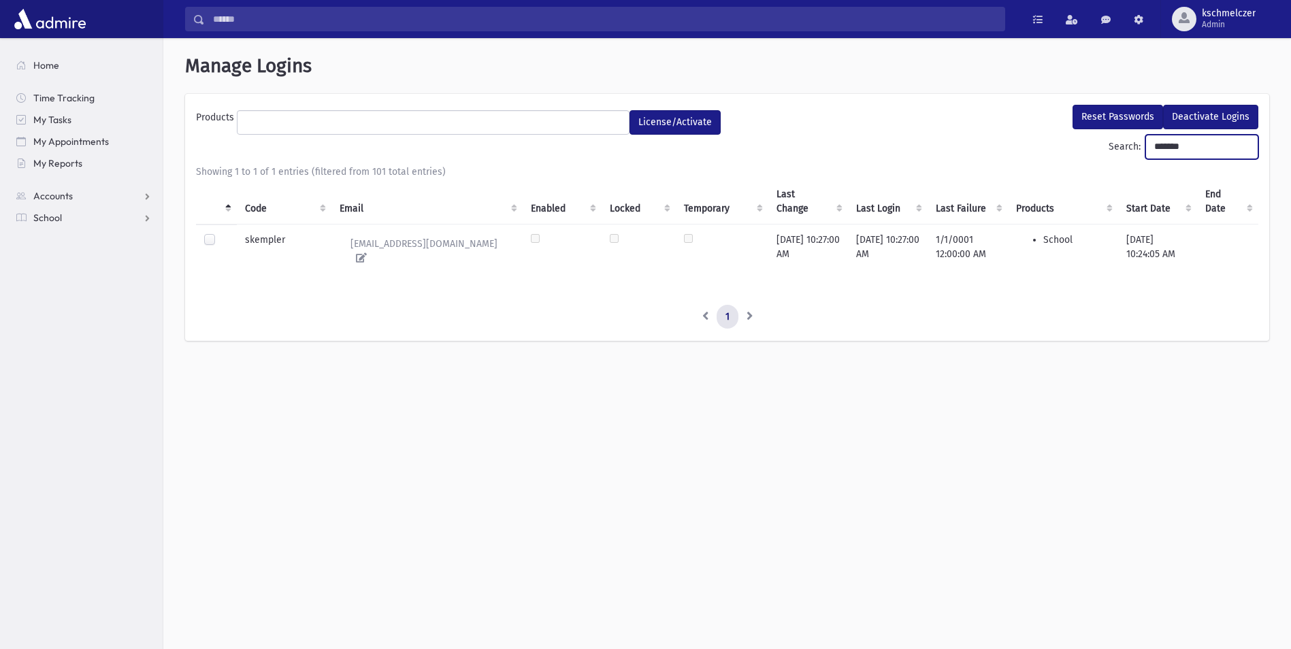
type input "*******"
click at [203, 242] on td at bounding box center [216, 241] width 41 height 33
click at [220, 233] on label at bounding box center [220, 233] width 0 height 0
click at [1125, 118] on button "Reset Passwords" at bounding box center [1117, 117] width 90 height 24
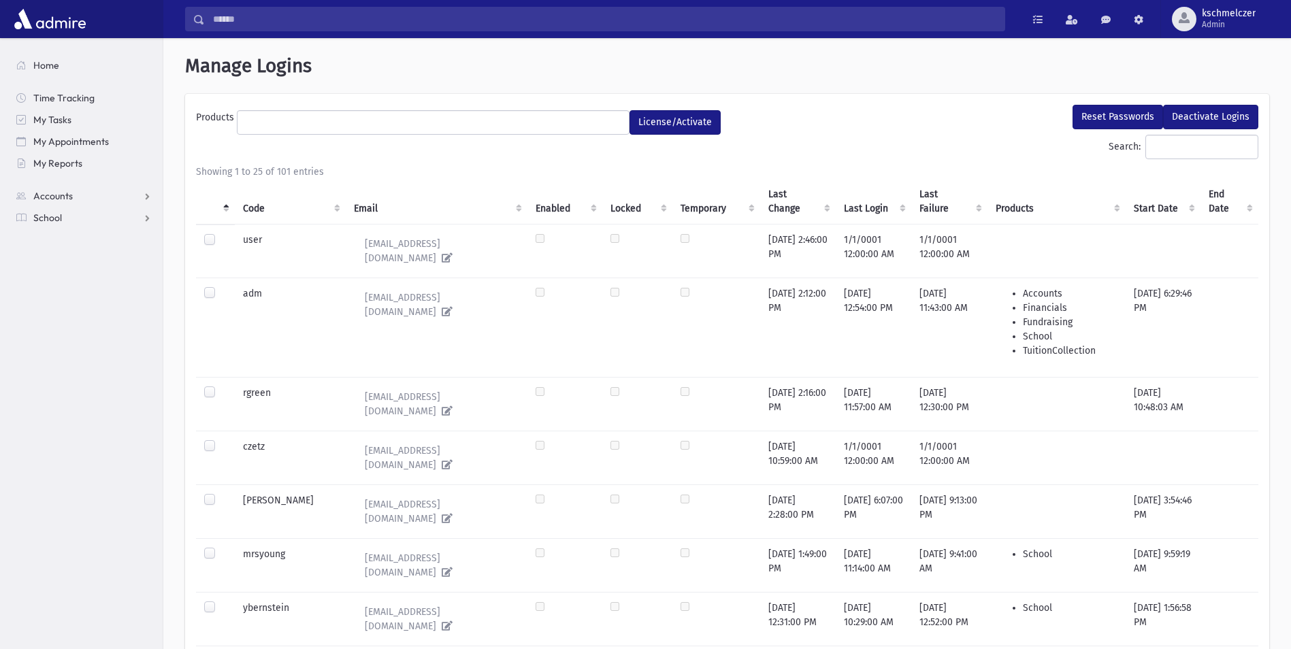
select select
click at [1240, 20] on span "Admin" at bounding box center [1229, 24] width 54 height 11
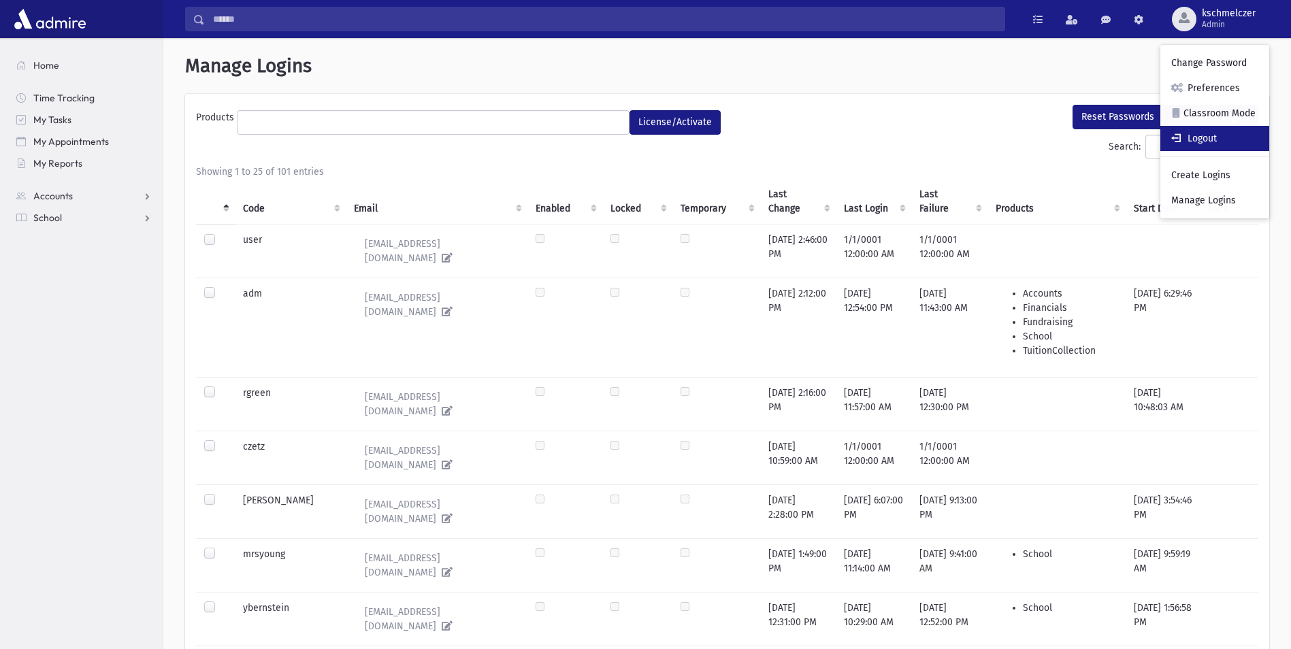
click at [1209, 143] on link "Logout" at bounding box center [1214, 138] width 109 height 25
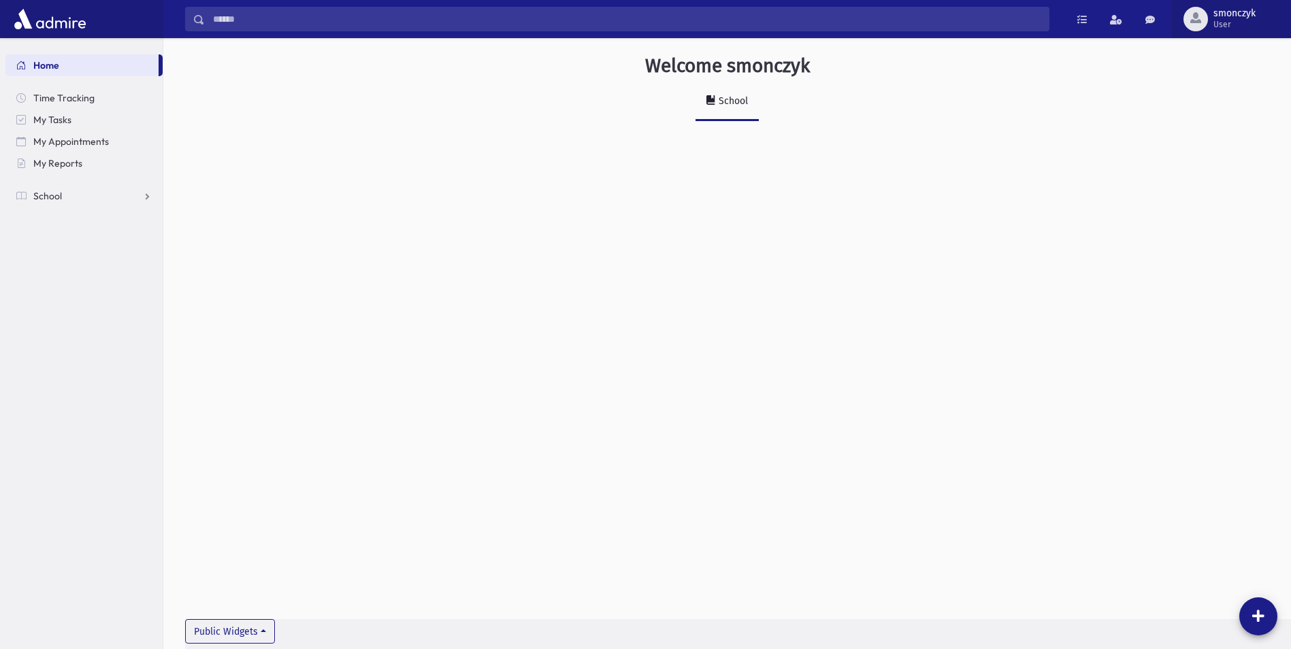
click at [1227, 16] on span "smonczyk" at bounding box center [1234, 13] width 42 height 11
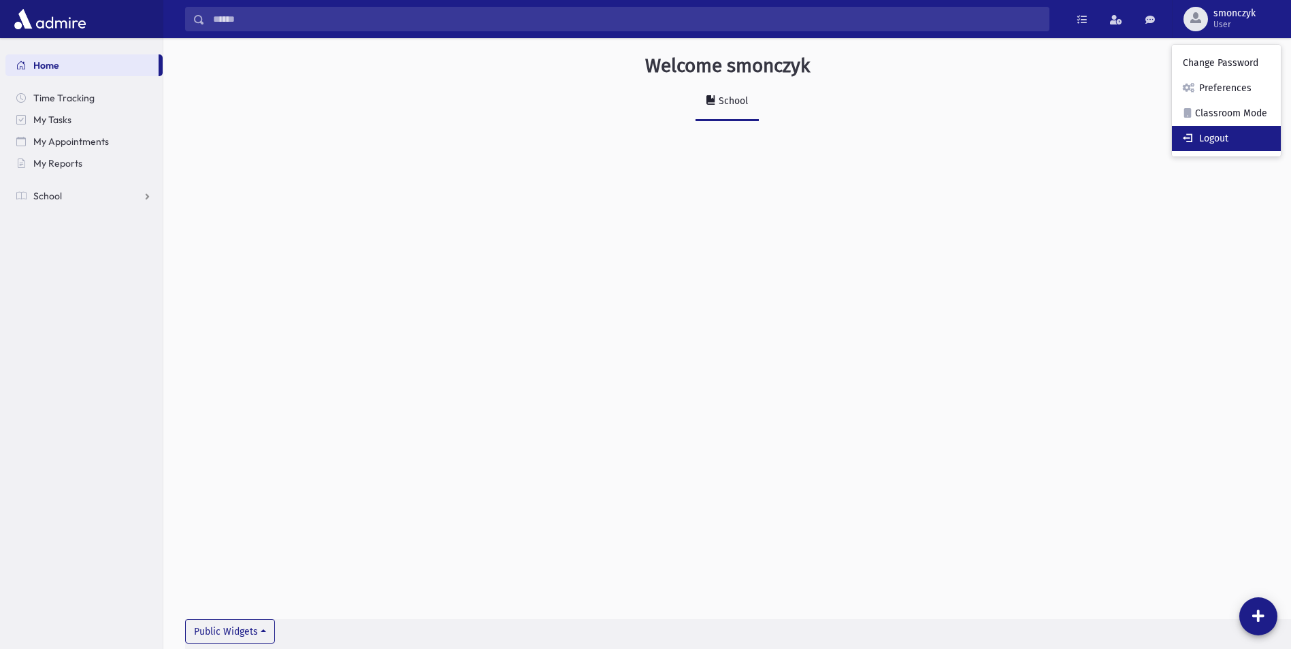
click at [1221, 135] on link "Logout" at bounding box center [1226, 138] width 109 height 25
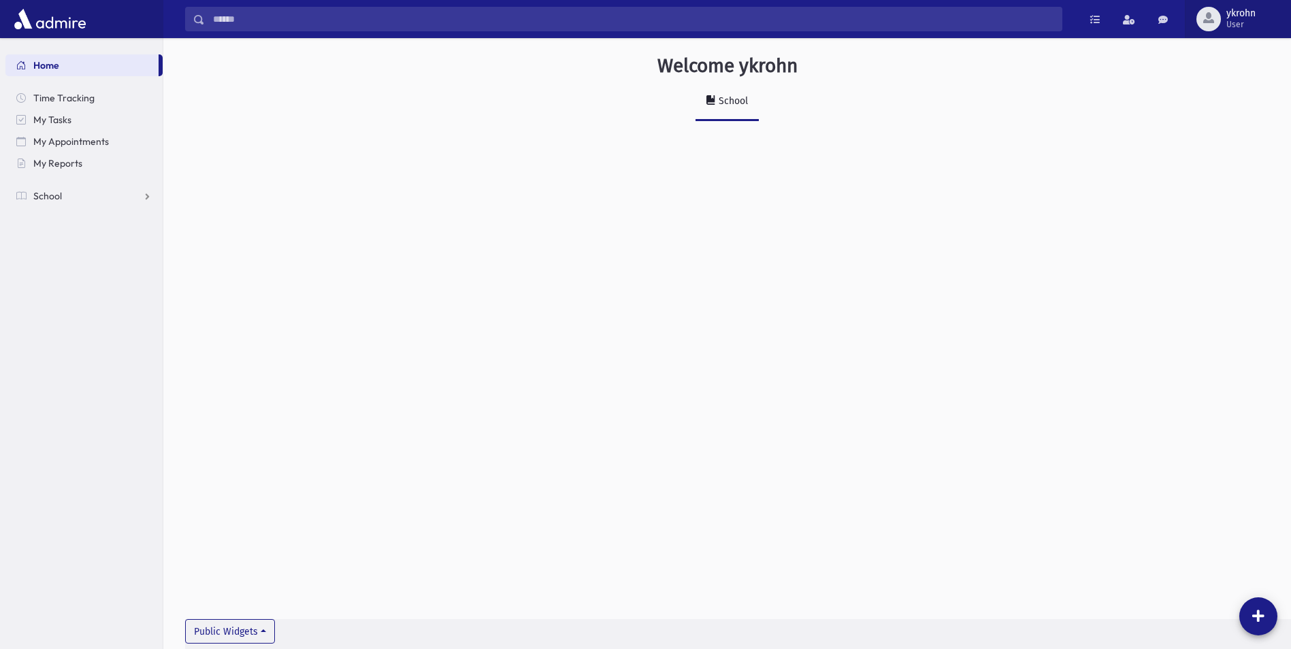
click at [1211, 12] on span "button" at bounding box center [1208, 17] width 11 height 11
click at [1223, 135] on link "Logout" at bounding box center [1233, 138] width 109 height 25
drag, startPoint x: 1202, startPoint y: 18, endPoint x: 1204, endPoint y: 24, distance: 7.1
click at [1202, 18] on span "srosenbaum" at bounding box center [1229, 13] width 54 height 11
drag, startPoint x: 1210, startPoint y: 157, endPoint x: 1208, endPoint y: 146, distance: 11.6
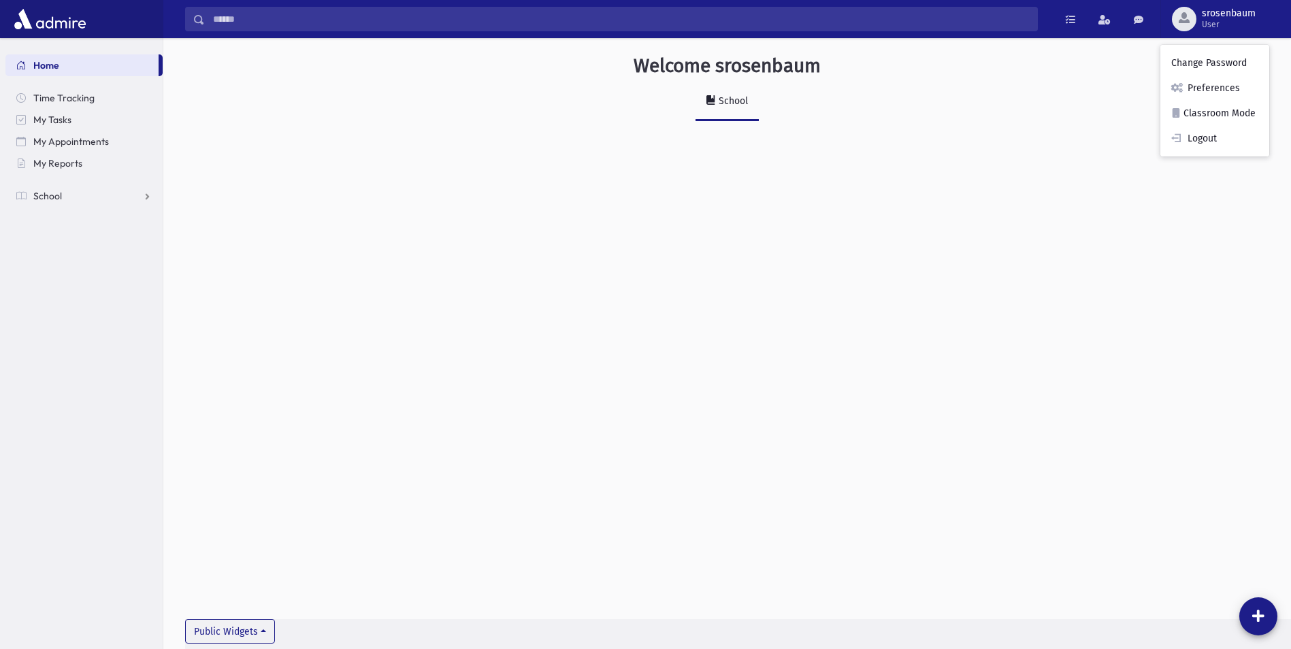
click at [1210, 156] on div "Welcome srosenbaum School Public Widgets" at bounding box center [726, 98] width 1127 height 121
click at [1208, 146] on div "Welcome srosenbaum School Public Widgets" at bounding box center [726, 98] width 1127 height 121
click at [1203, 18] on span "srosenbaum" at bounding box center [1229, 13] width 54 height 11
click at [1187, 146] on link "Logout" at bounding box center [1214, 138] width 109 height 25
click at [1222, 30] on button "skempler User" at bounding box center [1232, 19] width 117 height 38
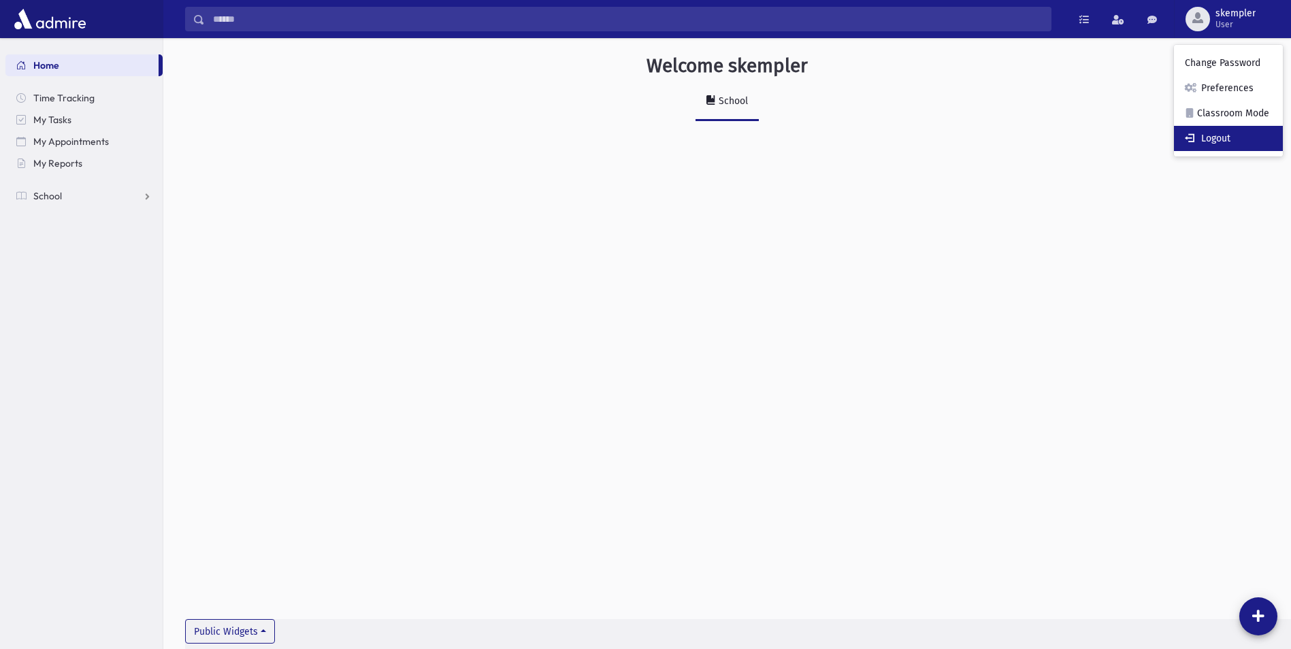
click at [1217, 136] on link "Logout" at bounding box center [1228, 138] width 109 height 25
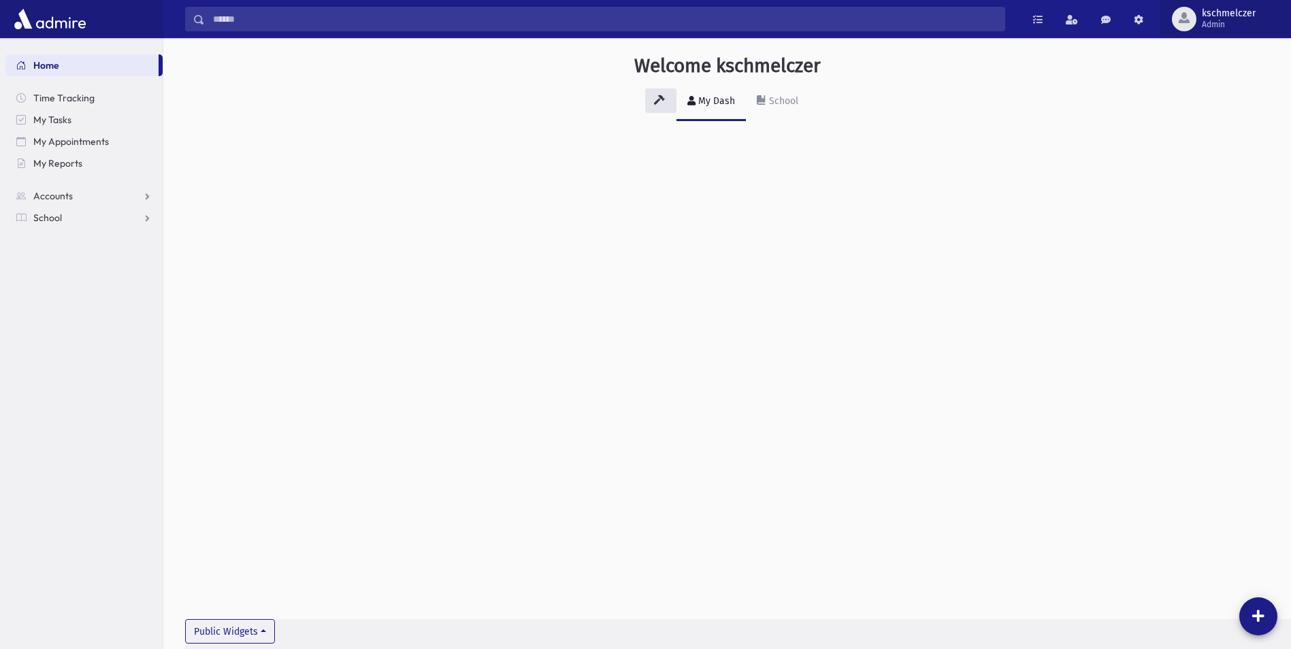
click at [1237, 9] on span "kschmelczer" at bounding box center [1229, 13] width 54 height 11
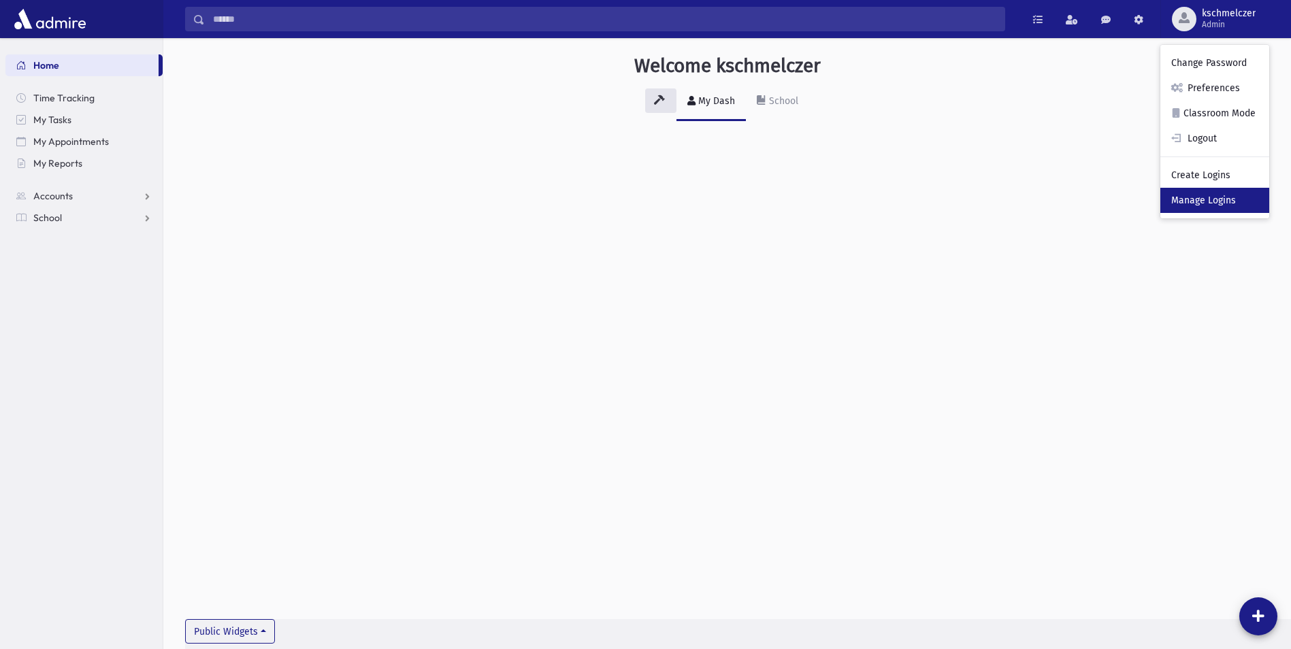
click at [1201, 195] on link "Manage Logins" at bounding box center [1214, 200] width 109 height 25
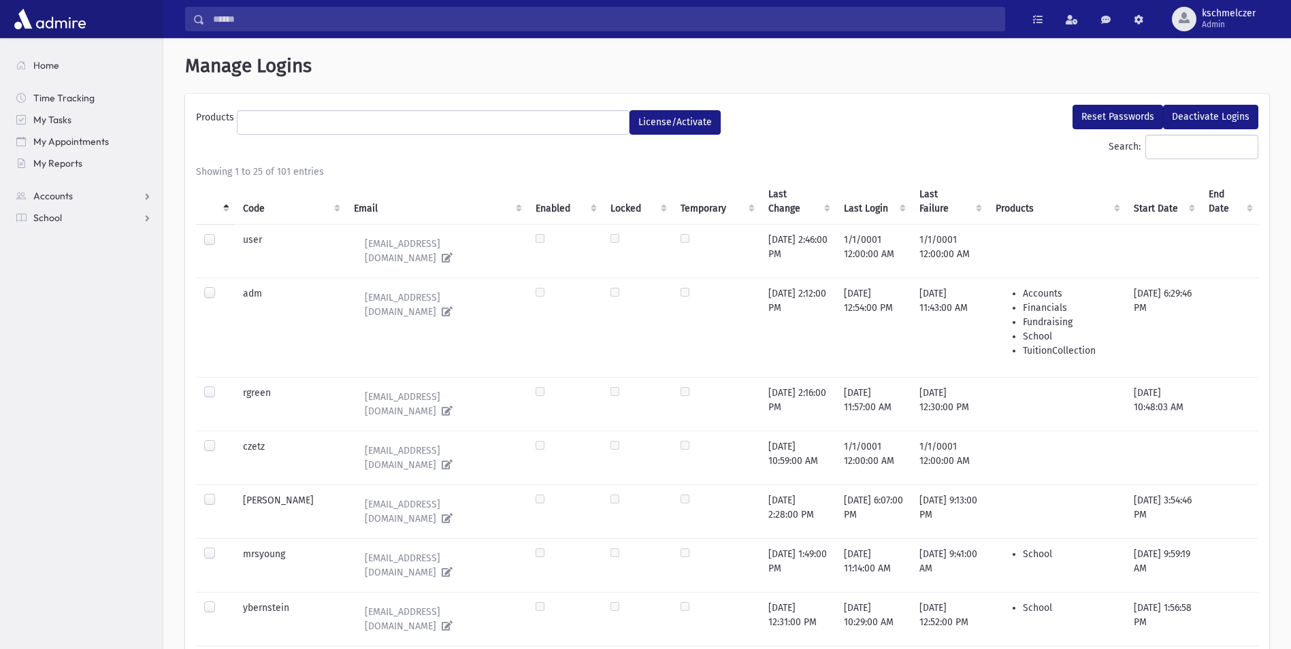
select select
click at [1166, 144] on input "Search:" at bounding box center [1201, 147] width 113 height 24
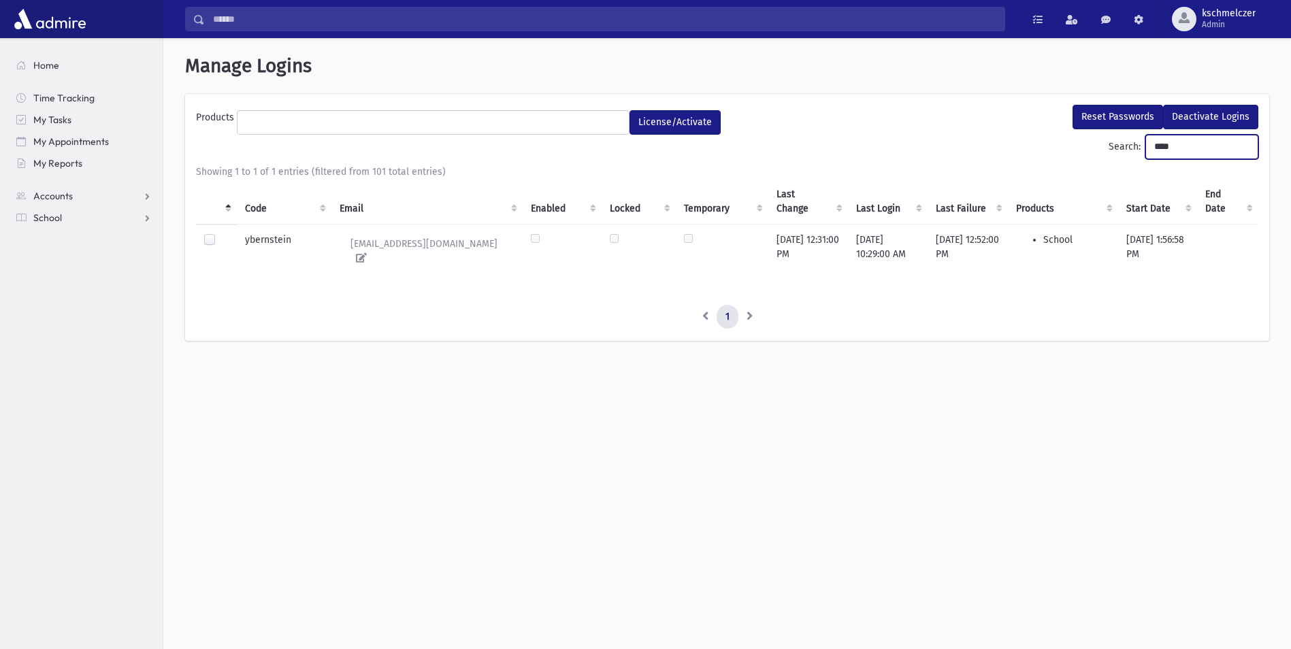
drag, startPoint x: 1159, startPoint y: 146, endPoint x: 1134, endPoint y: 147, distance: 25.2
click at [1145, 147] on input "****" at bounding box center [1201, 147] width 113 height 24
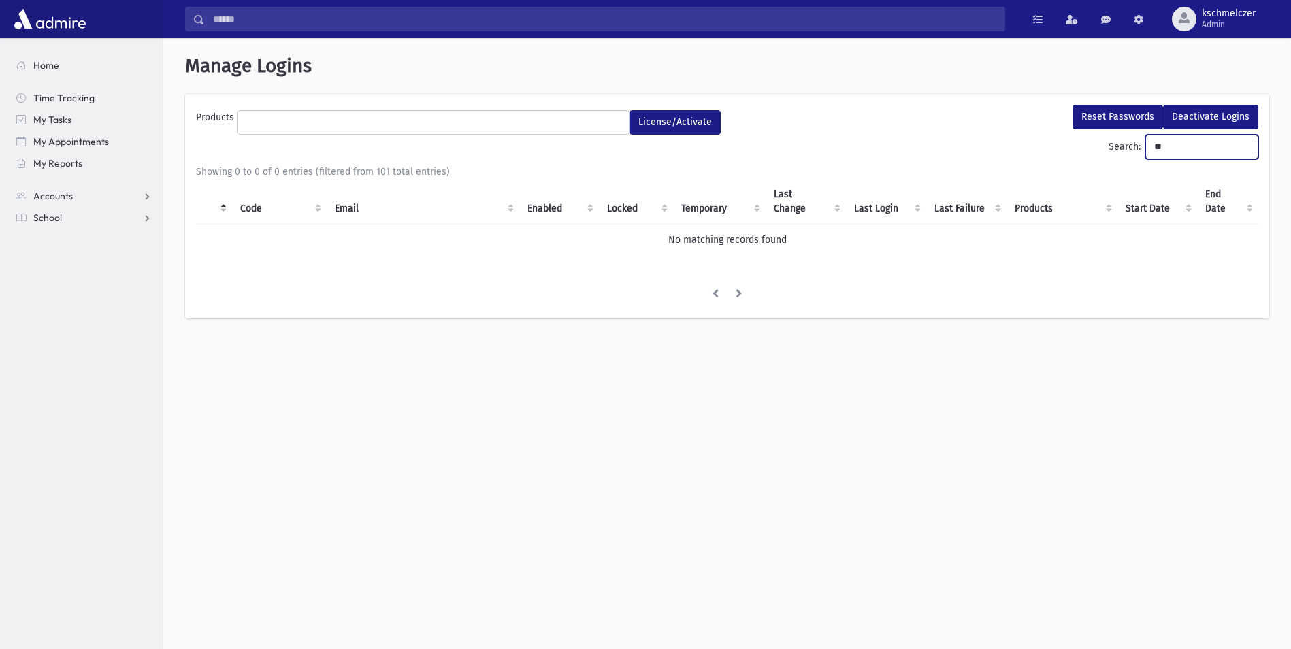
drag, startPoint x: 1155, startPoint y: 145, endPoint x: 1117, endPoint y: 146, distance: 38.1
click at [1117, 146] on label "Search: **" at bounding box center [1183, 147] width 150 height 24
drag, startPoint x: 1144, startPoint y: 142, endPoint x: 1137, endPoint y: 142, distance: 6.8
click at [1145, 142] on input "**********" at bounding box center [1201, 147] width 113 height 24
type input "**********"
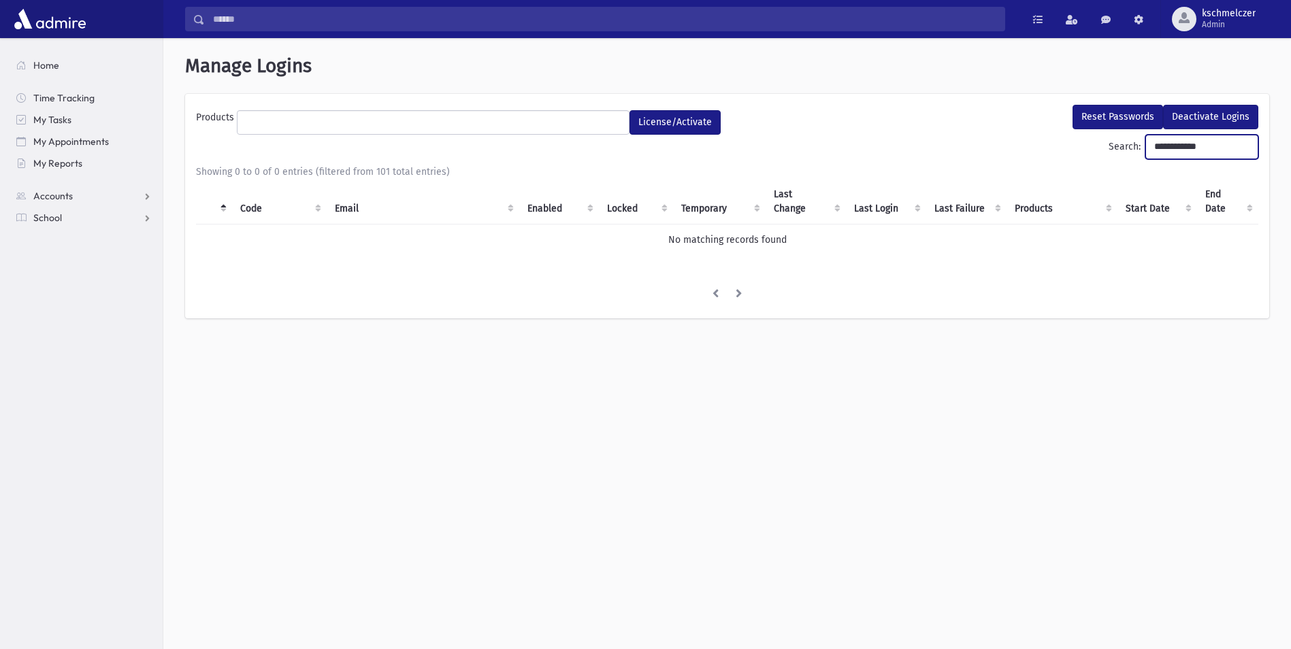
click at [1242, 147] on input "**********" at bounding box center [1201, 147] width 113 height 24
click at [1145, 146] on input "Search:" at bounding box center [1201, 147] width 113 height 24
click at [985, 118] on div "Reset Passwords Deactivate Logins" at bounding box center [996, 120] width 538 height 30
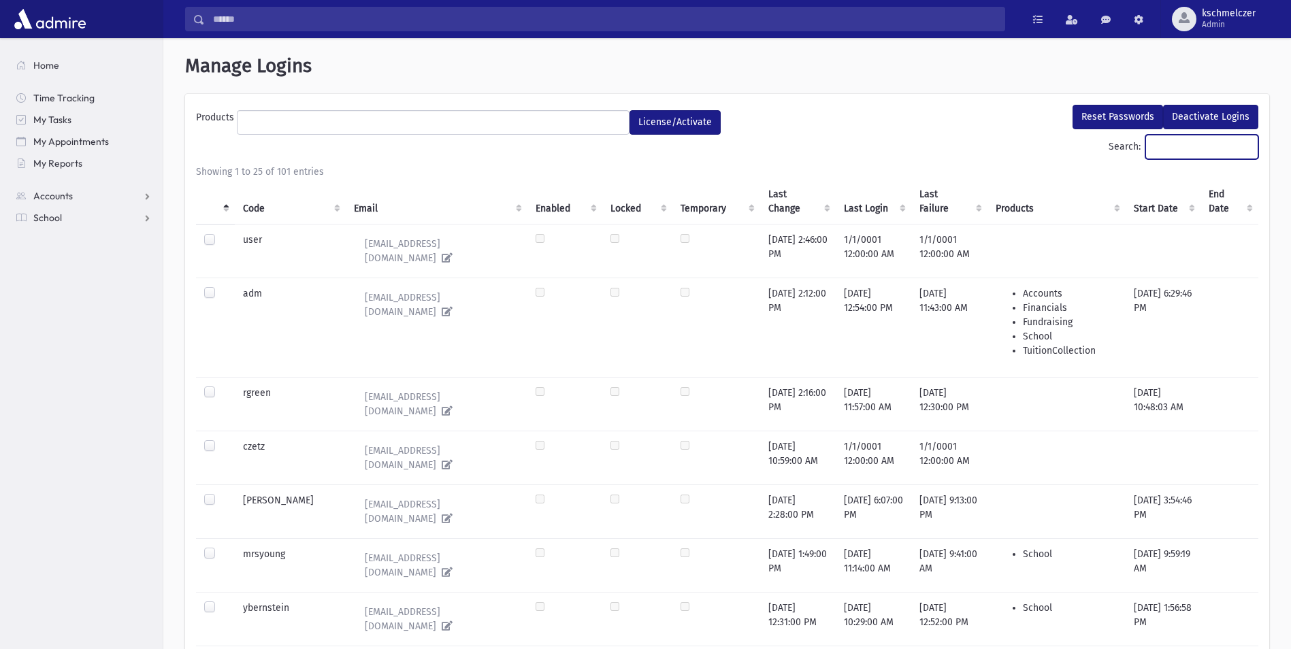
click at [1163, 146] on input "Search:" at bounding box center [1201, 147] width 113 height 24
drag, startPoint x: 909, startPoint y: 158, endPoint x: 887, endPoint y: 159, distance: 22.5
click at [909, 158] on div "Search:" at bounding box center [727, 150] width 1062 height 30
click at [1155, 142] on input "Search:" at bounding box center [1201, 147] width 113 height 24
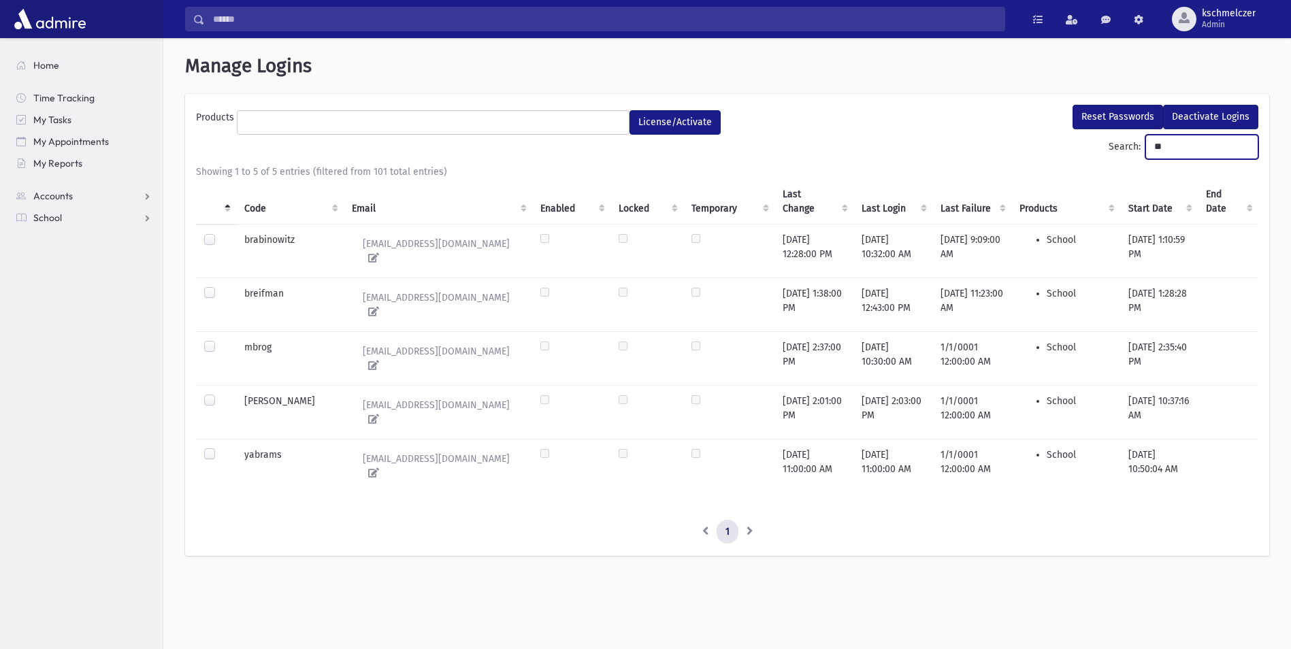
type input "*"
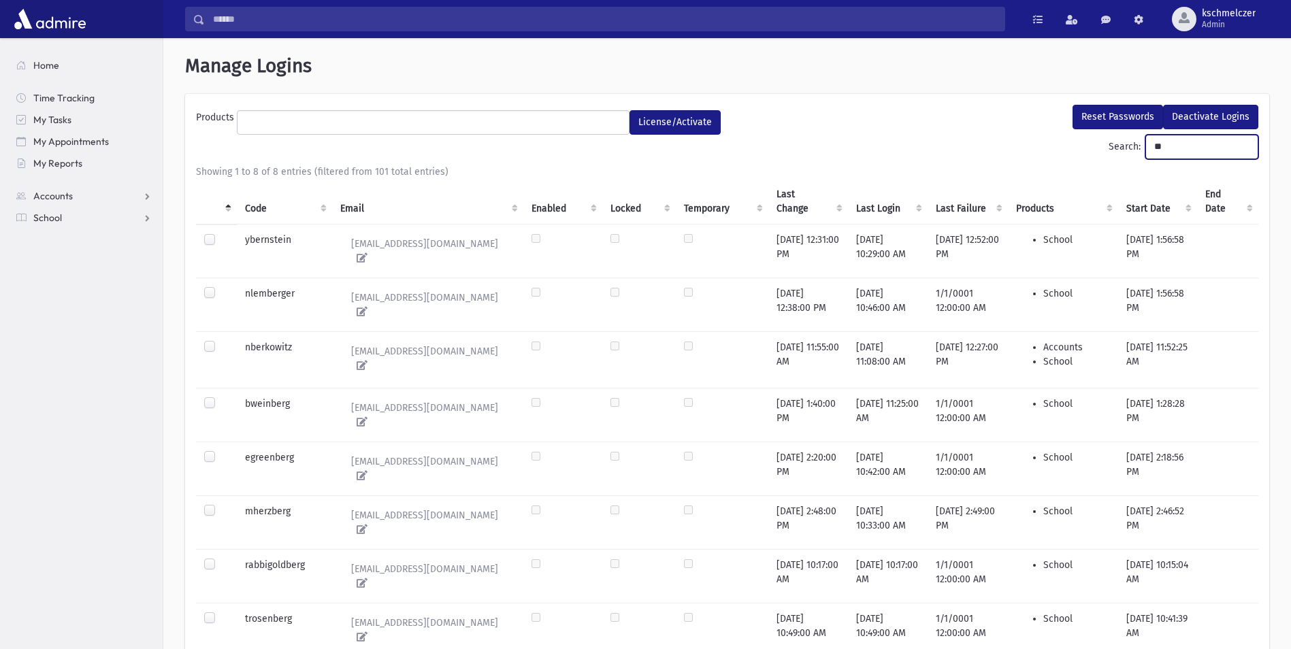
type input "*"
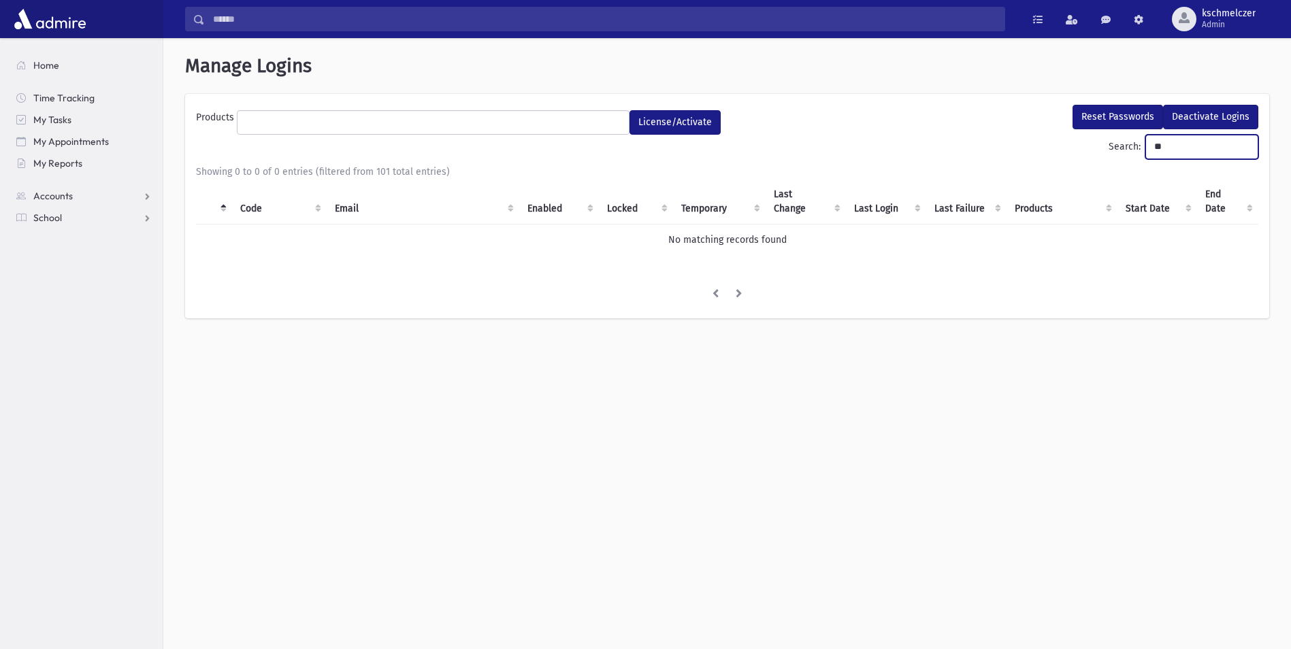
type input "*"
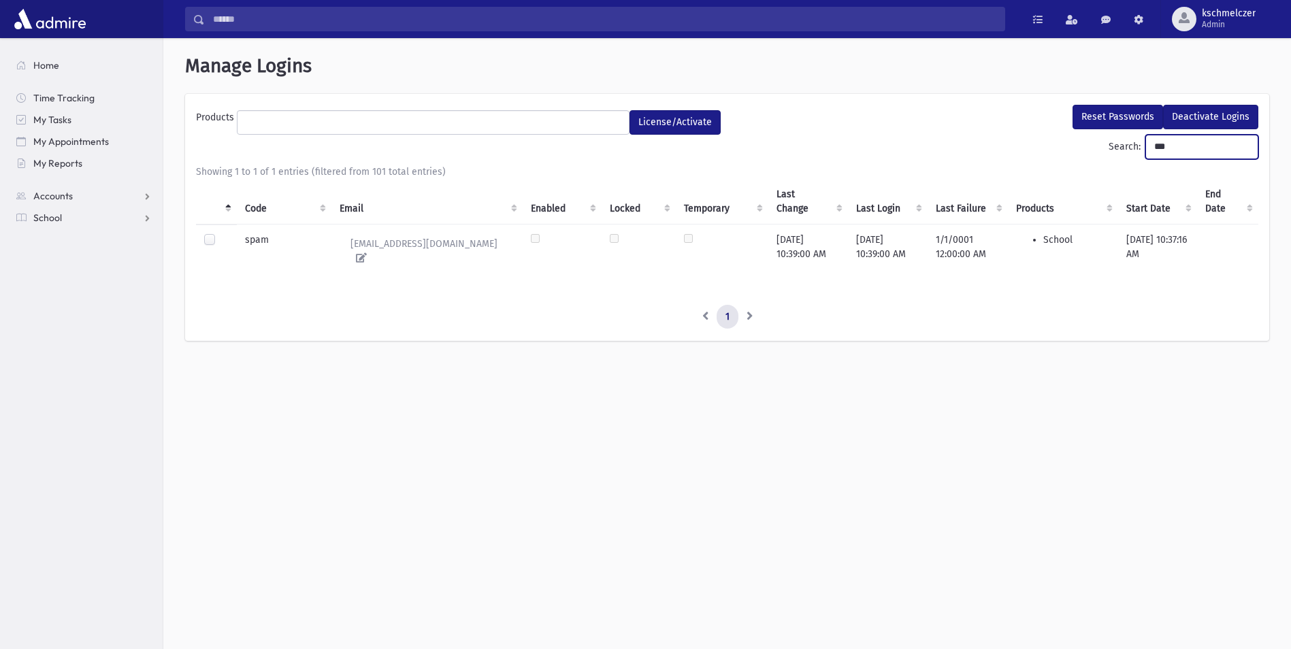
type input "***"
click at [220, 233] on label at bounding box center [220, 233] width 0 height 0
click at [1109, 111] on button "Reset Passwords" at bounding box center [1117, 117] width 90 height 24
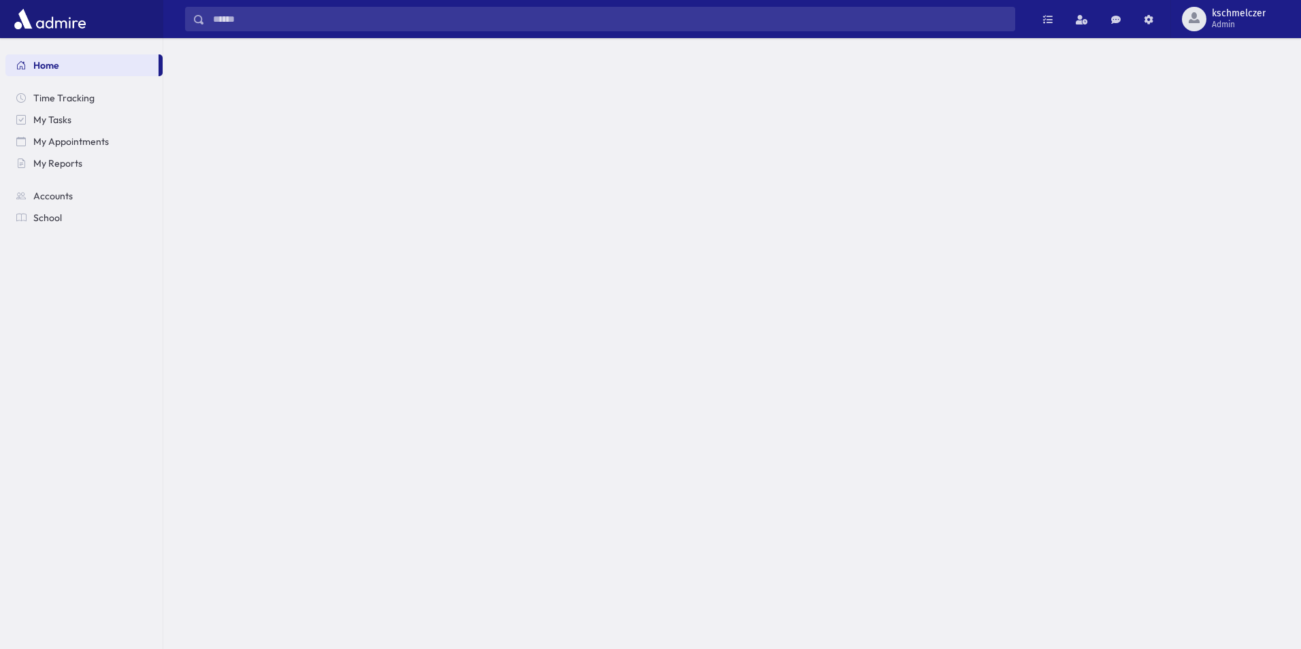
select select
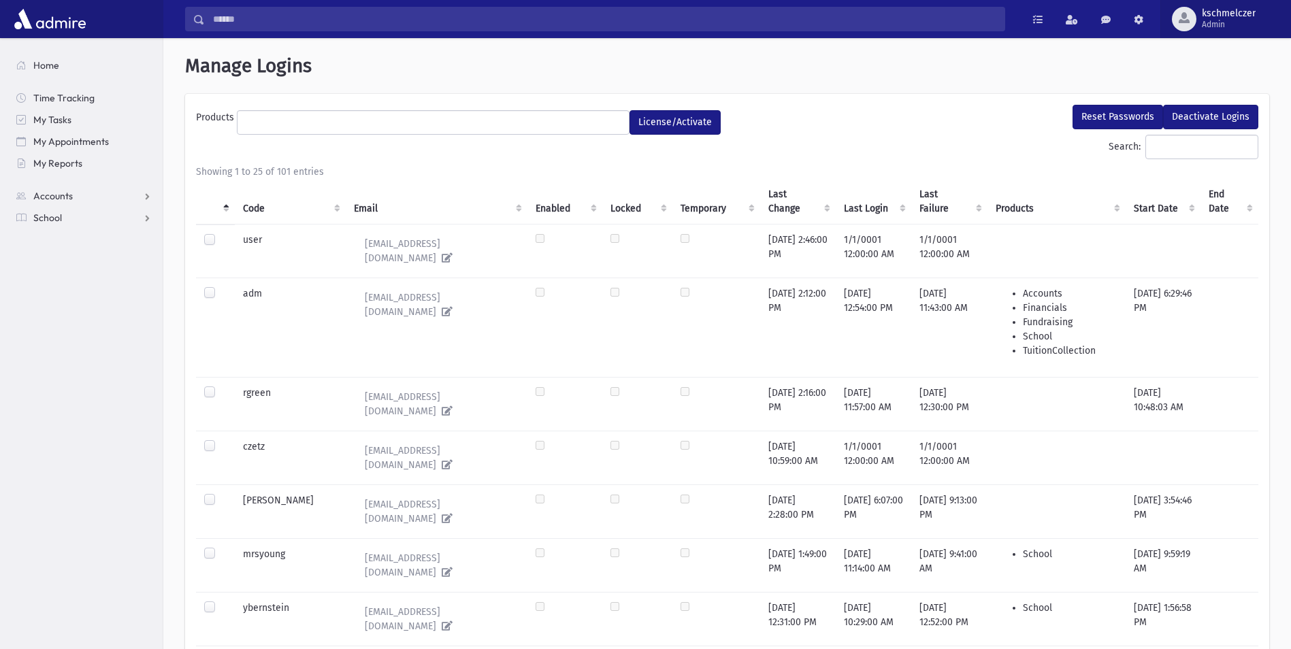
click at [1223, 21] on span "Admin" at bounding box center [1229, 24] width 54 height 11
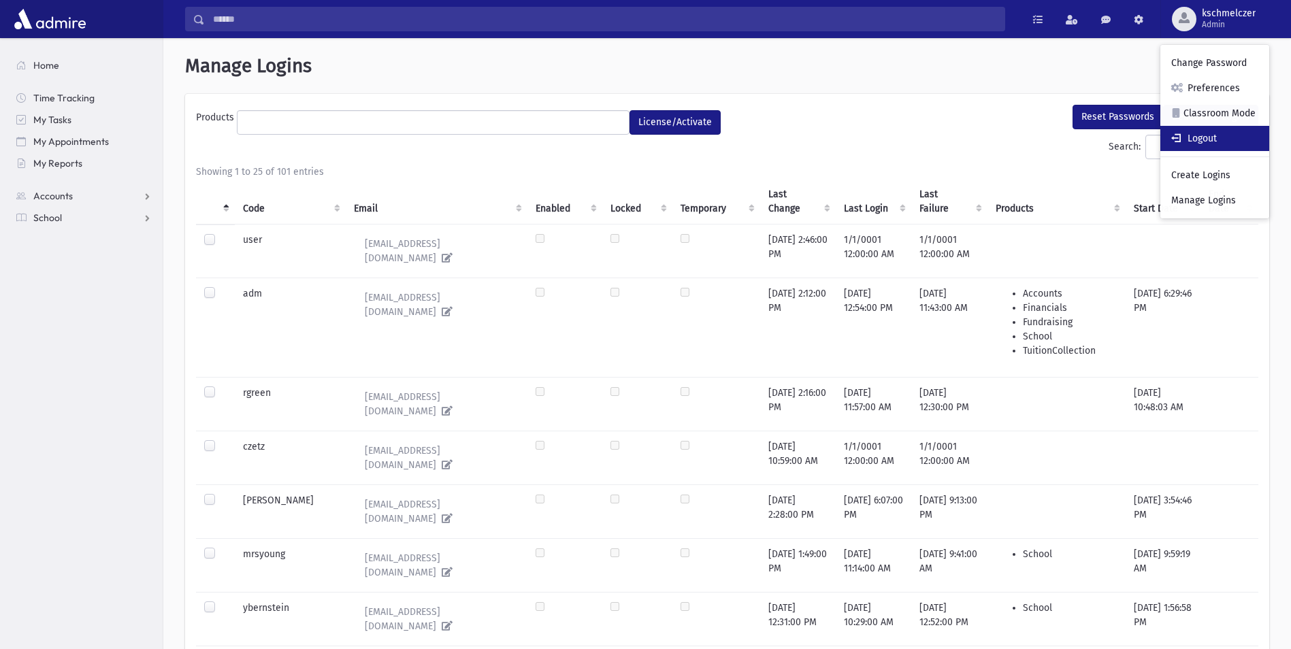
click at [1208, 139] on link "Logout" at bounding box center [1214, 138] width 109 height 25
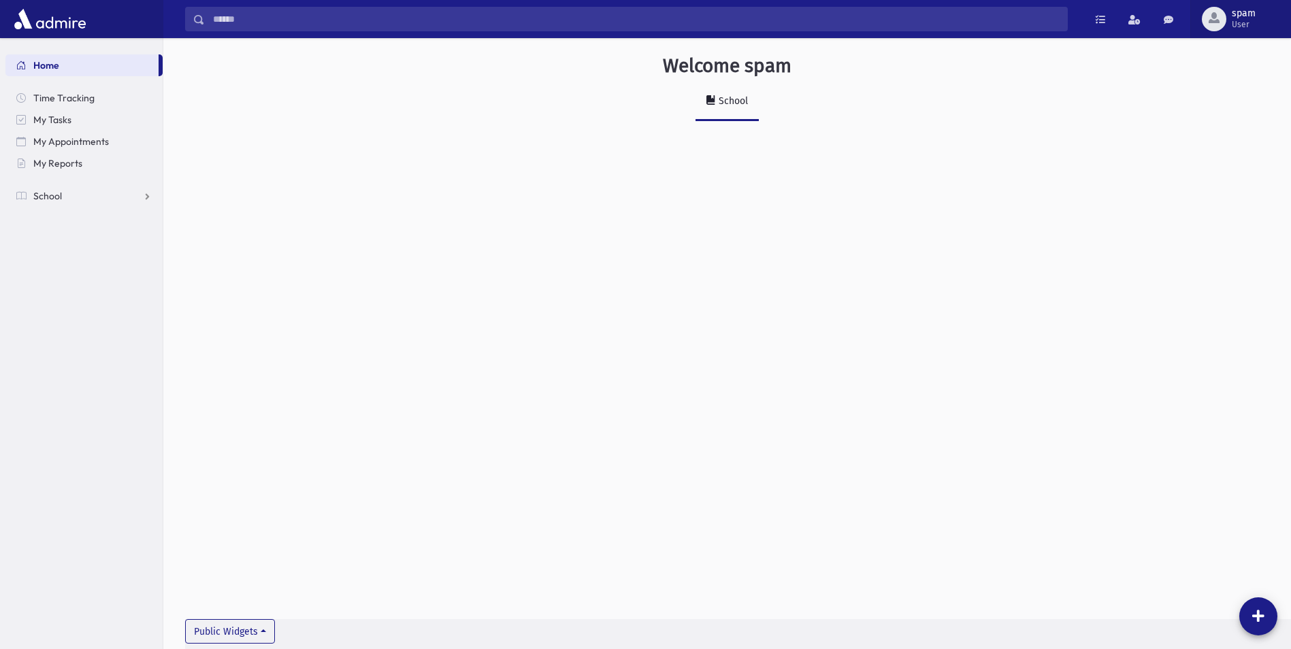
click at [1233, 22] on span "User" at bounding box center [1244, 24] width 24 height 11
click at [1230, 130] on link "Logout" at bounding box center [1232, 138] width 109 height 25
click at [1191, 20] on div "button" at bounding box center [1184, 19] width 24 height 24
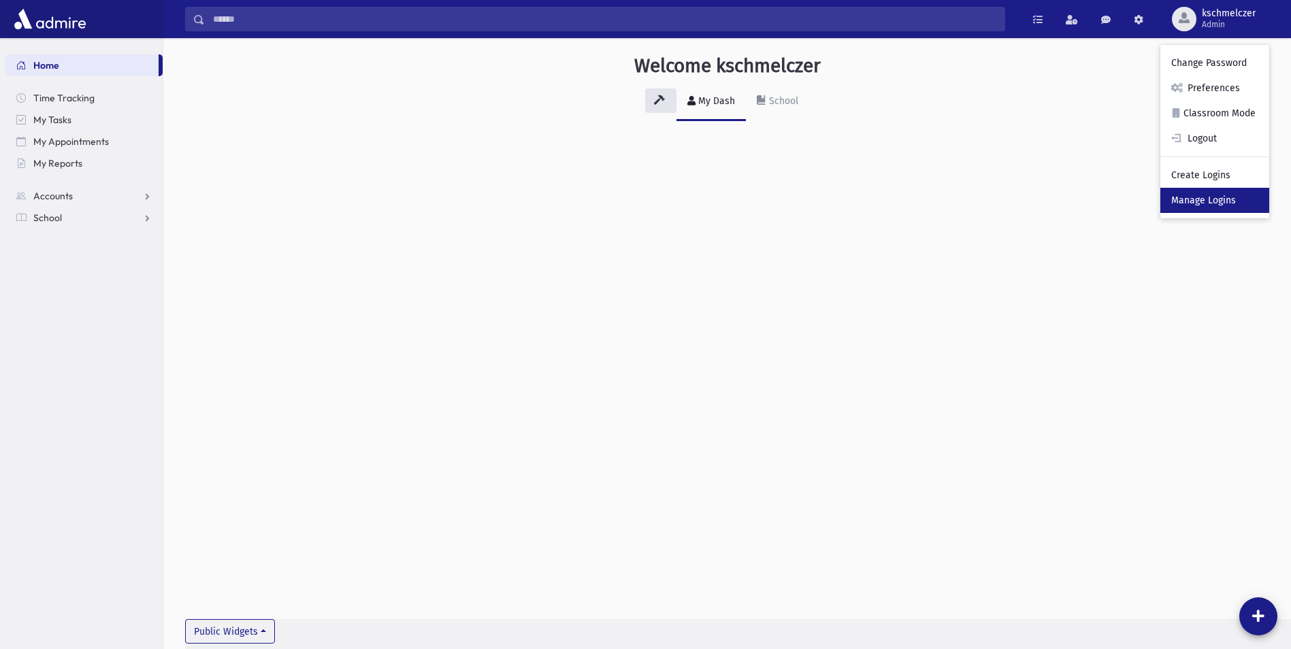
drag, startPoint x: 1221, startPoint y: 201, endPoint x: 1212, endPoint y: 201, distance: 9.5
click at [1221, 201] on link "Manage Logins" at bounding box center [1214, 200] width 109 height 25
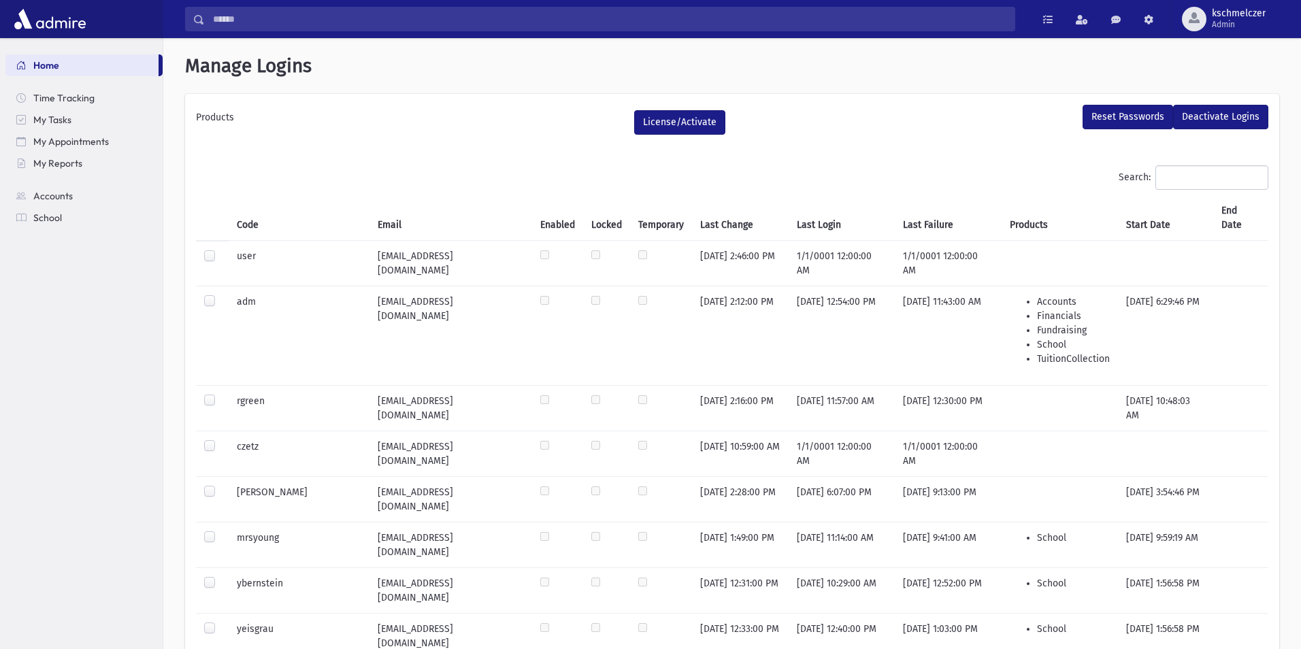
select select
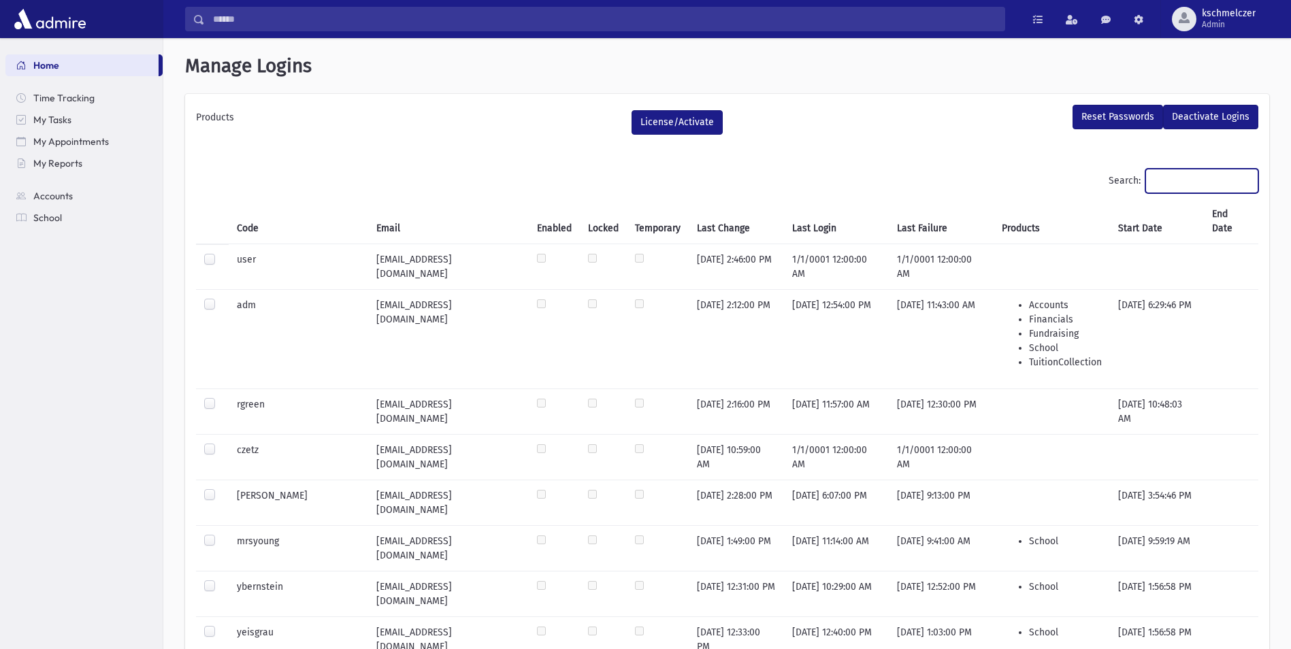
click at [1178, 182] on input "Search:" at bounding box center [1201, 181] width 113 height 24
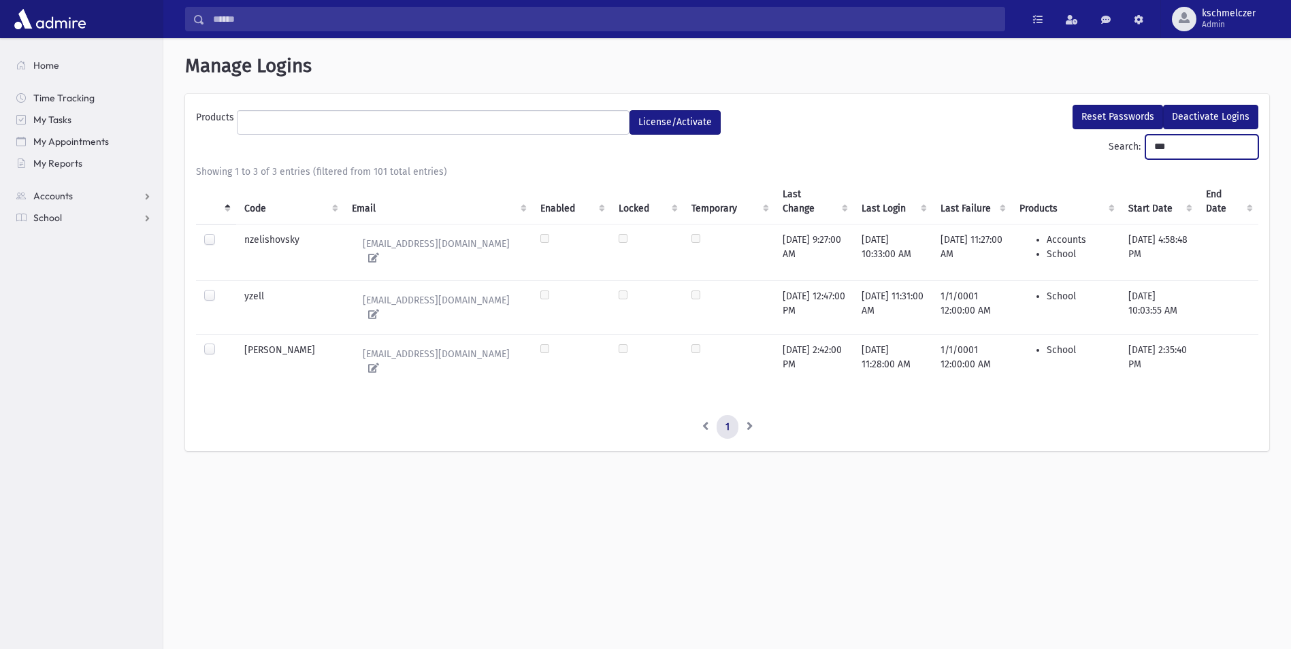
type input "***"
click at [220, 289] on label at bounding box center [220, 289] width 0 height 0
click at [1128, 115] on button "Reset Passwords" at bounding box center [1117, 117] width 90 height 24
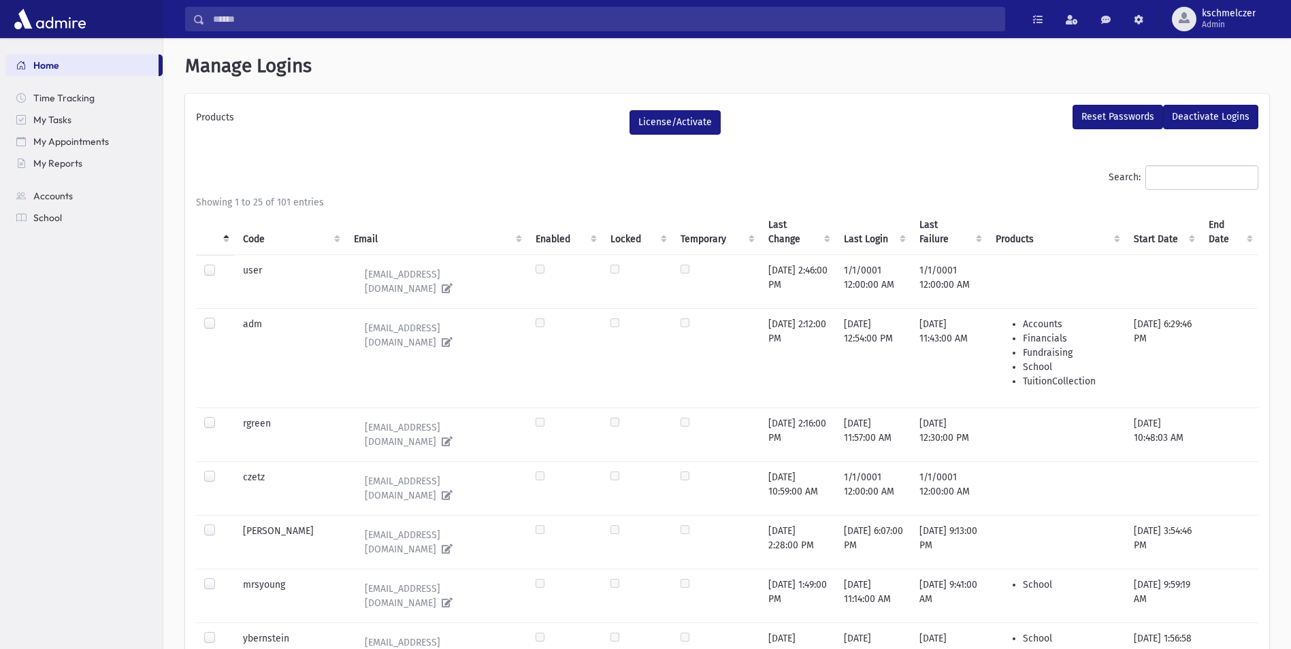
select select
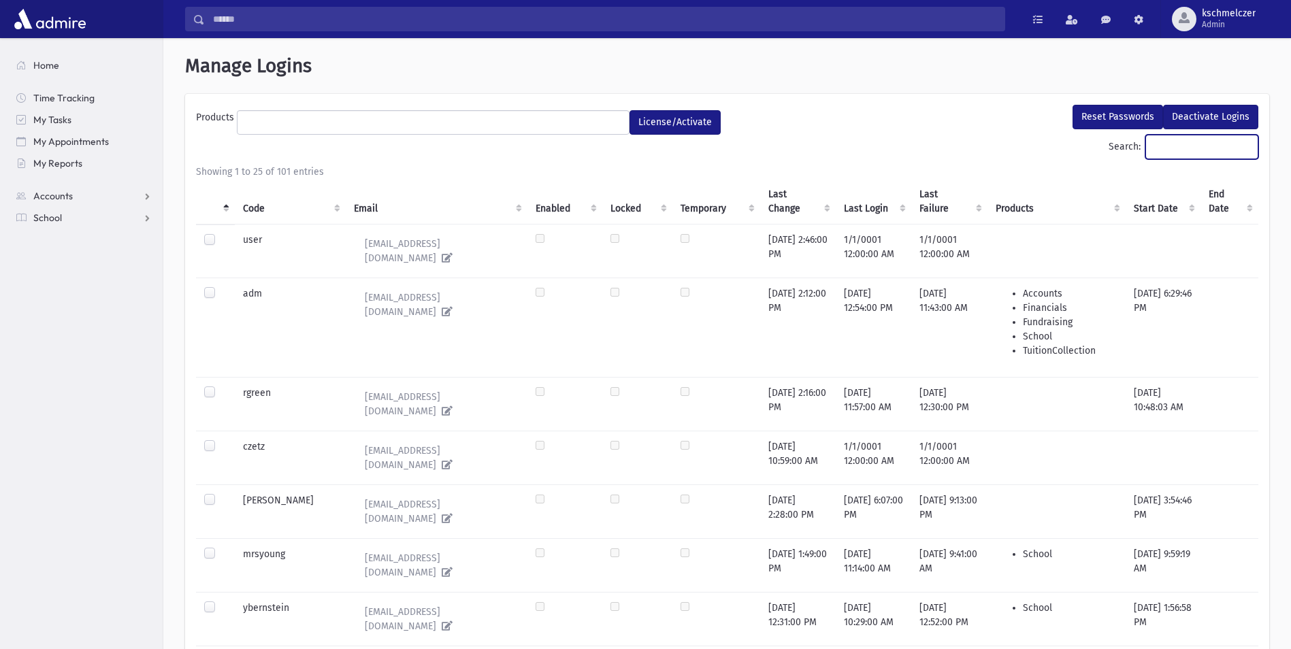
click at [1168, 147] on input "Search:" at bounding box center [1201, 147] width 113 height 24
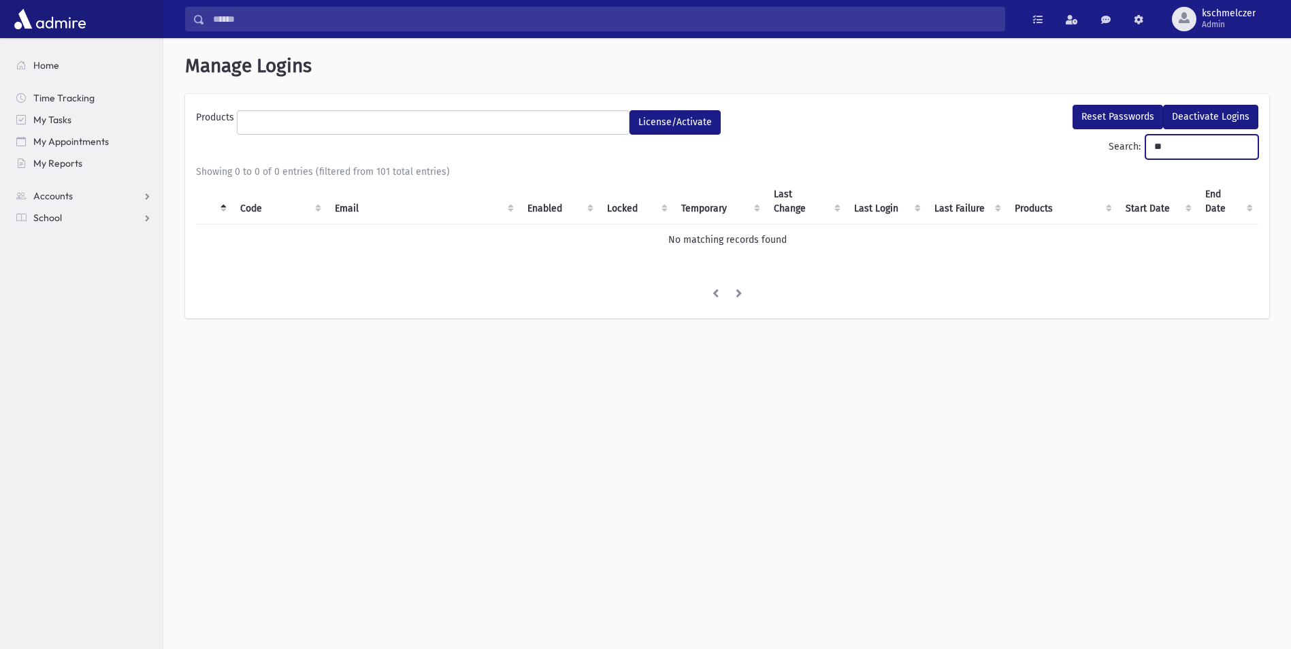
type input "*"
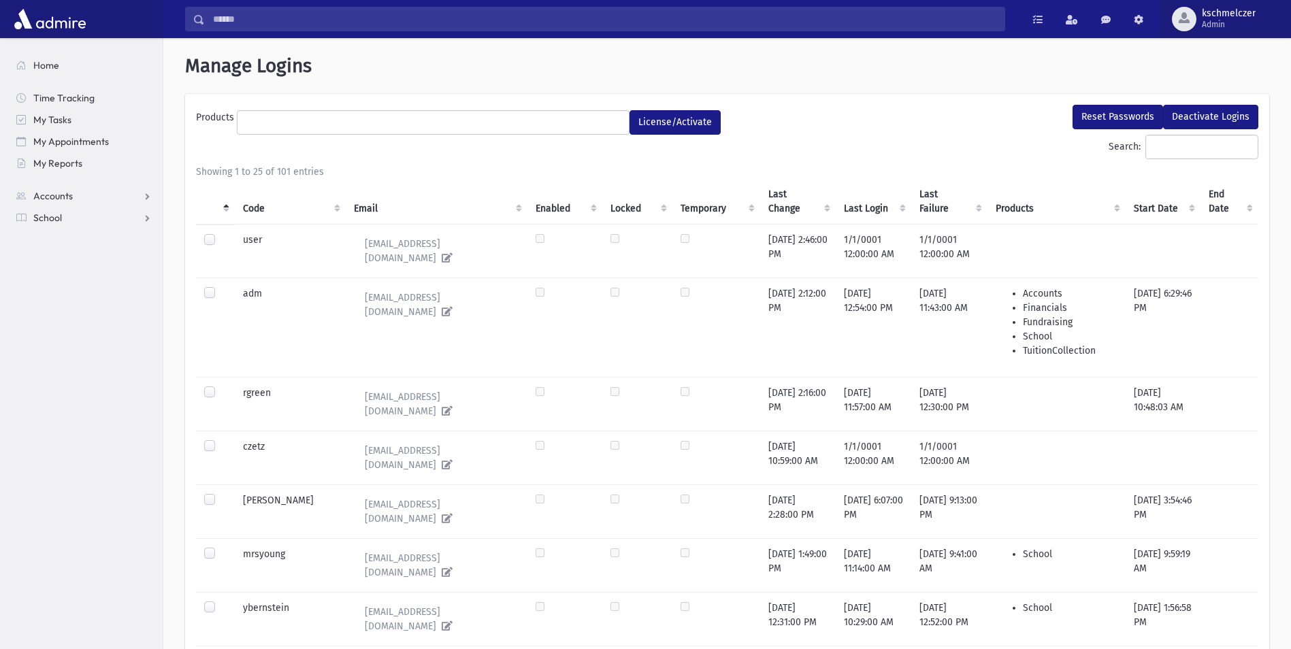
click at [1209, 25] on span "Admin" at bounding box center [1229, 24] width 54 height 11
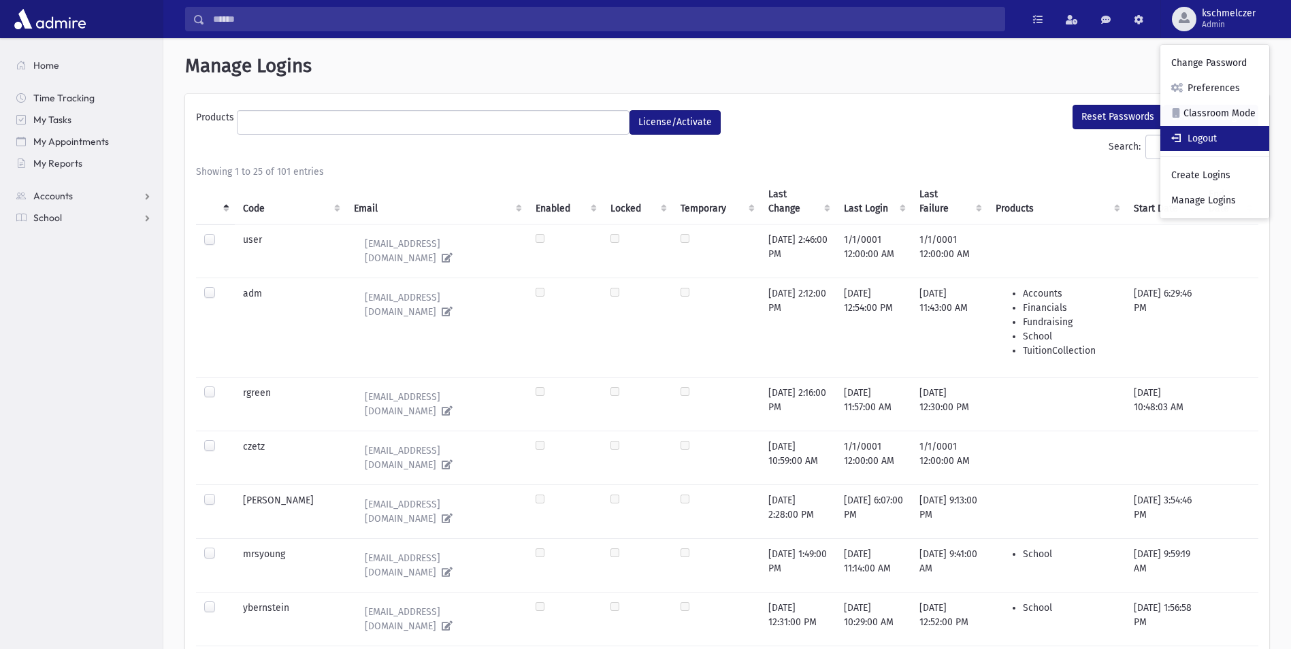
click at [1216, 146] on link "Logout" at bounding box center [1214, 138] width 109 height 25
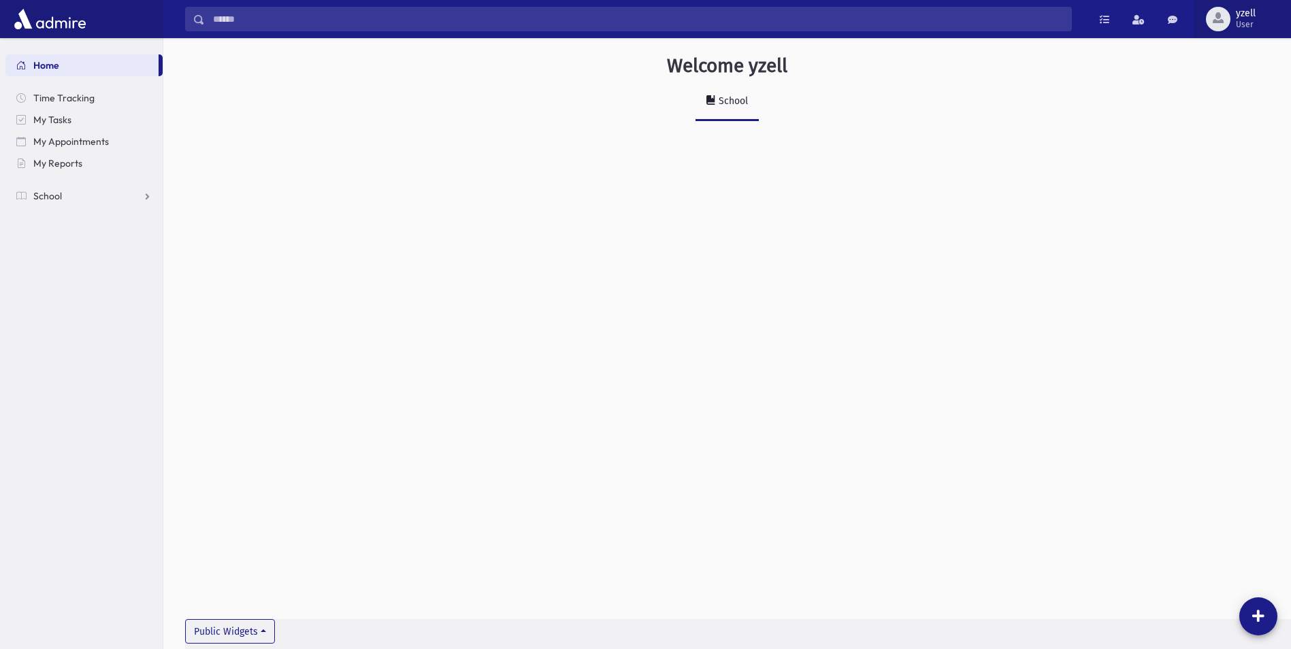
click at [1227, 13] on div "button" at bounding box center [1218, 19] width 24 height 24
click at [1220, 133] on link "Logout" at bounding box center [1233, 138] width 109 height 25
